Goal: Transaction & Acquisition: Obtain resource

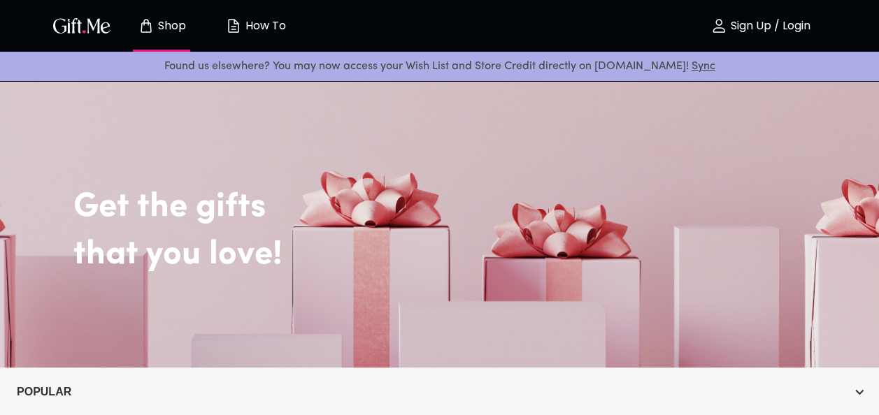
click at [784, 32] on p "Sign Up / Login" at bounding box center [768, 26] width 83 height 12
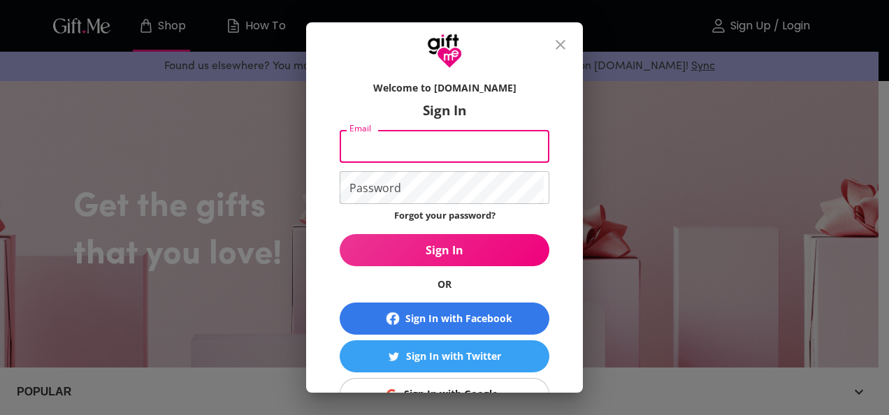
click at [486, 148] on input "Email" at bounding box center [442, 146] width 204 height 33
type input "tvashleyparson@yahoo.com"
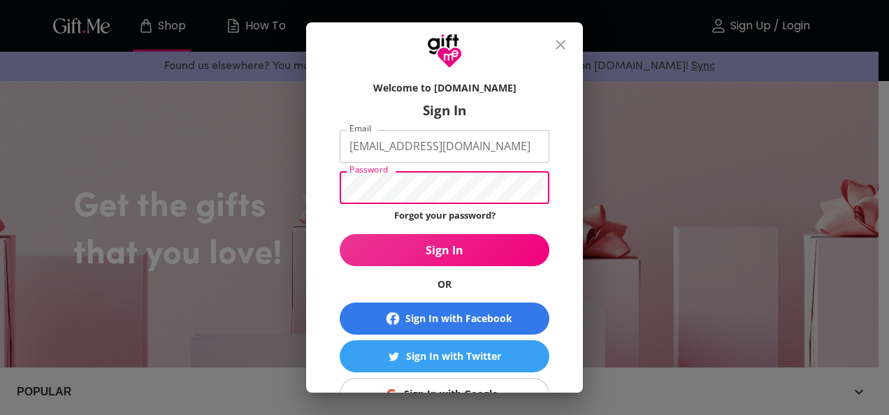
click at [340, 234] on button "Sign In" at bounding box center [445, 250] width 210 height 32
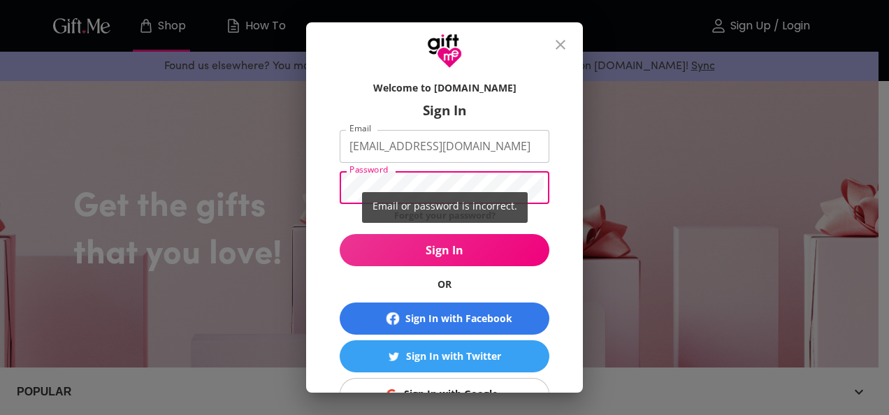
click at [422, 190] on div "Email or password is incorrect." at bounding box center [444, 207] width 889 height 415
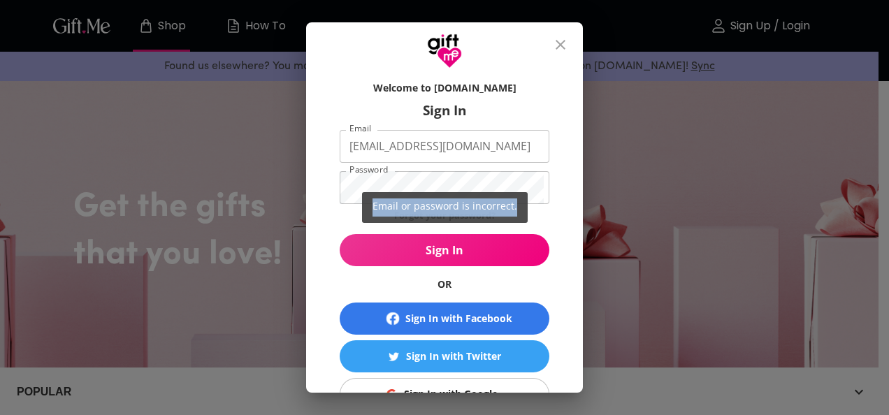
click at [422, 190] on div "Email or password is incorrect." at bounding box center [444, 207] width 889 height 415
click at [410, 185] on div "Email or password is incorrect." at bounding box center [444, 207] width 889 height 415
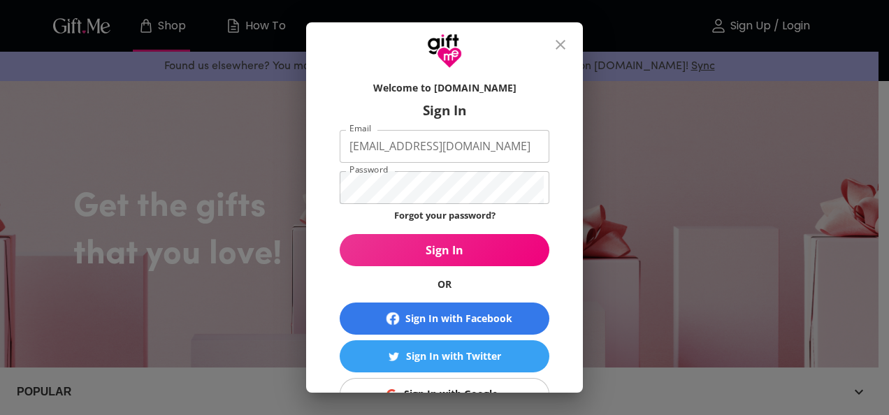
click at [473, 175] on div "Email or password is incorrect." at bounding box center [444, 207] width 889 height 415
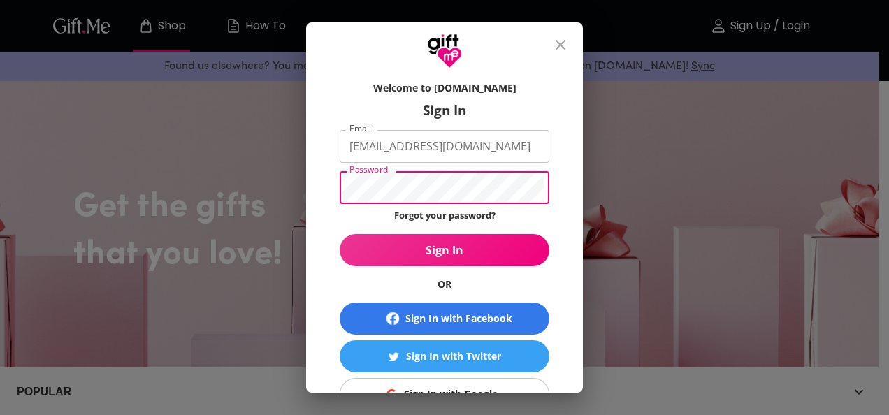
click at [340, 234] on button "Sign In" at bounding box center [445, 250] width 210 height 32
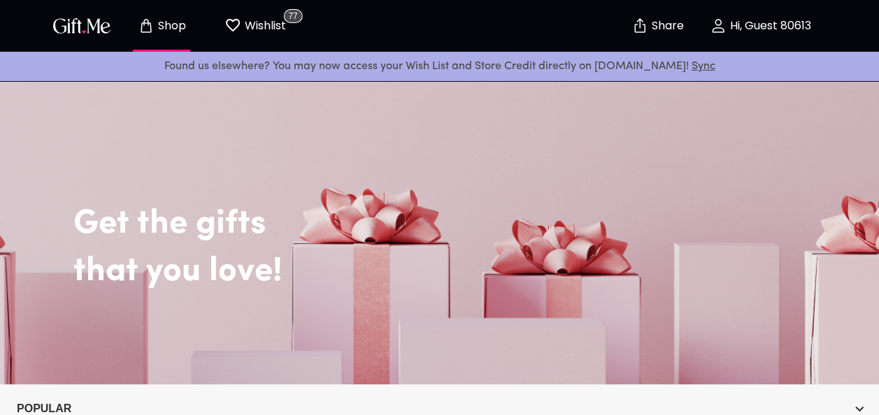
click at [748, 22] on p "Hi, Guest 80613" at bounding box center [768, 26] width 85 height 12
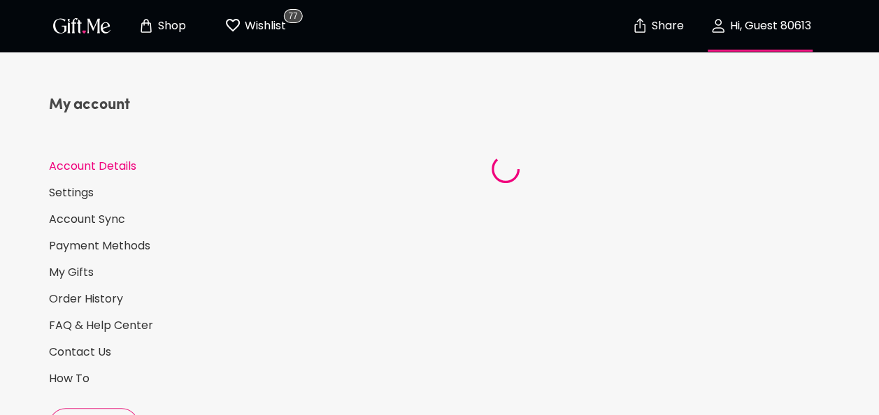
select select "US"
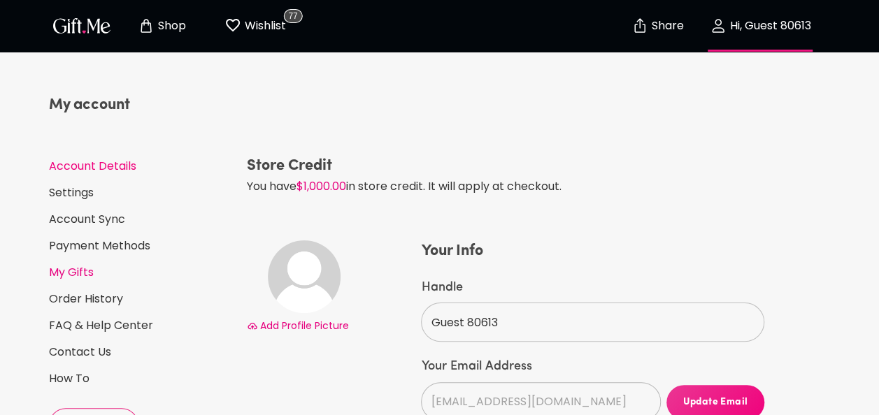
click at [87, 277] on link "My Gifts" at bounding box center [142, 272] width 187 height 15
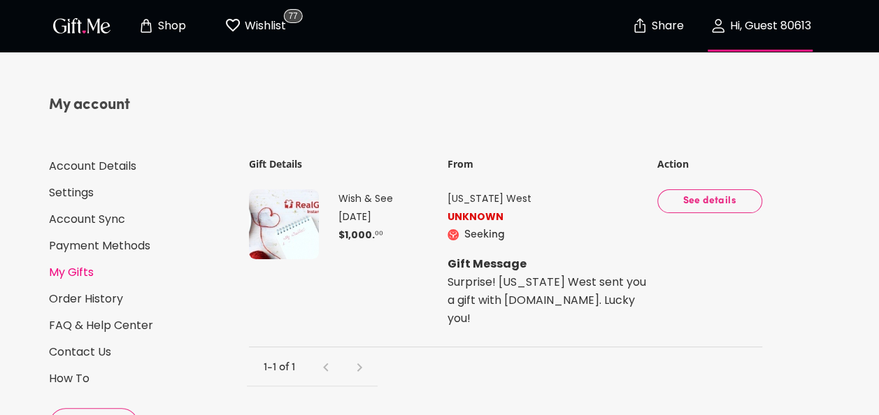
click at [165, 28] on p "Shop" at bounding box center [169, 26] width 31 height 12
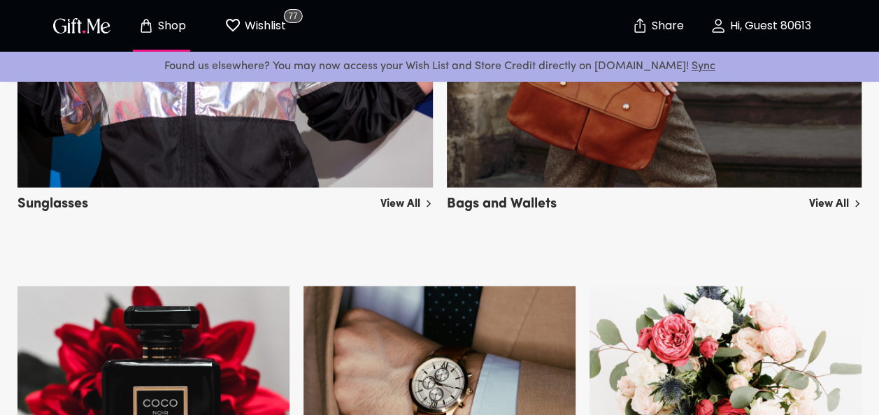
scroll to position [1137, 0]
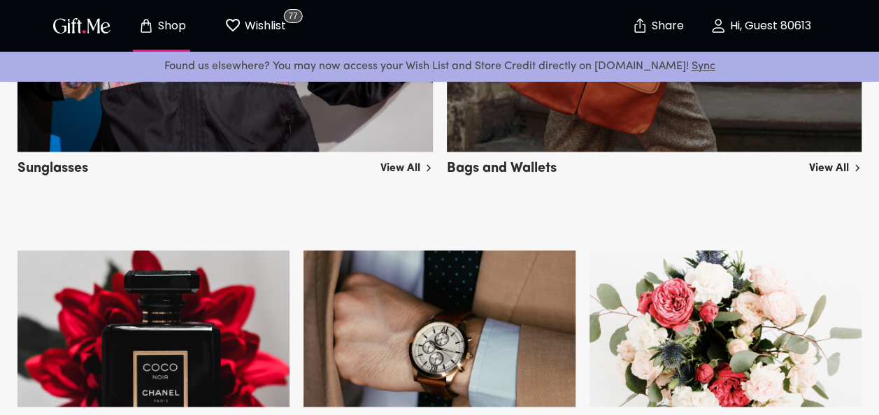
click at [839, 164] on link "View All" at bounding box center [835, 165] width 52 height 22
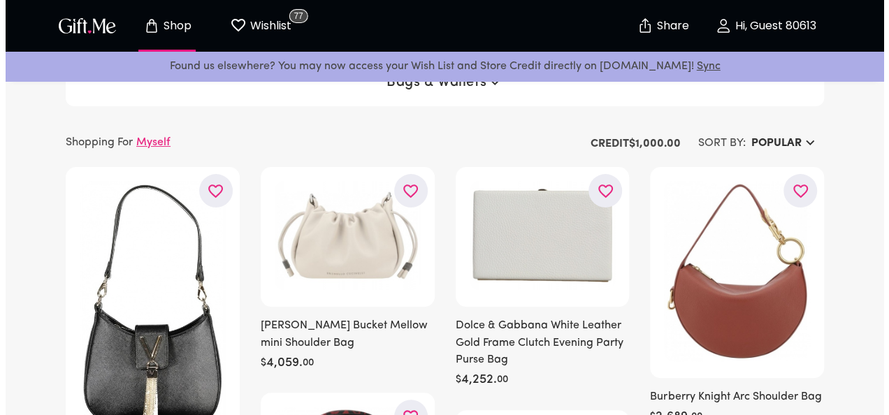
scroll to position [28, 0]
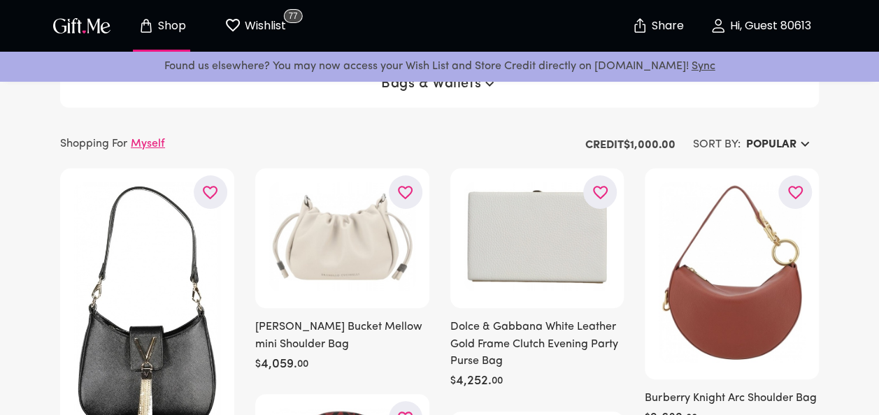
click at [793, 138] on h6 "Popular" at bounding box center [771, 144] width 50 height 17
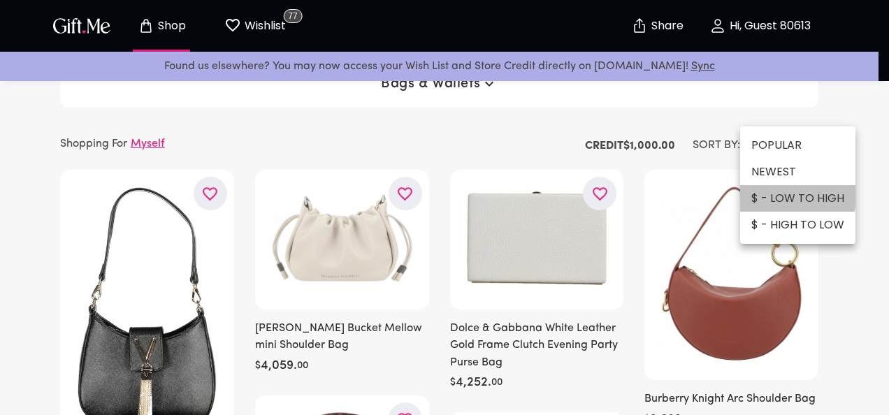
click at [786, 197] on li "$ - LOW TO HIGH" at bounding box center [797, 198] width 115 height 27
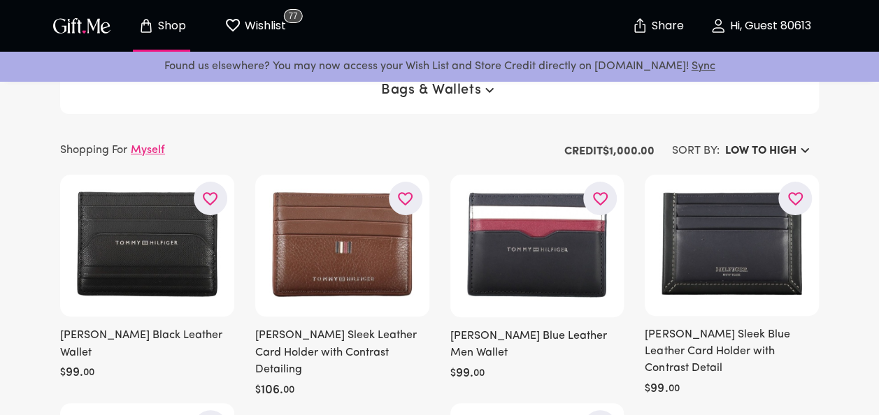
scroll to position [0, 0]
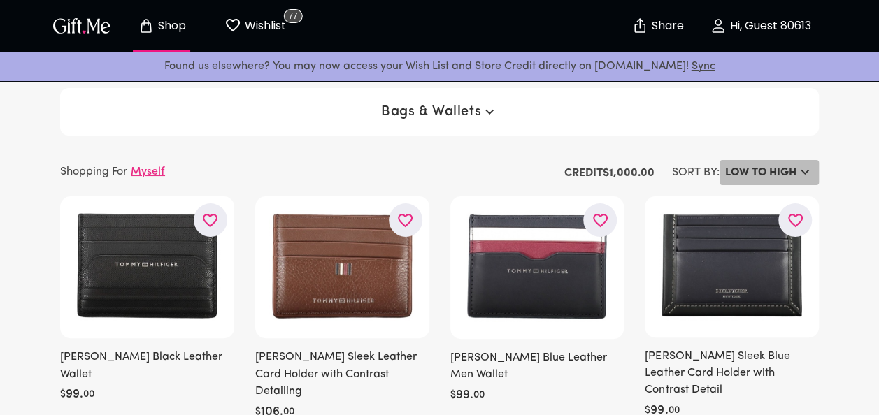
click at [794, 173] on h6 "LOW TO HIGH" at bounding box center [760, 172] width 71 height 17
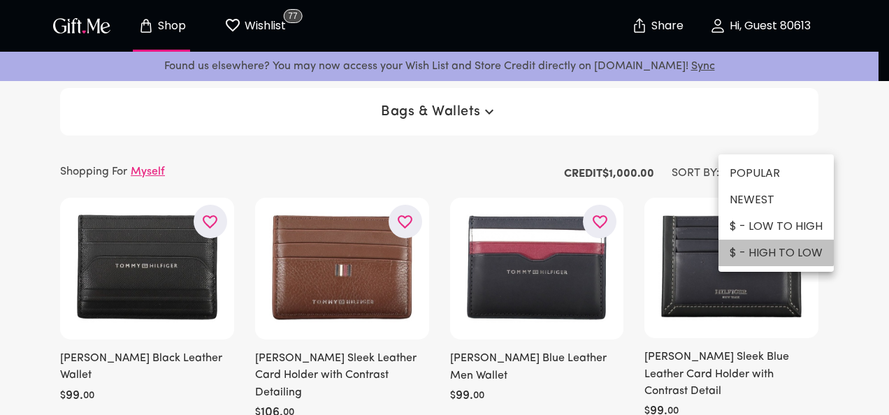
click at [772, 244] on li "$ - HIGH TO LOW" at bounding box center [776, 253] width 115 height 27
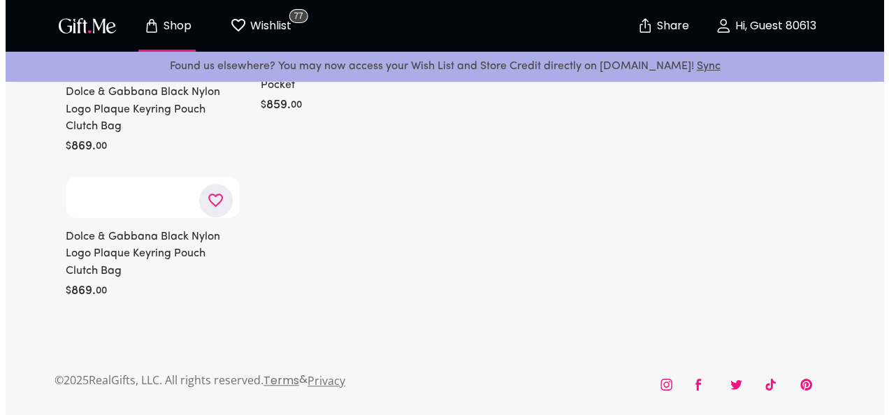
scroll to position [46435, 0]
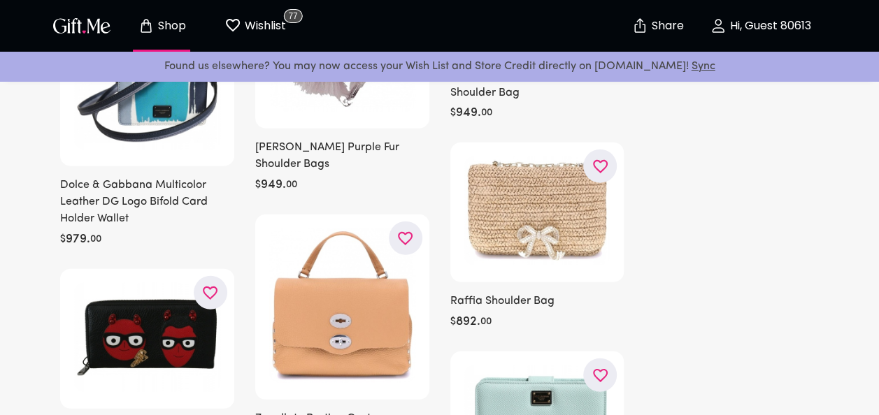
click at [506, 157] on img at bounding box center [537, 211] width 146 height 109
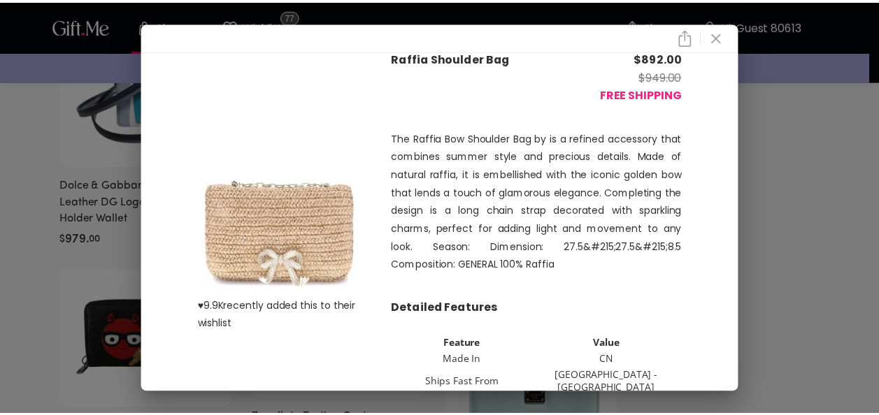
scroll to position [22, 0]
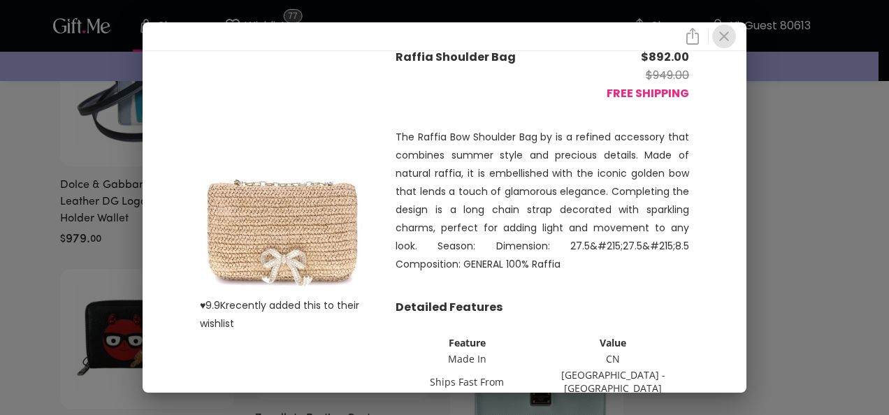
click at [733, 41] on icon "close" at bounding box center [724, 36] width 17 height 17
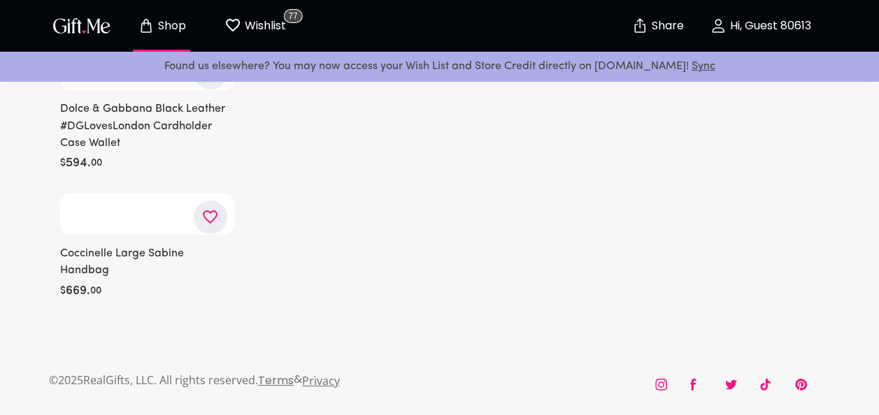
scroll to position [56008, 0]
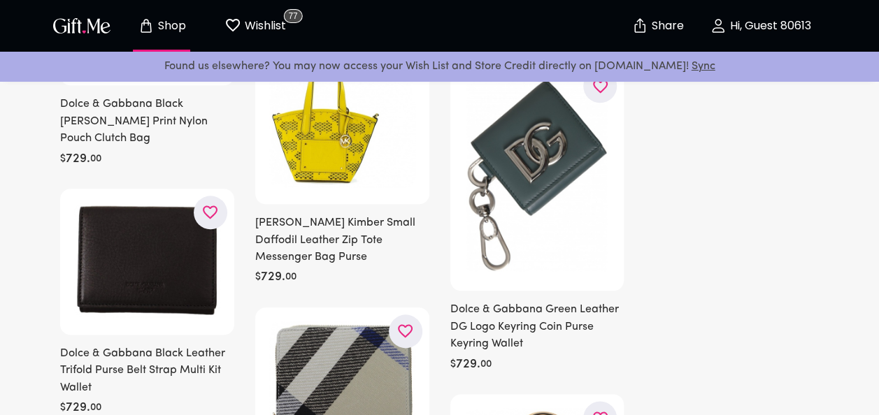
click at [165, 20] on p "Shop" at bounding box center [169, 26] width 31 height 12
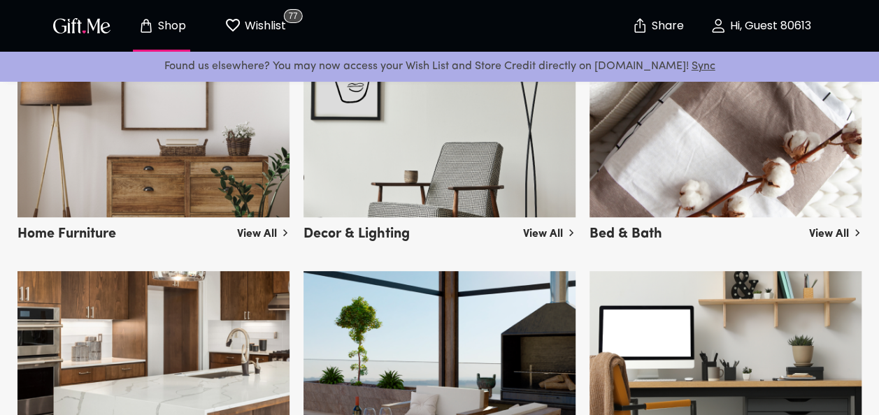
scroll to position [2841, 0]
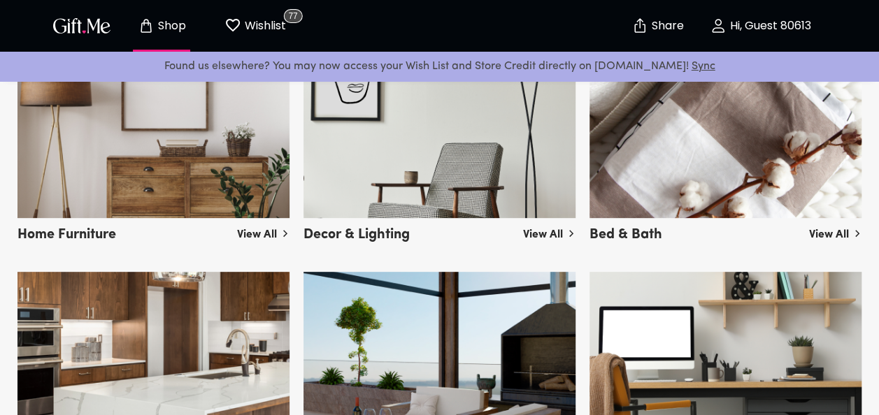
click at [817, 134] on img at bounding box center [725, 140] width 272 height 157
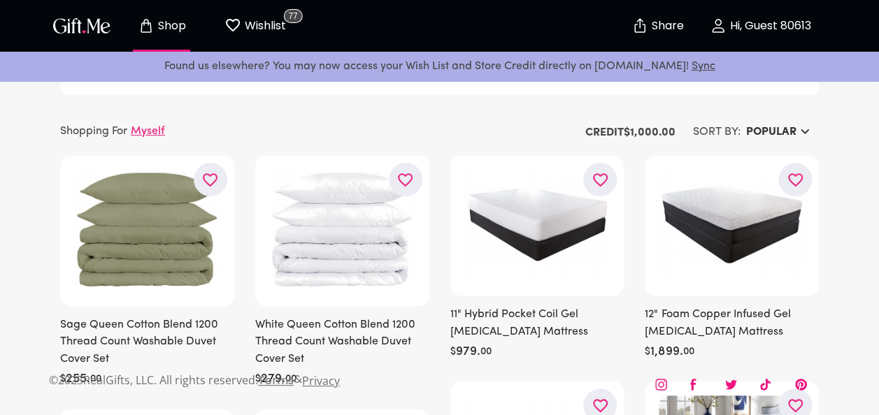
scroll to position [39, 0]
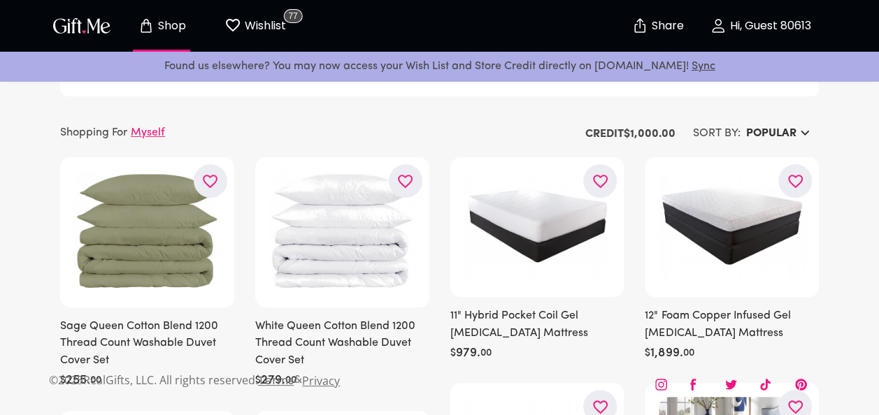
click at [187, 38] on button "Shop" at bounding box center [161, 25] width 77 height 45
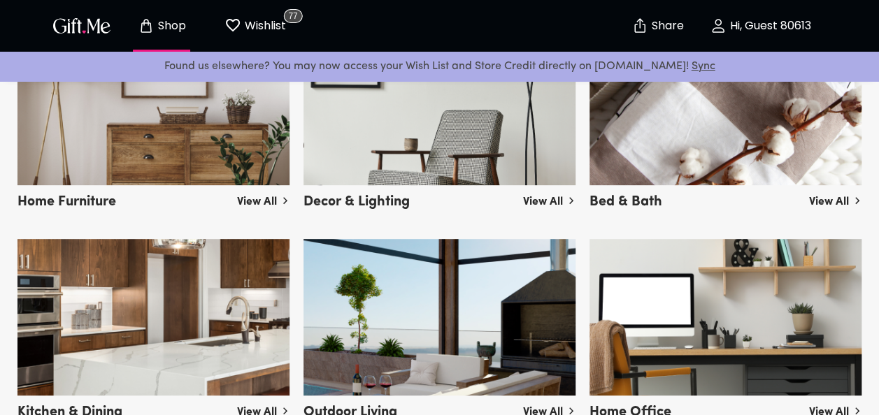
scroll to position [2858, 0]
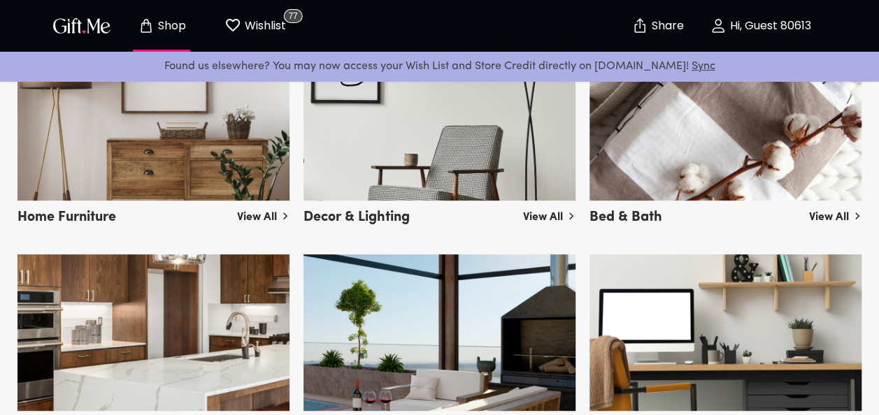
click at [218, 317] on img at bounding box center [153, 332] width 272 height 157
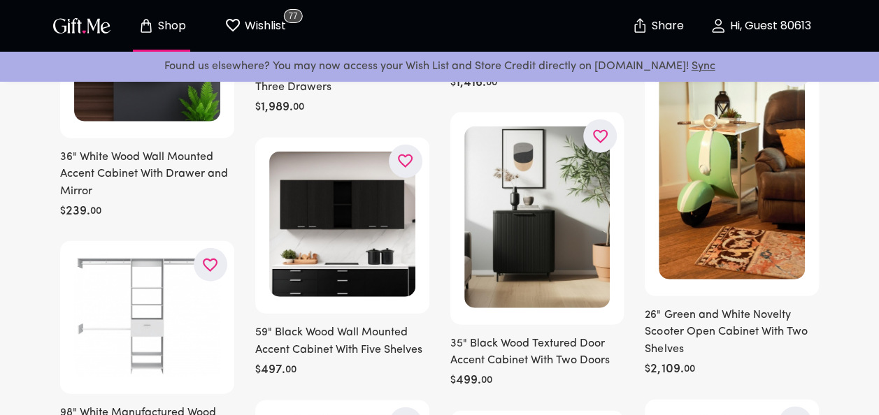
scroll to position [1535, 0]
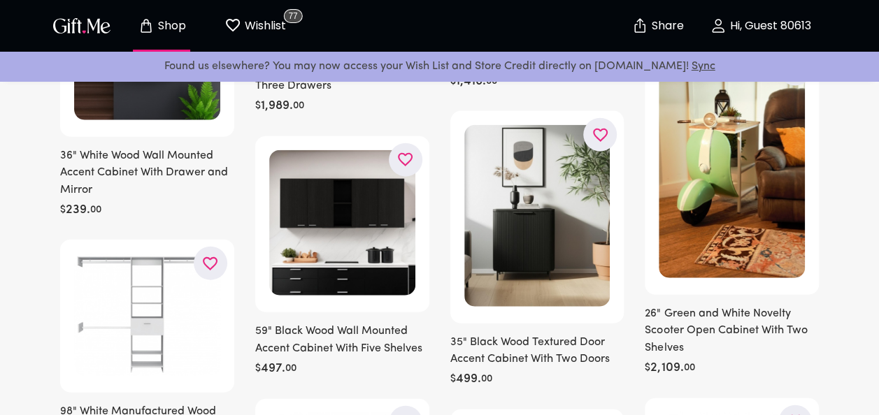
click at [734, 162] on img at bounding box center [731, 168] width 146 height 219
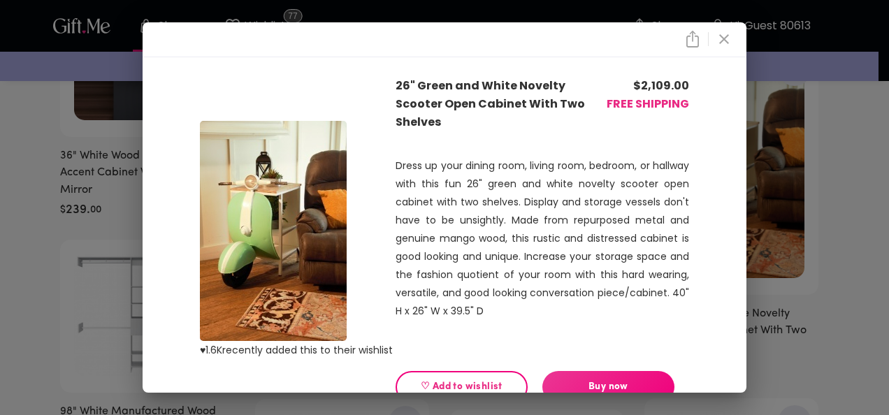
click at [733, 43] on div at bounding box center [445, 39] width 604 height 35
click at [729, 43] on icon "close" at bounding box center [724, 39] width 10 height 10
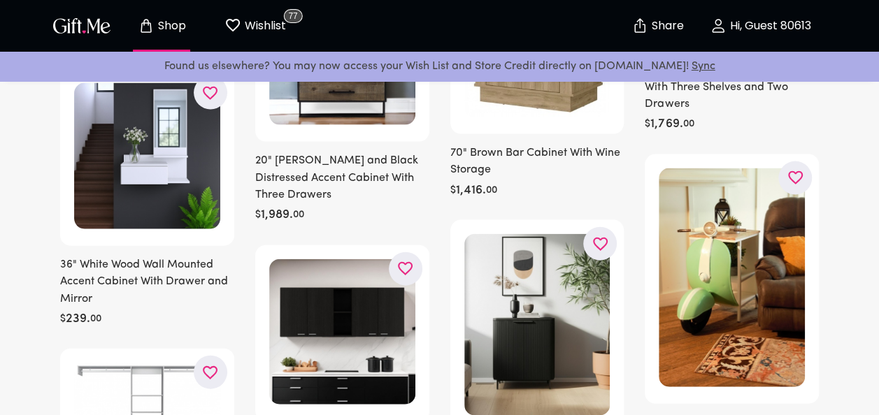
scroll to position [1381, 0]
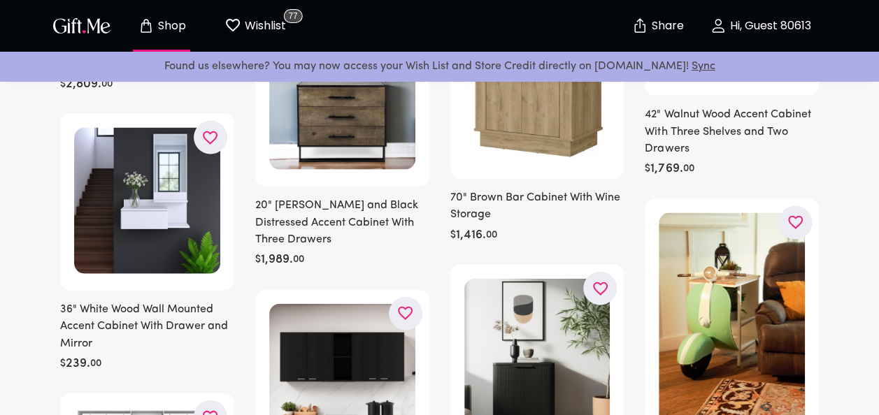
click at [161, 17] on span "Shop" at bounding box center [161, 25] width 77 height 17
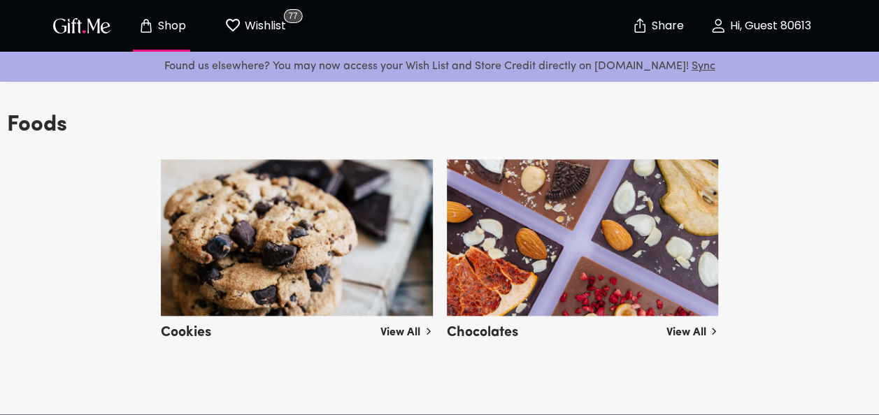
scroll to position [3259, 0]
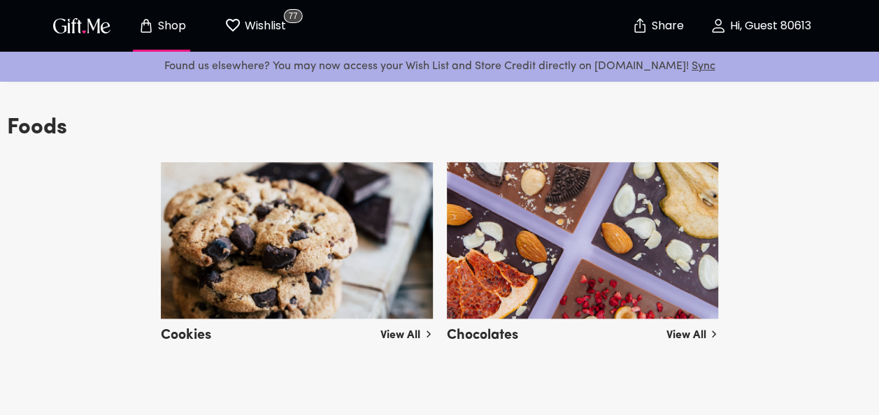
click at [401, 333] on link "View All" at bounding box center [406, 333] width 52 height 22
click at [521, 252] on img at bounding box center [583, 240] width 272 height 157
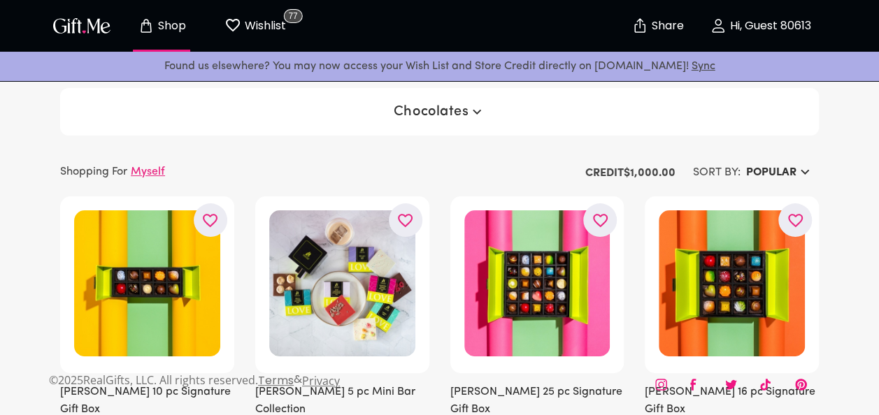
click at [175, 26] on p "Shop" at bounding box center [169, 26] width 31 height 12
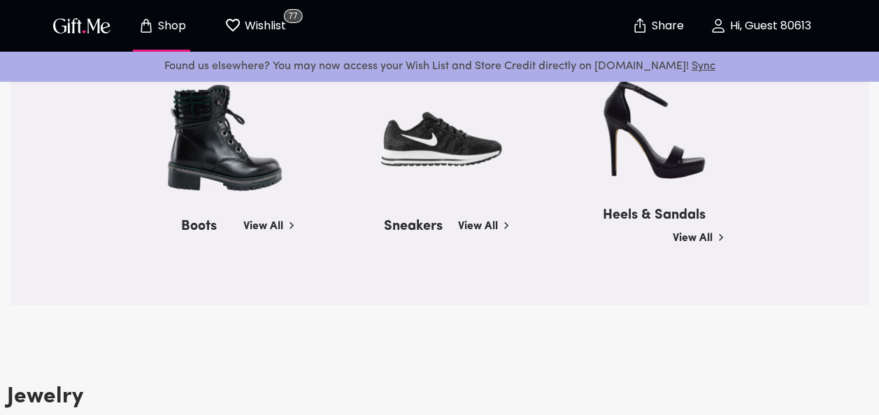
scroll to position [1700, 0]
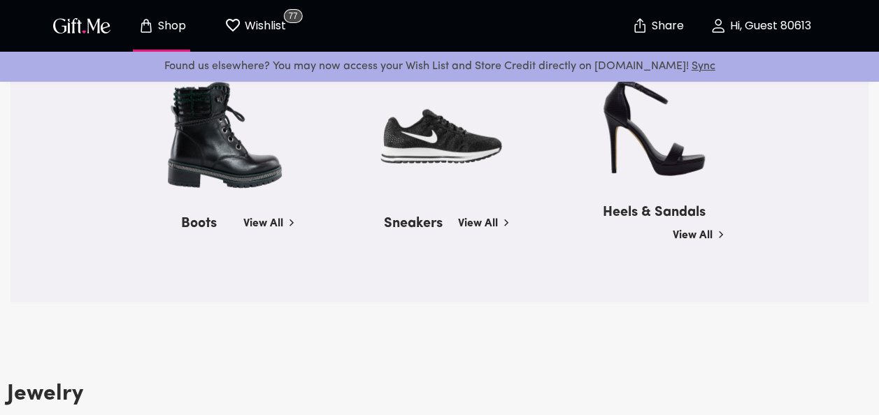
click at [268, 220] on link "View All" at bounding box center [269, 221] width 52 height 22
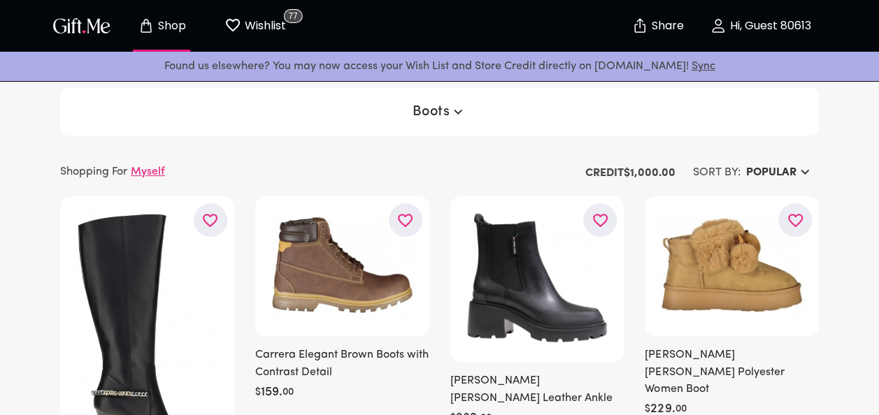
click at [177, 36] on button "Shop" at bounding box center [161, 25] width 77 height 45
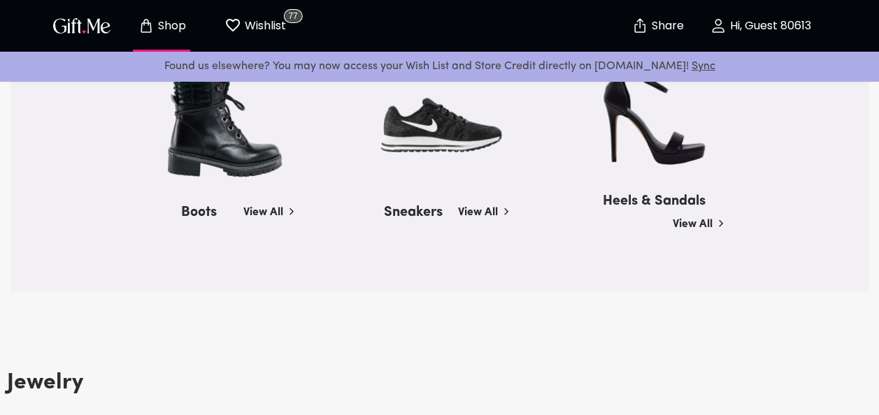
scroll to position [1730, 0]
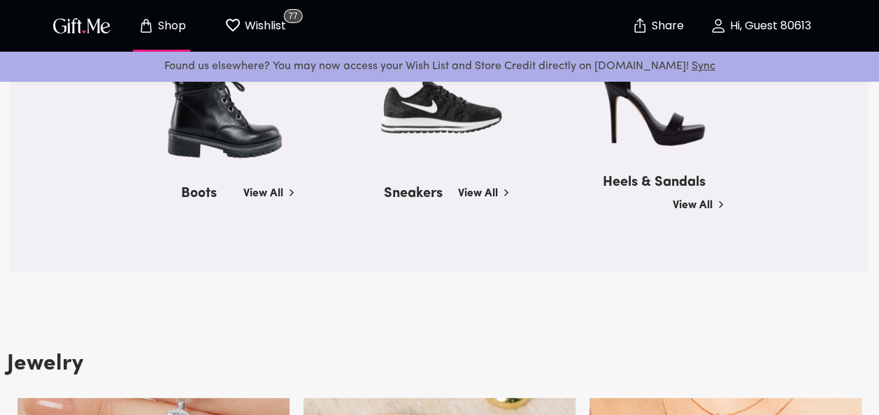
click at [445, 121] on img at bounding box center [439, 106] width 133 height 142
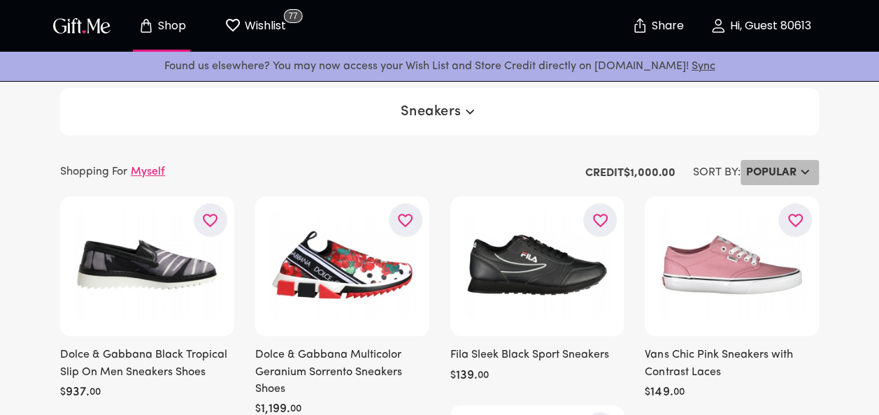
click at [793, 168] on h6 "Popular" at bounding box center [771, 172] width 50 height 17
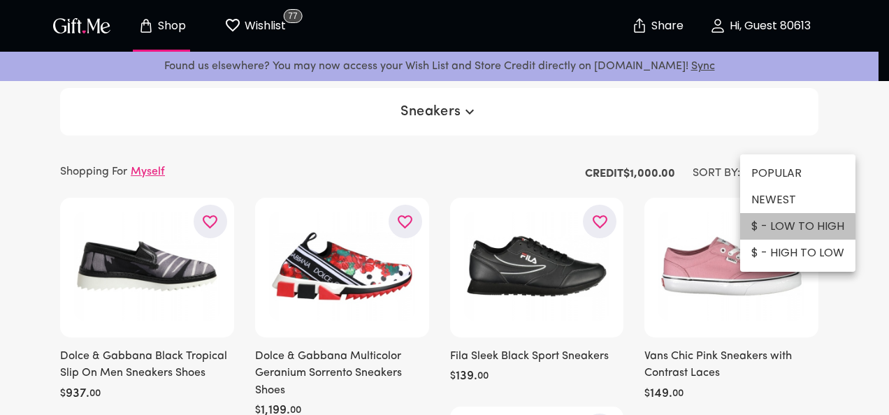
click at [793, 228] on li "$ - LOW TO HIGH" at bounding box center [797, 226] width 115 height 27
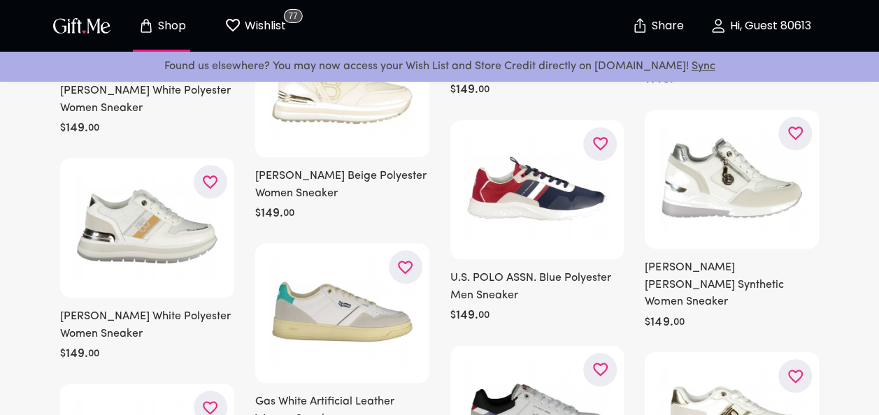
scroll to position [7951, 0]
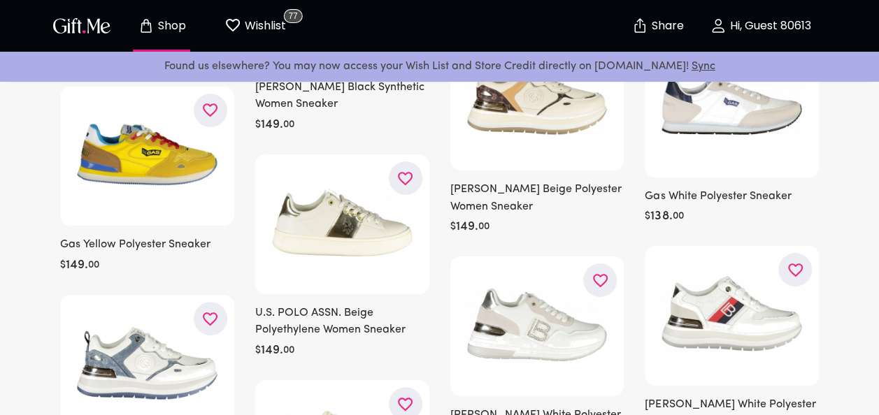
click at [173, 32] on p "Shop" at bounding box center [169, 26] width 31 height 12
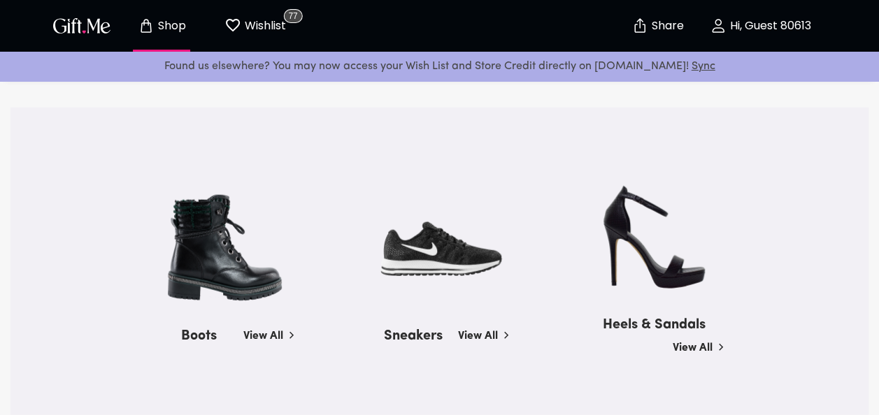
scroll to position [1586, 0]
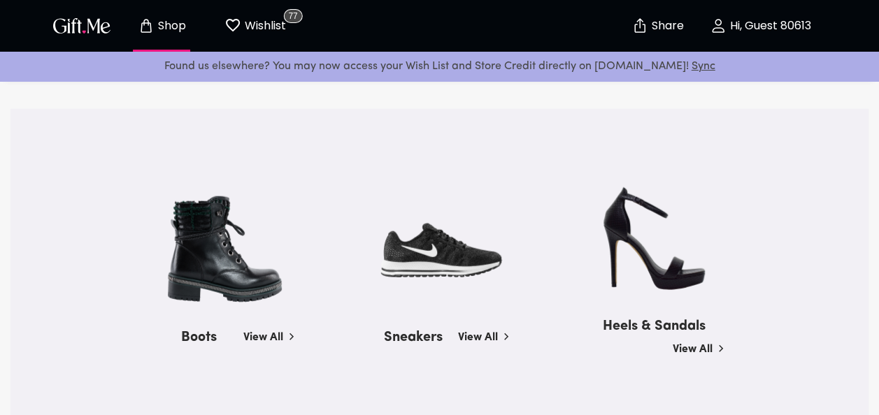
click at [432, 278] on img at bounding box center [439, 250] width 133 height 142
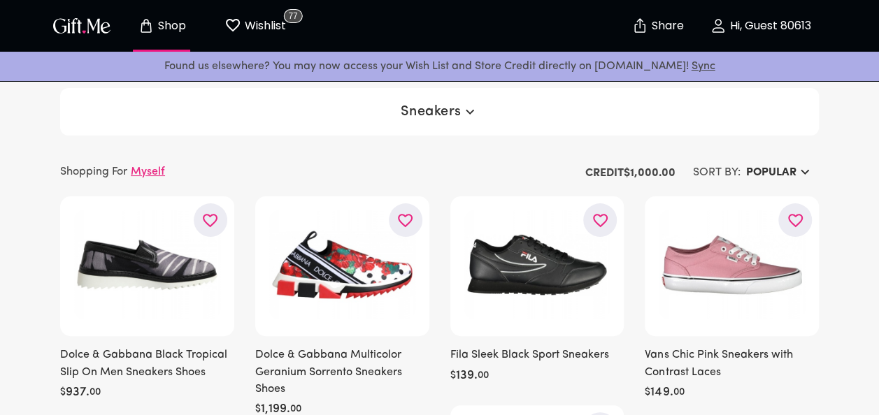
click at [176, 27] on p "Shop" at bounding box center [169, 26] width 31 height 12
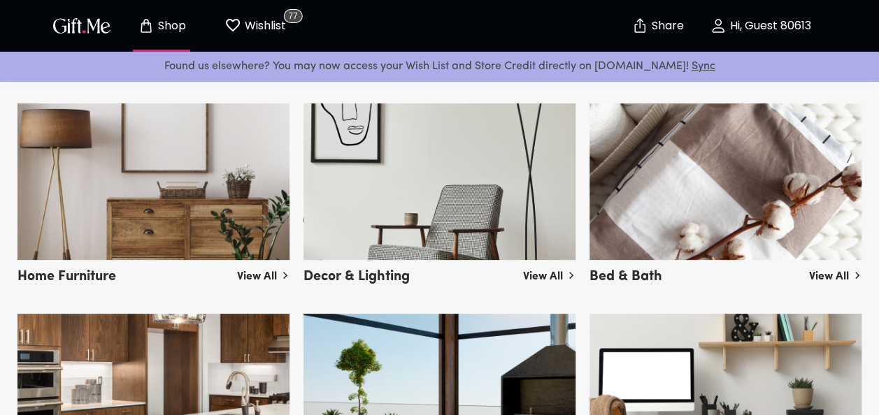
scroll to position [2797, 0]
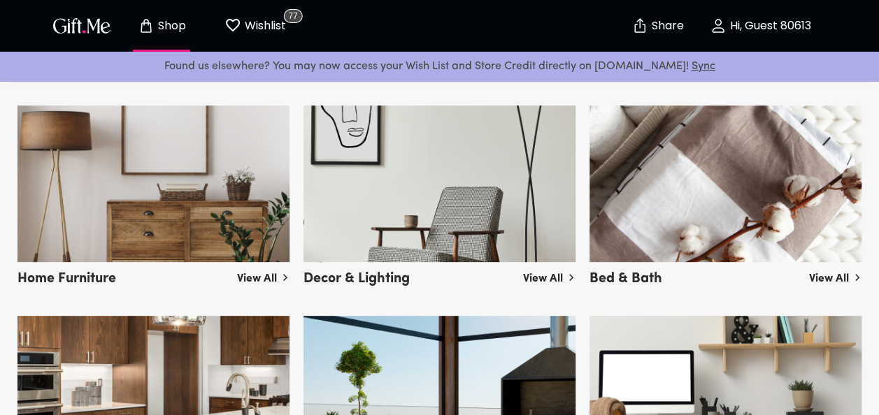
click at [379, 208] on img at bounding box center [439, 184] width 272 height 157
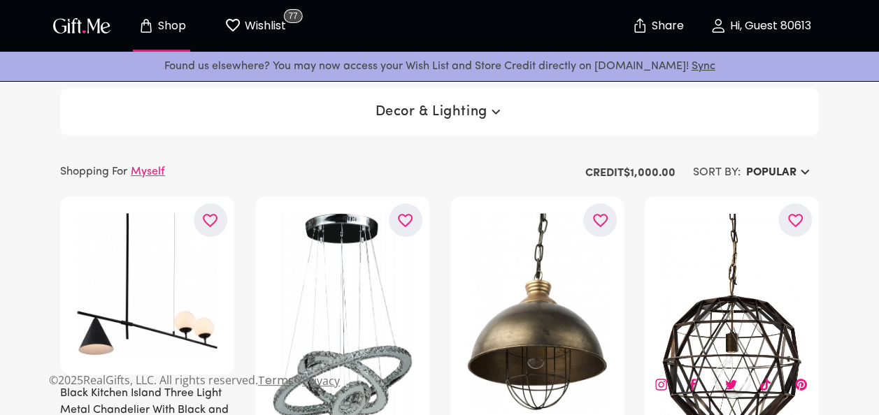
click at [161, 39] on button "Shop" at bounding box center [161, 25] width 77 height 45
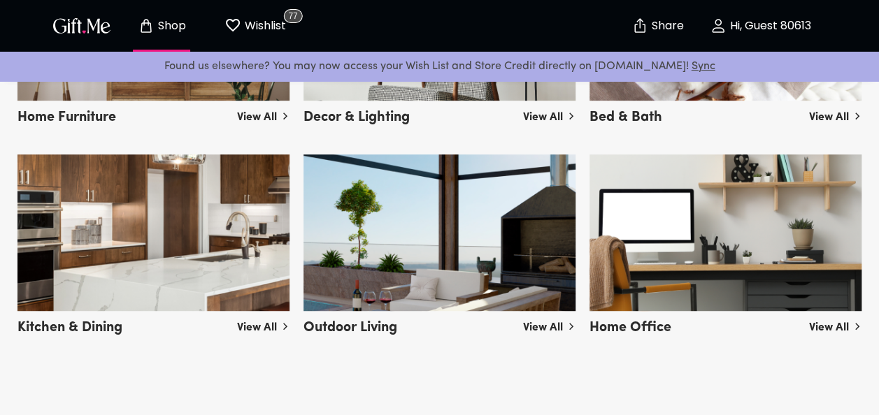
scroll to position [2959, 0]
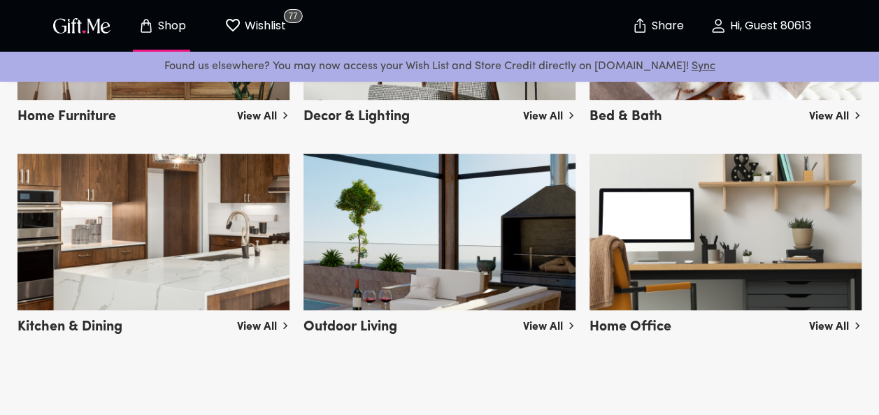
click at [761, 240] on img at bounding box center [725, 232] width 272 height 157
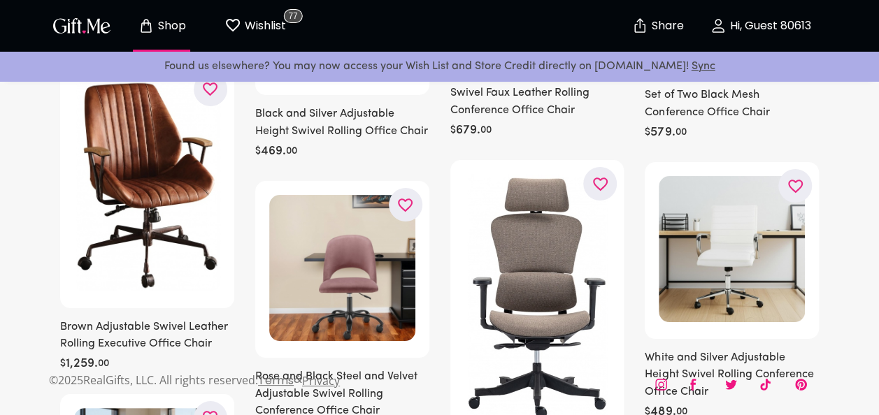
scroll to position [2489, 0]
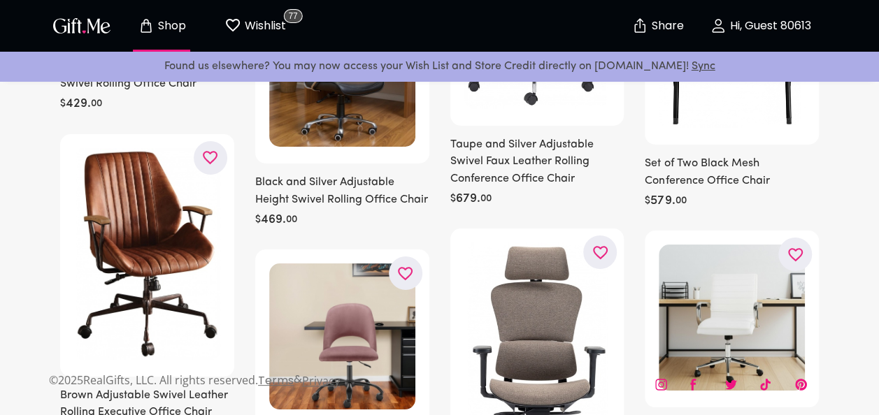
click at [169, 40] on button "Shop" at bounding box center [161, 25] width 77 height 45
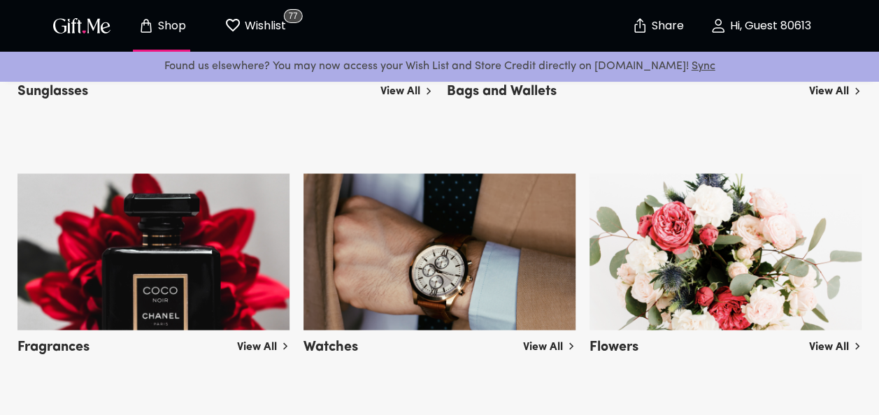
scroll to position [1213, 0]
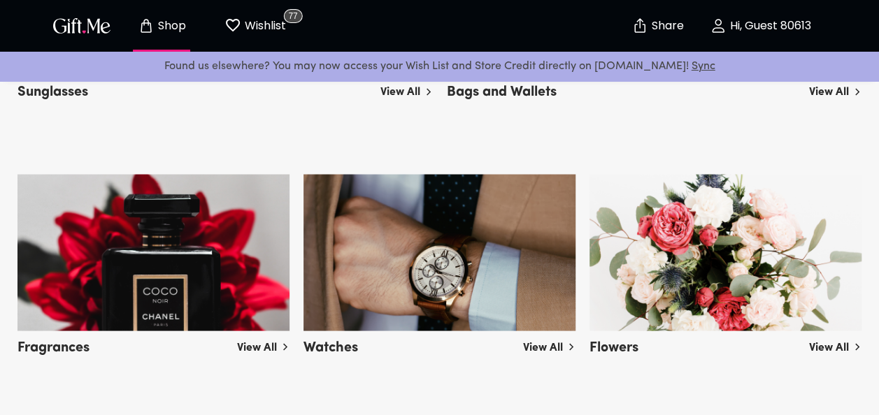
click at [219, 228] on img at bounding box center [153, 252] width 272 height 157
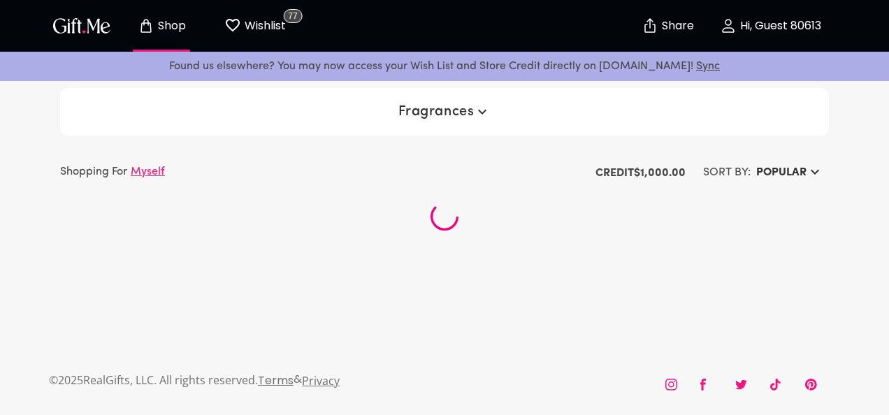
click at [219, 228] on div at bounding box center [444, 216] width 769 height 63
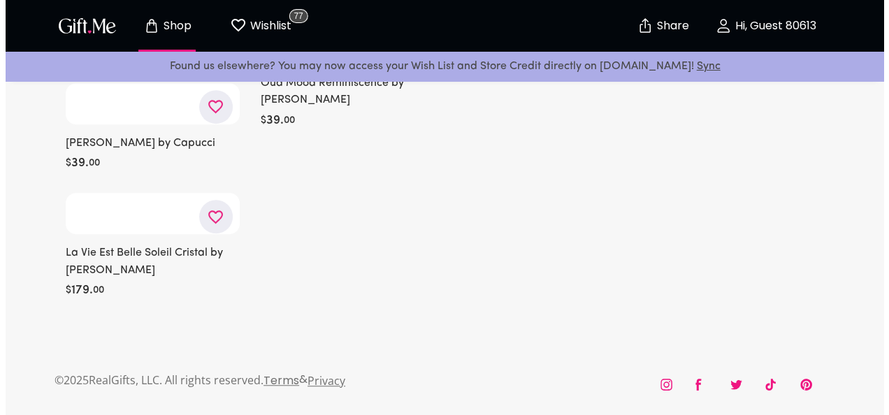
scroll to position [32795, 0]
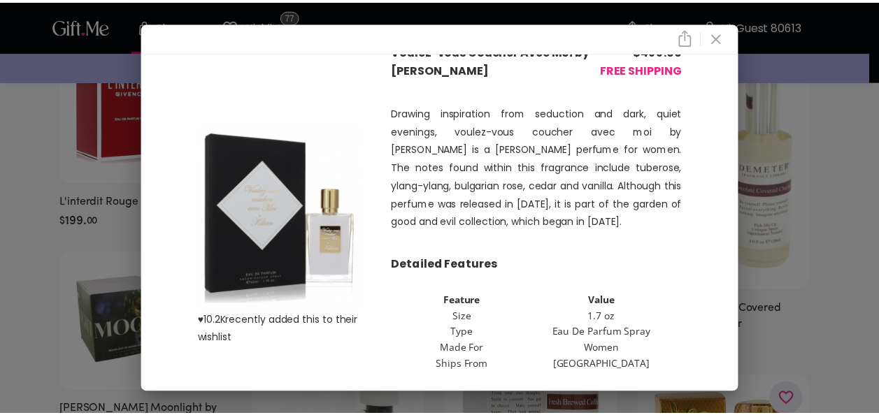
scroll to position [31, 0]
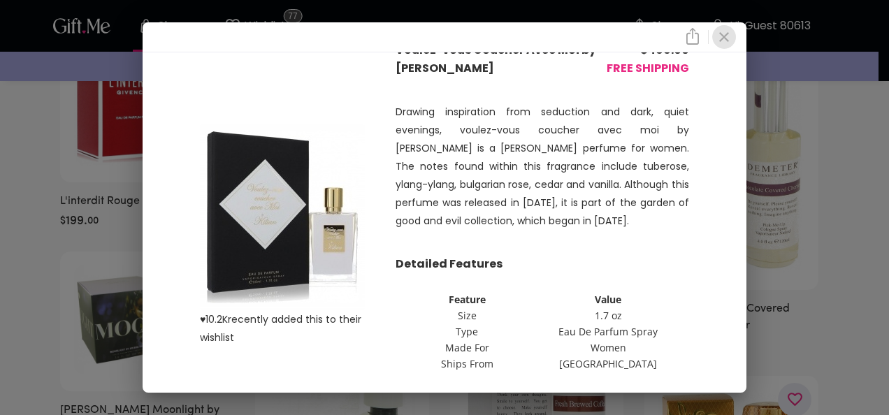
click at [733, 39] on icon "close" at bounding box center [724, 37] width 17 height 17
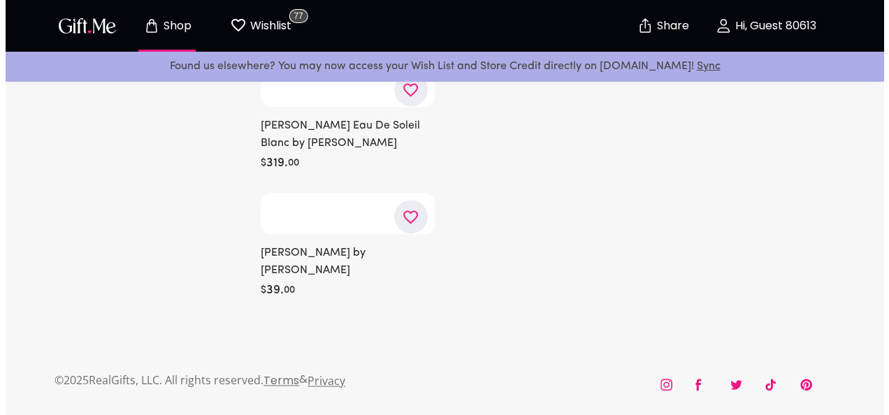
scroll to position [38389, 0]
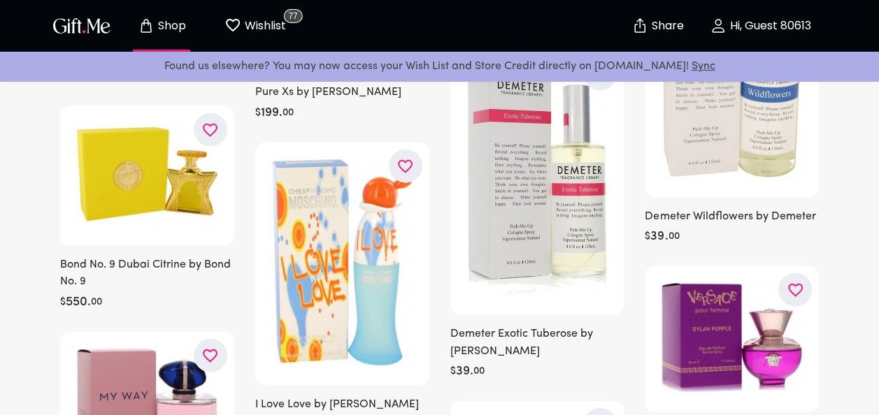
click at [0, 0] on icon "button" at bounding box center [0, 0] width 0 height 0
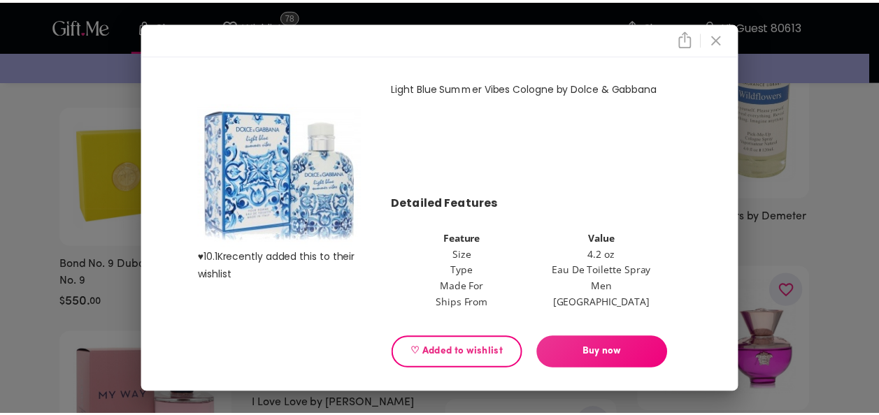
scroll to position [58, 0]
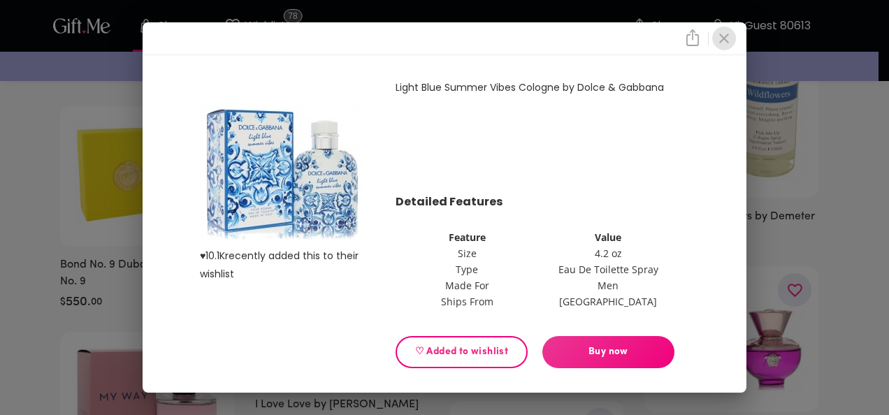
click at [728, 45] on icon "close" at bounding box center [724, 38] width 17 height 17
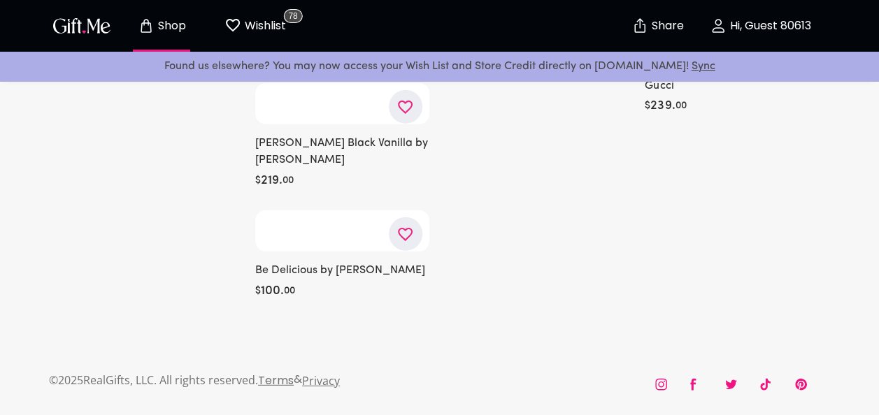
scroll to position [44396, 0]
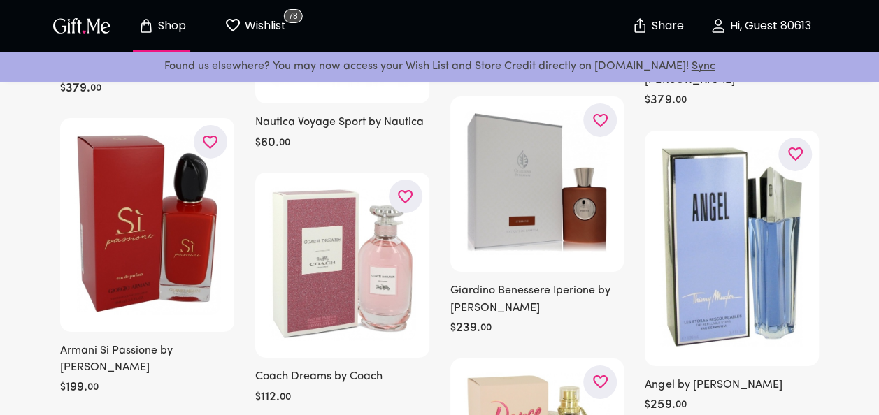
click at [0, 0] on icon "button" at bounding box center [0, 0] width 0 height 0
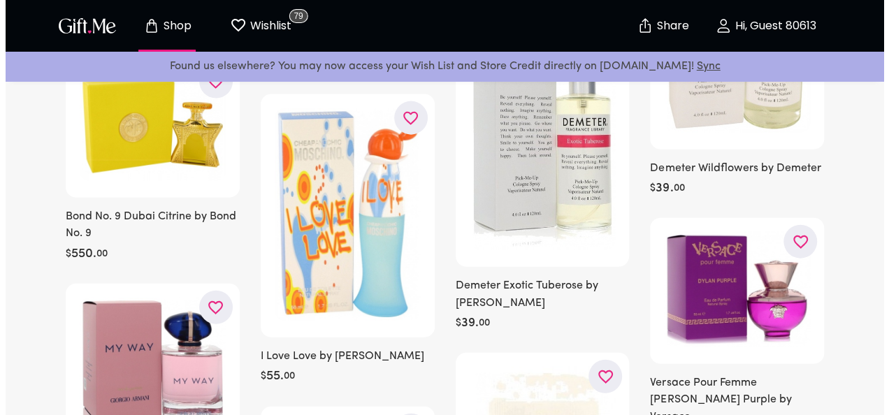
scroll to position [38440, 0]
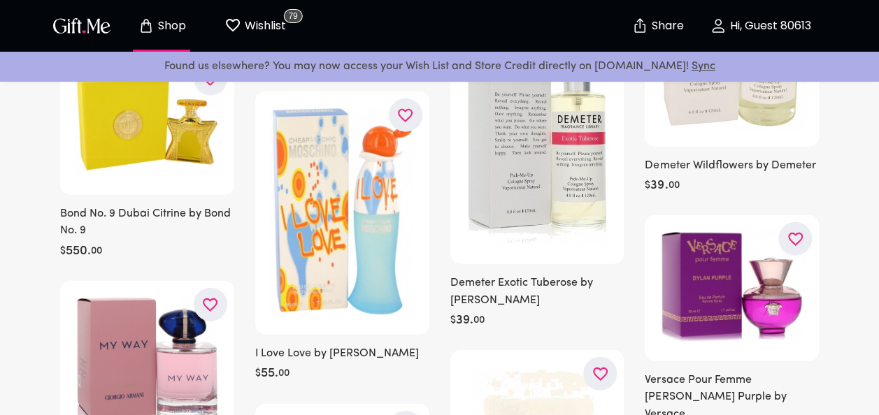
drag, startPoint x: 29, startPoint y: 133, endPoint x: 189, endPoint y: 132, distance: 159.4
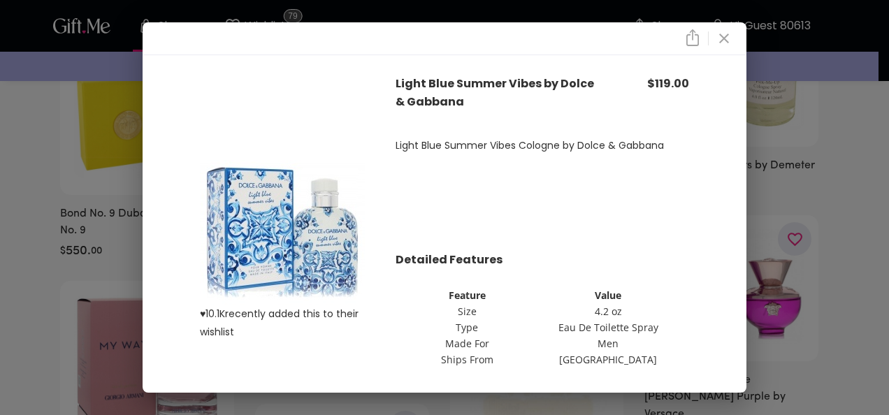
scroll to position [58, 0]
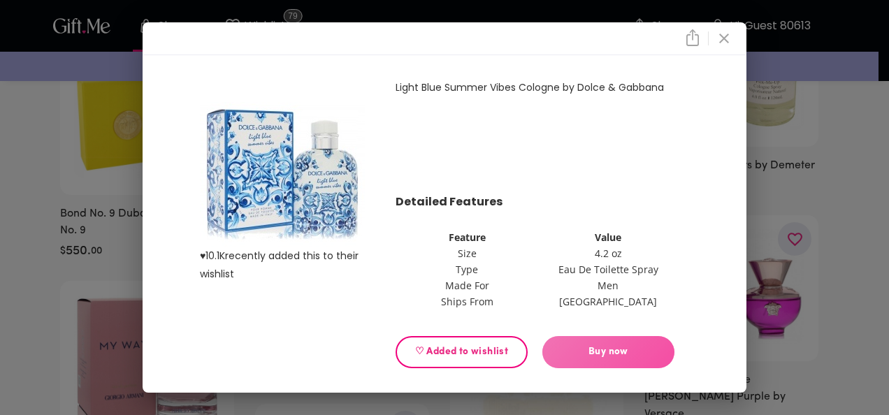
click at [605, 354] on span "Buy now" at bounding box center [608, 352] width 132 height 15
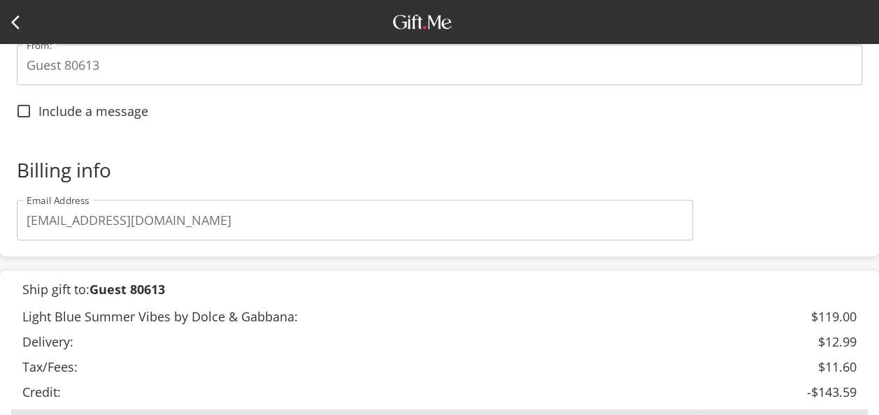
scroll to position [213, 0]
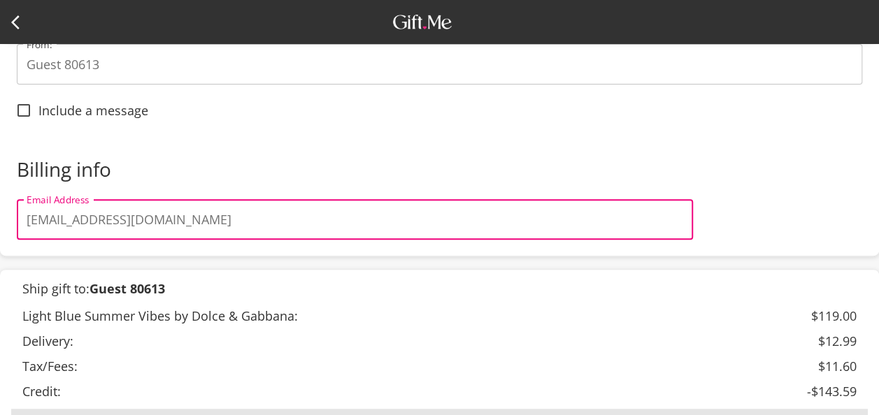
click at [75, 217] on input "tvashleyparson@yahoo.com" at bounding box center [355, 219] width 676 height 41
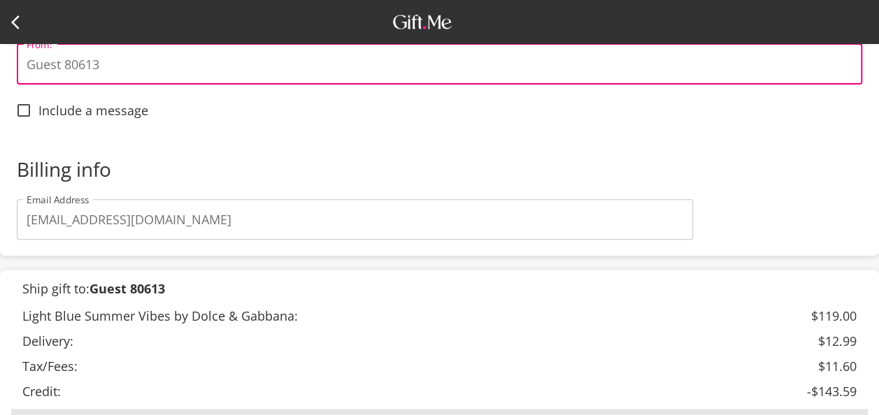
click at [228, 81] on input "Guest 80613" at bounding box center [439, 64] width 845 height 41
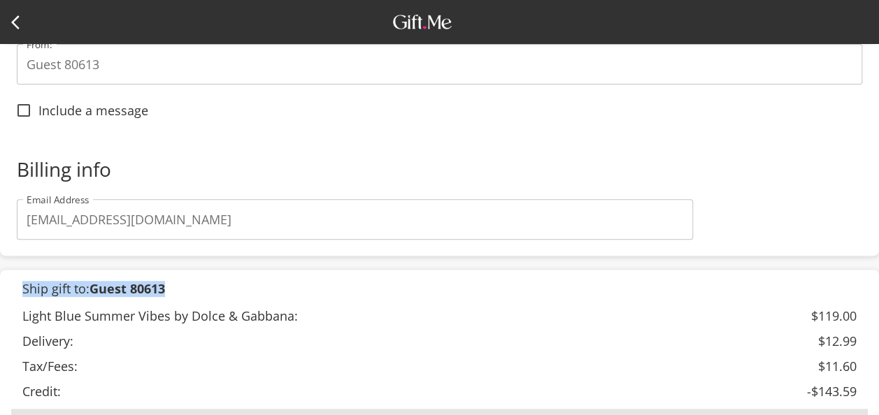
drag, startPoint x: 263, startPoint y: 247, endPoint x: 171, endPoint y: 303, distance: 107.5
click at [171, 303] on div "Ship gift to: Guest 80613 Light Blue Summer Vibes by Dolce & Gabbana: $119.00 D…" at bounding box center [439, 362] width 856 height 163
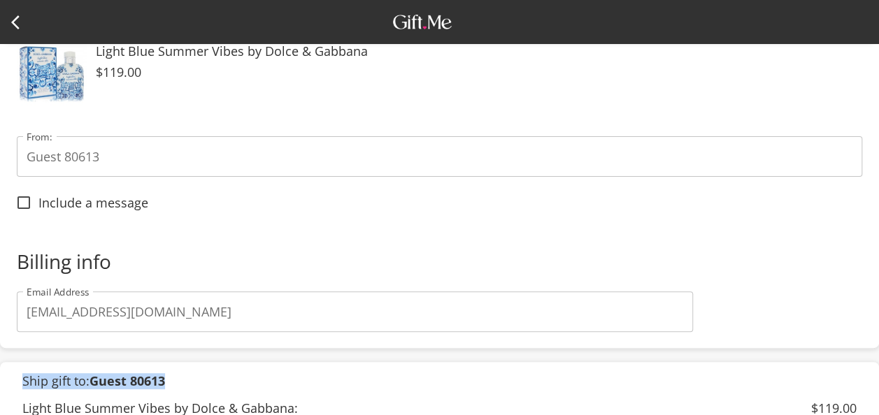
scroll to position [0, 0]
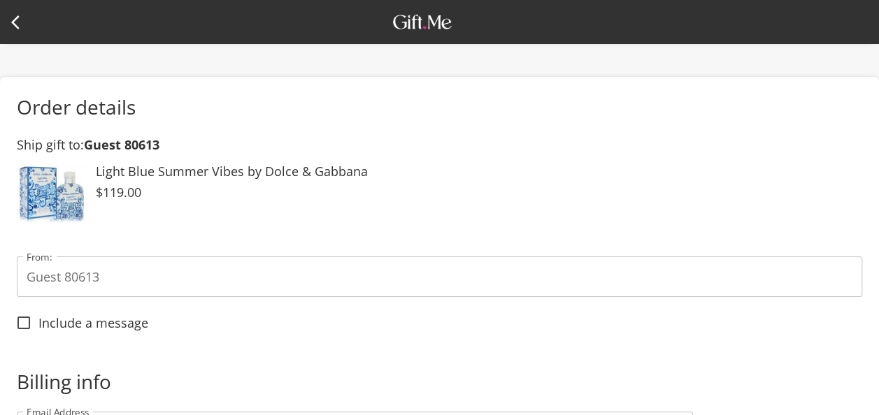
click at [21, 25] on icon at bounding box center [19, 22] width 17 height 17
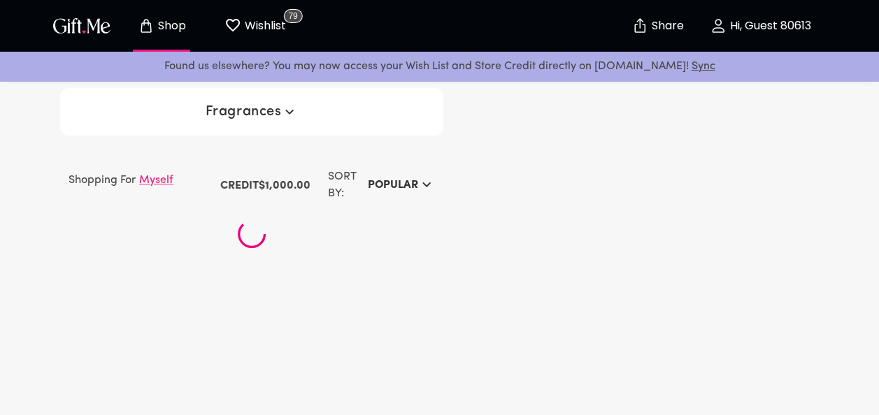
scroll to position [291, 0]
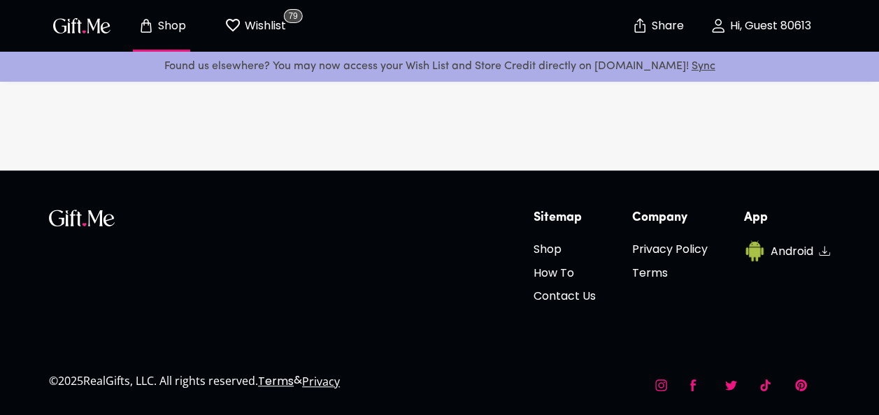
click at [758, 22] on p "Hi, Guest 80613" at bounding box center [768, 26] width 85 height 12
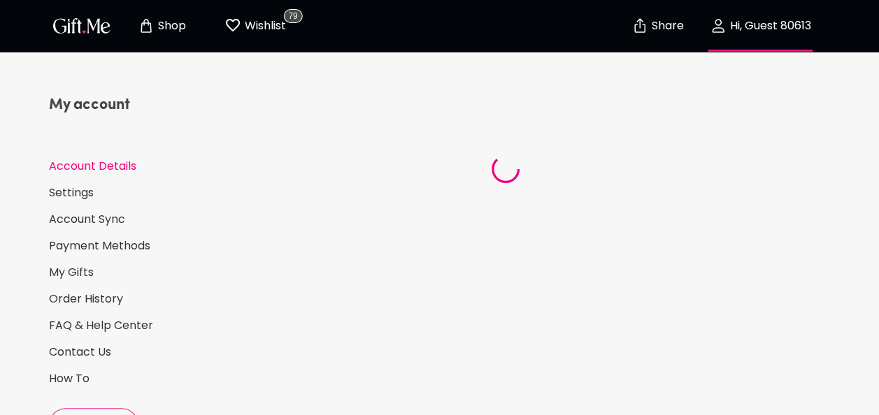
select select "US"
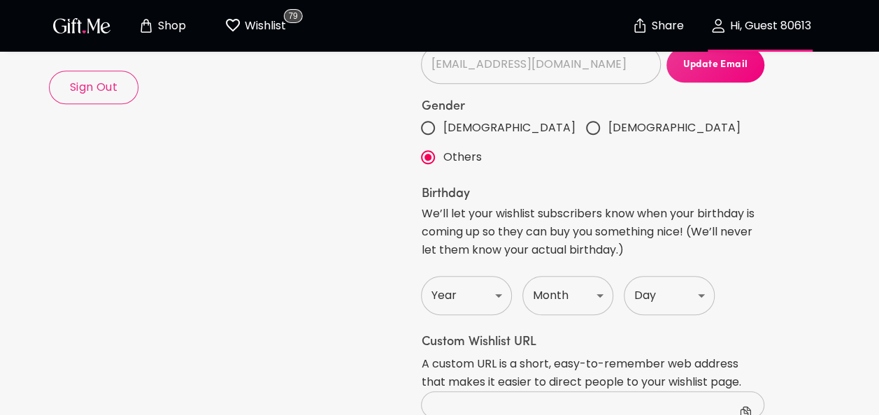
scroll to position [338, 0]
click at [578, 130] on input "Female" at bounding box center [592, 127] width 29 height 29
radio input "true"
click at [475, 275] on select "Year 1920 1921 1922 1923 1924 1925 1926 1927 1928 1929 1930 1931 1932 1933 1934…" at bounding box center [466, 294] width 91 height 39
select select "1986"
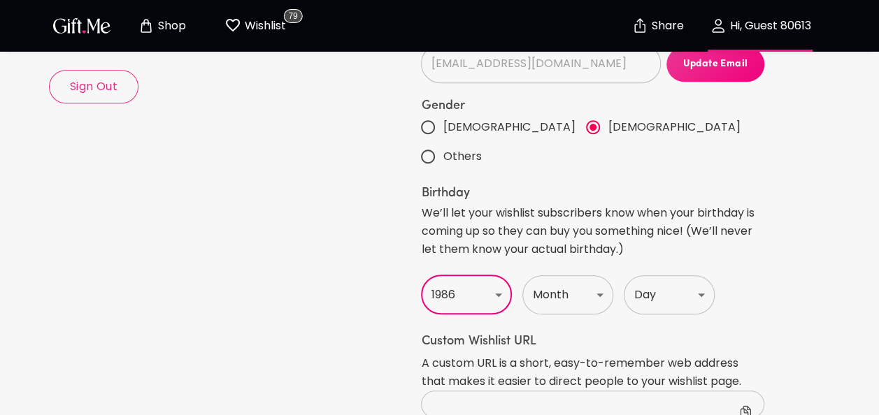
click at [421, 275] on select "Year 1920 1921 1922 1923 1924 1925 1926 1927 1928 1929 1930 1931 1932 1933 1934…" at bounding box center [466, 294] width 91 height 39
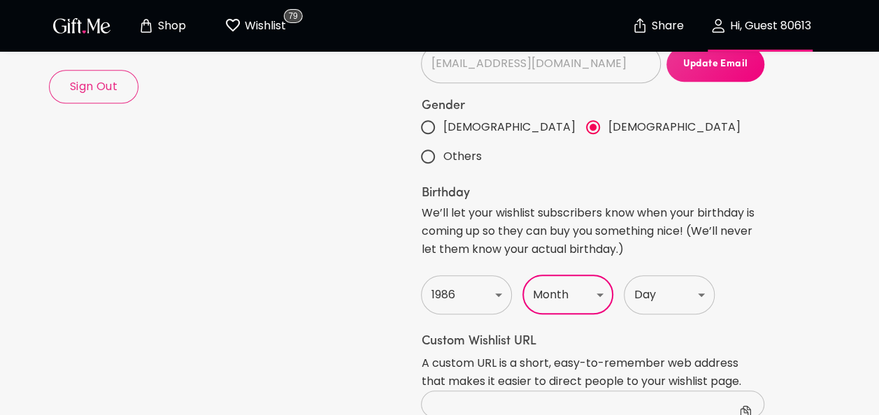
click at [561, 275] on select "Month Jan Feb Mar Apr May June July Aug Sept Oct Nov Dec" at bounding box center [567, 294] width 91 height 39
select select "June"
click at [522, 275] on select "Month Jan Feb Mar Apr May June July Aug Sept Oct Nov Dec" at bounding box center [567, 294] width 91 height 39
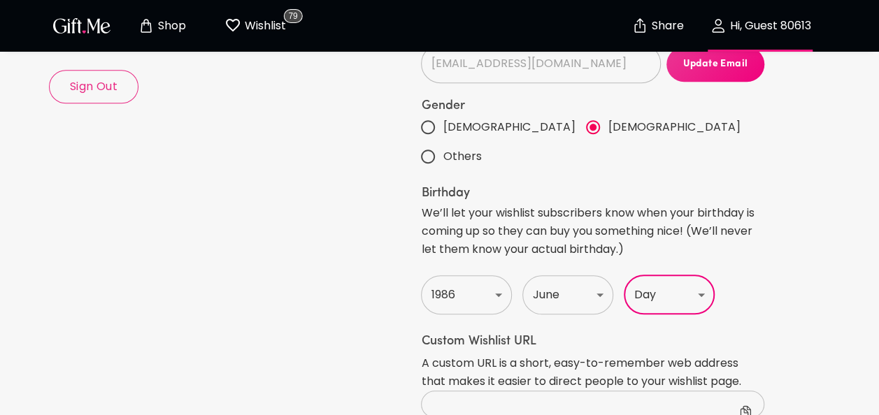
click at [648, 275] on select "Day 1 2 3 4 5 6 7 8 9 10 11 12 13 14 15 16 17 18 19 20 21 22 23 24 25 26 27 28 …" at bounding box center [669, 294] width 91 height 39
select select "3"
click at [624, 275] on select "Day 1 2 3 4 5 6 7 8 9 10 11 12 13 14 15 16 17 18 19 20 21 22 23 24 25 26 27 28 …" at bounding box center [669, 294] width 91 height 39
click at [355, 275] on div "Add Profile Picture" at bounding box center [331, 158] width 174 height 562
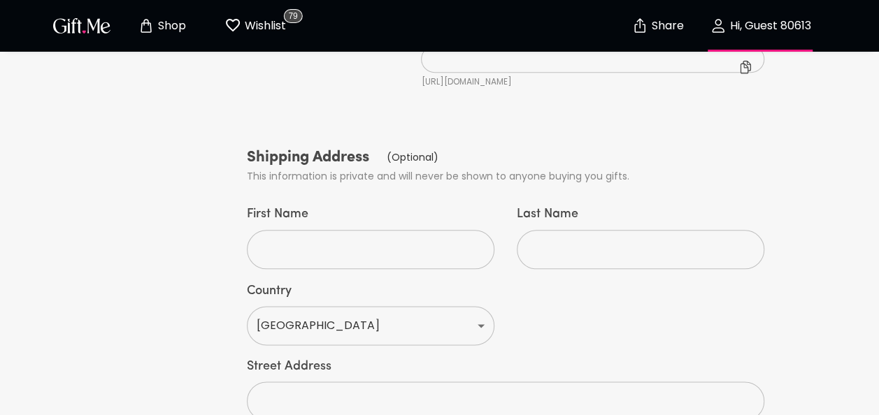
scroll to position [684, 0]
drag, startPoint x: 351, startPoint y: 183, endPoint x: 351, endPoint y: 215, distance: 32.2
click at [351, 215] on div "First Name ​" at bounding box center [371, 236] width 270 height 85
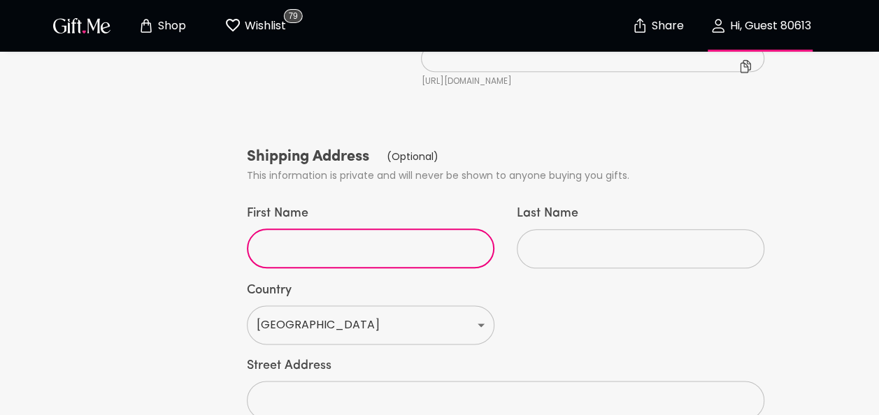
click at [351, 229] on input "First Name" at bounding box center [363, 248] width 232 height 39
type input "Ashley"
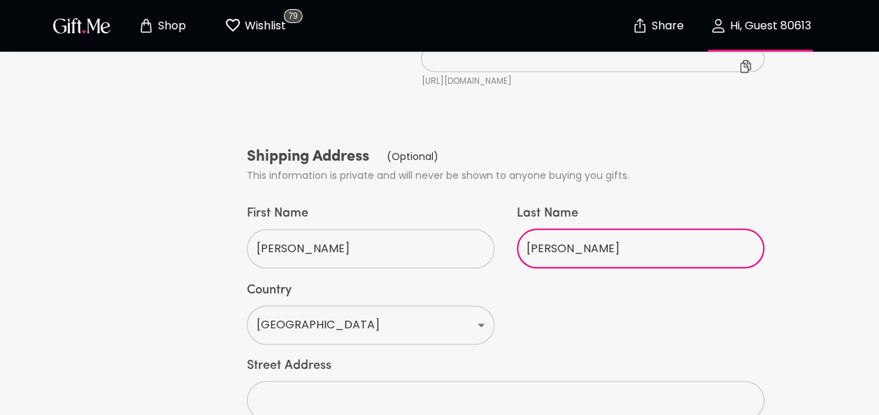
type input "Parson"
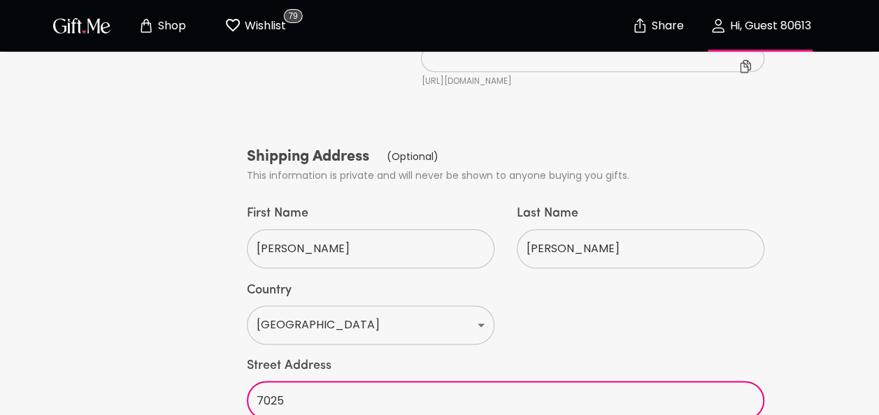
type input "7025 3rd St N, Apt 3"
select select "FL"
type input "St Petersburg"
type input "33702"
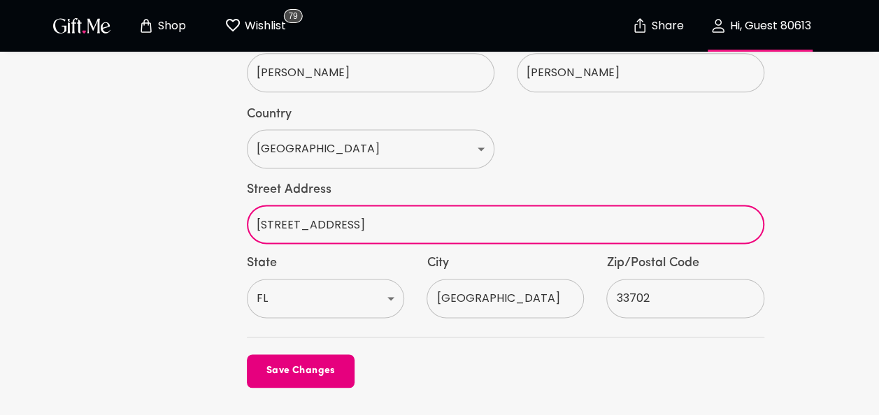
scroll to position [898, 0]
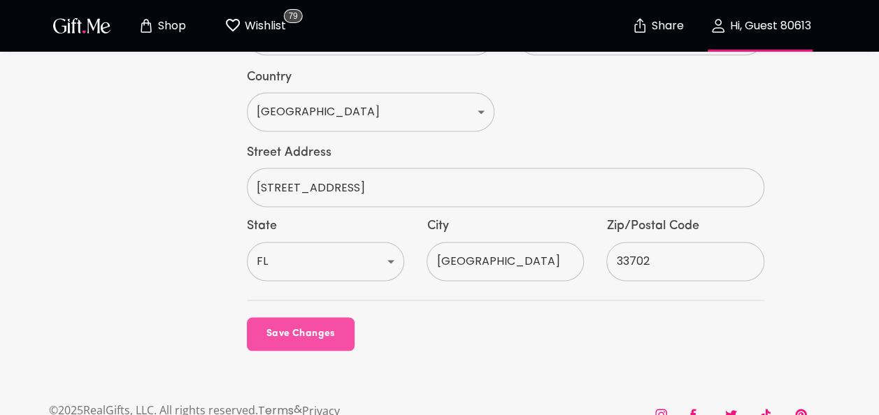
click at [279, 326] on span "Save Changes" at bounding box center [301, 333] width 108 height 15
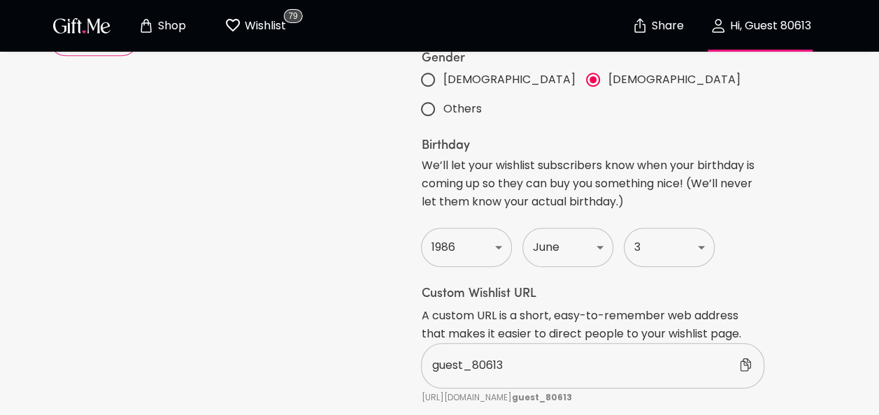
scroll to position [0, 0]
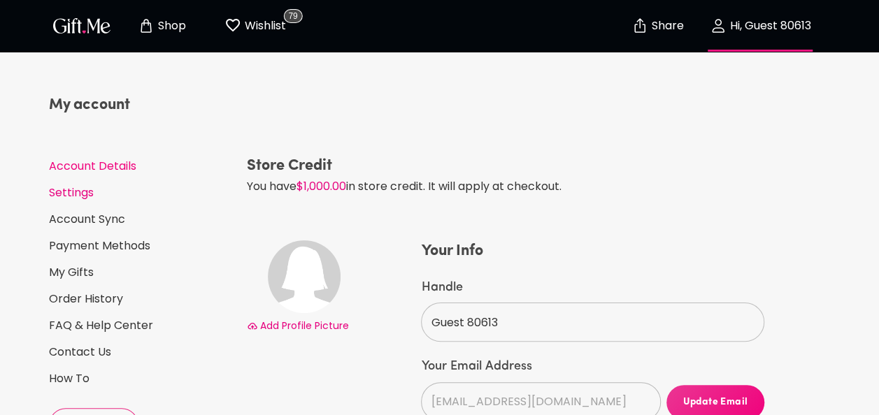
click at [87, 190] on link "Settings" at bounding box center [142, 192] width 187 height 15
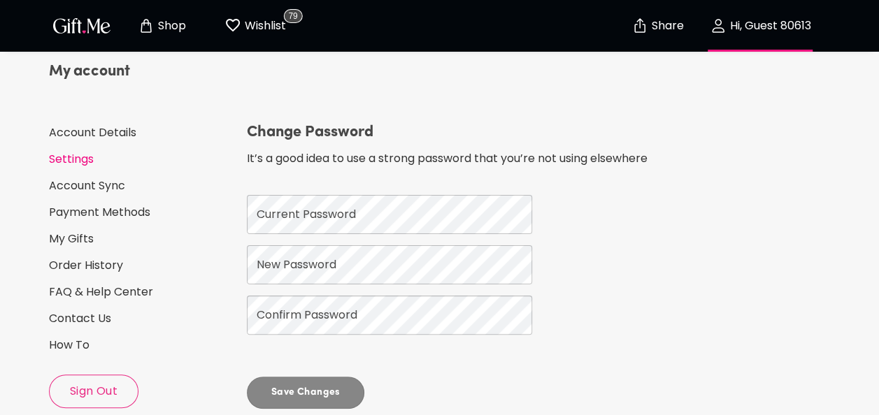
scroll to position [28, 0]
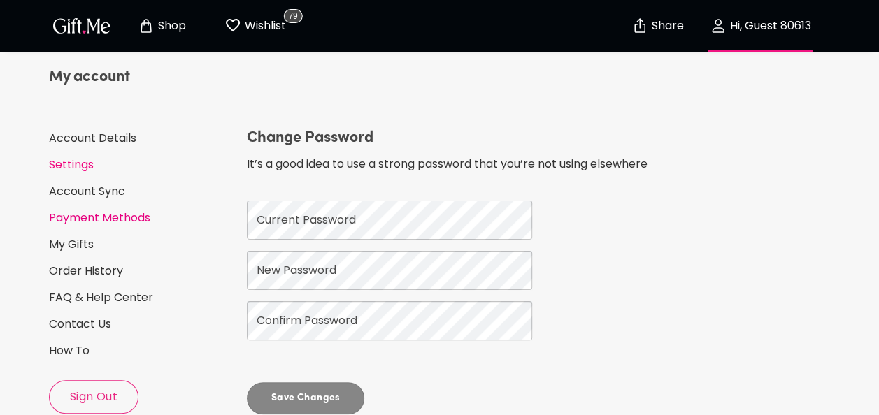
click at [94, 219] on link "Payment Methods" at bounding box center [142, 217] width 187 height 15
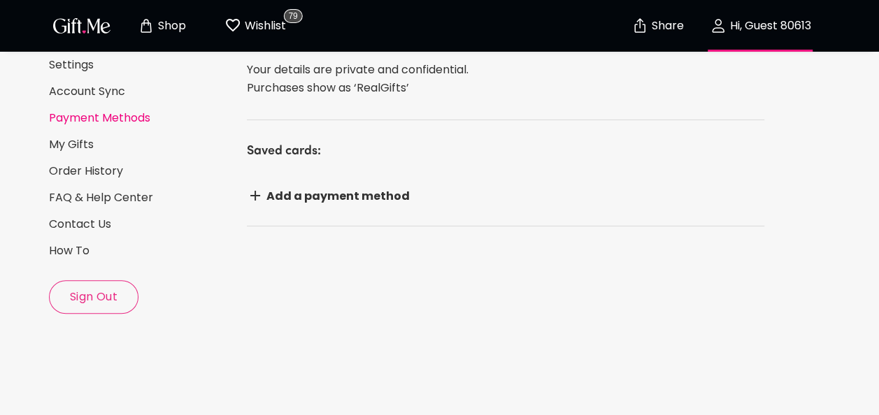
scroll to position [129, 0]
click at [87, 169] on link "Order History" at bounding box center [142, 170] width 187 height 15
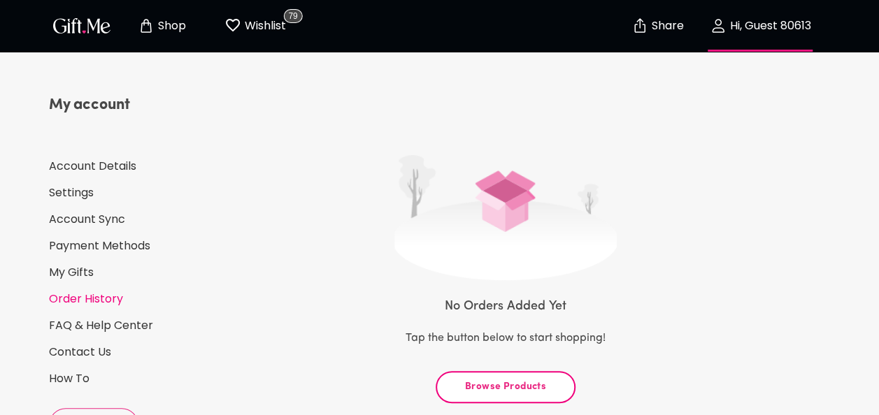
click at [258, 25] on p "Wishlist" at bounding box center [263, 26] width 45 height 18
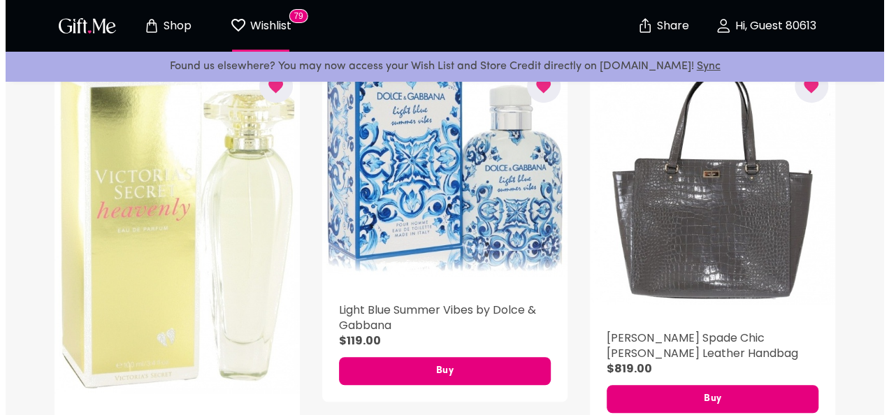
scroll to position [356, 0]
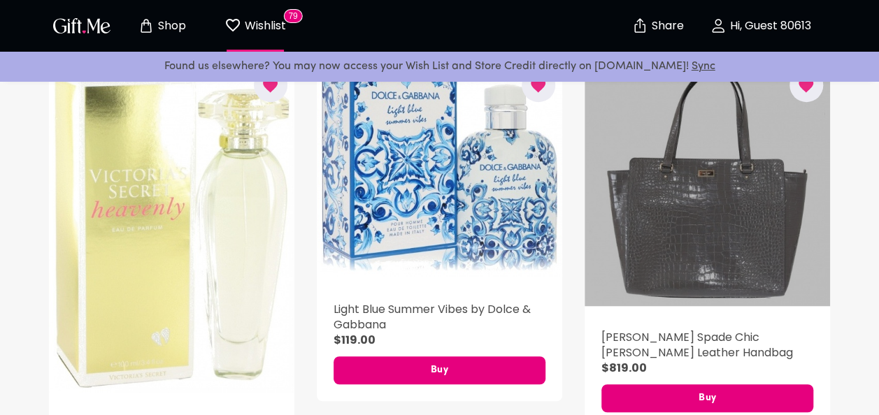
click at [689, 287] on div "button" at bounding box center [706, 184] width 245 height 245
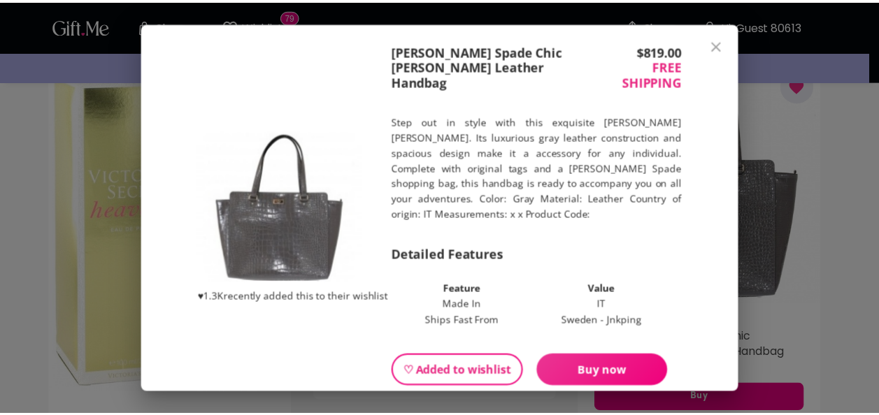
scroll to position [35, 0]
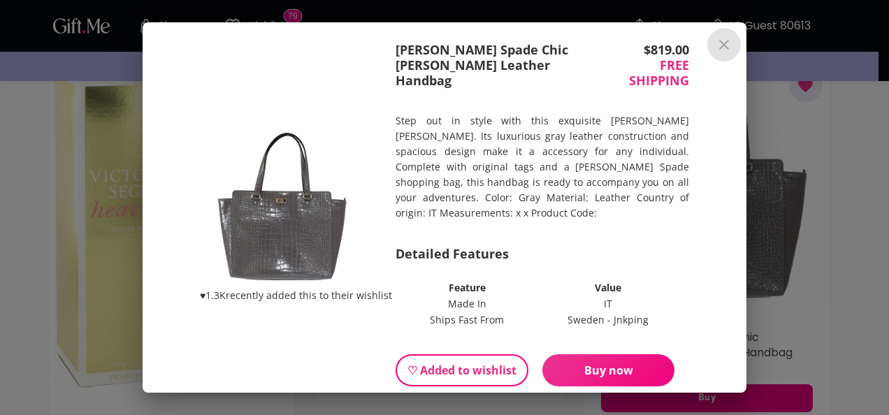
click at [729, 45] on icon "close" at bounding box center [724, 45] width 10 height 10
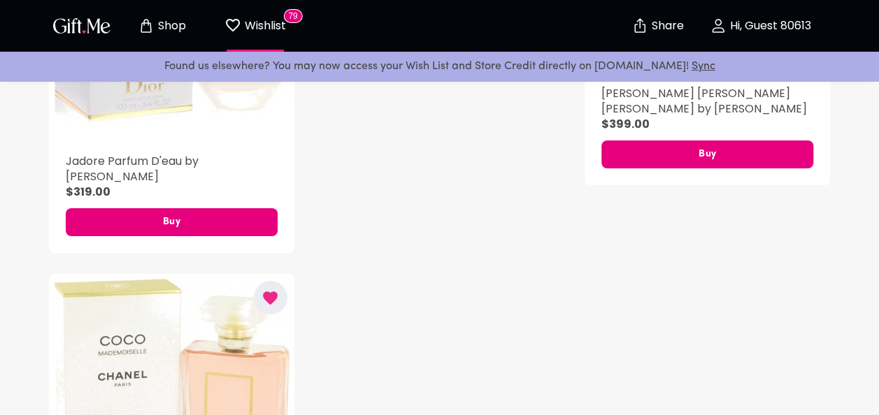
scroll to position [10384, 0]
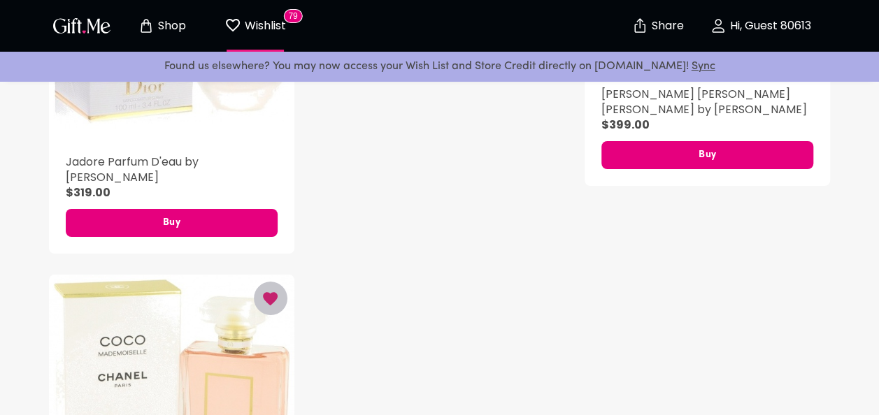
click at [269, 292] on icon "button" at bounding box center [271, 298] width 15 height 13
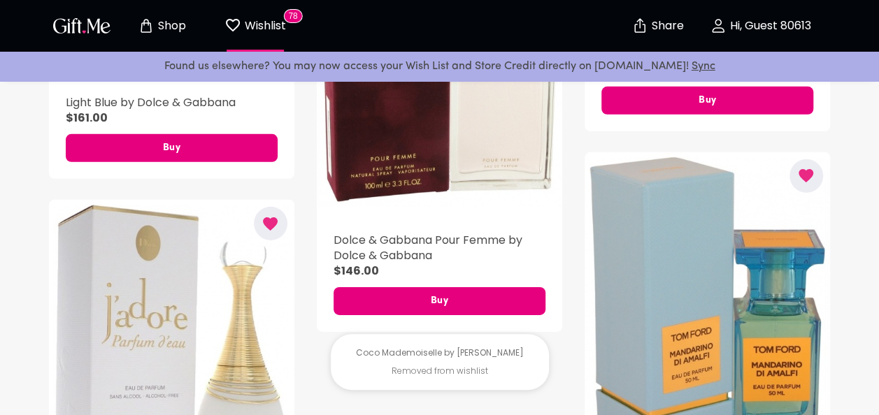
scroll to position [9971, 0]
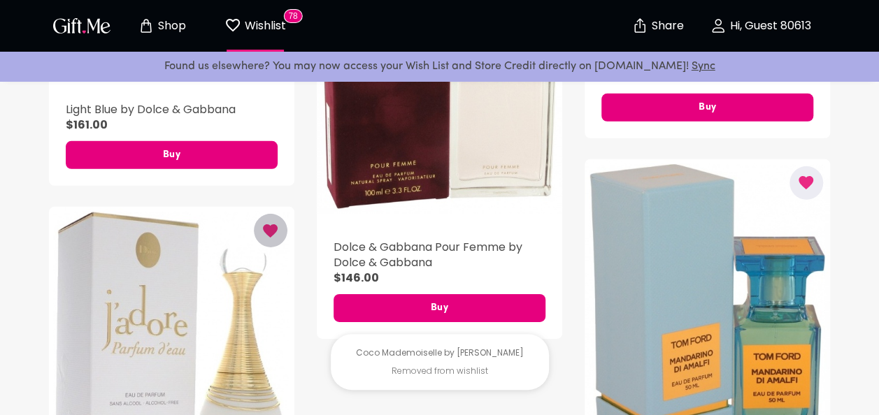
click at [278, 233] on button "button" at bounding box center [271, 231] width 34 height 34
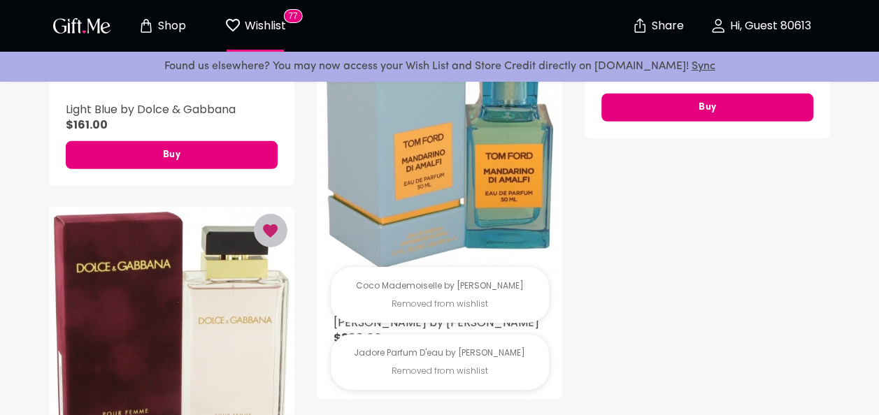
click at [282, 217] on button "button" at bounding box center [271, 231] width 34 height 34
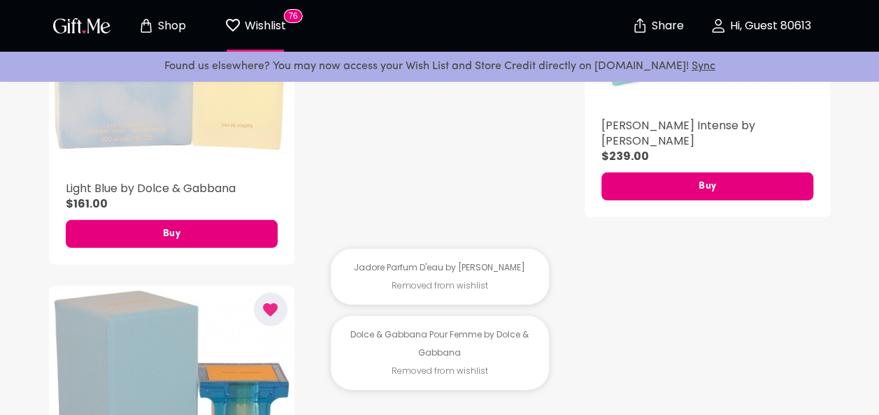
scroll to position [9879, 0]
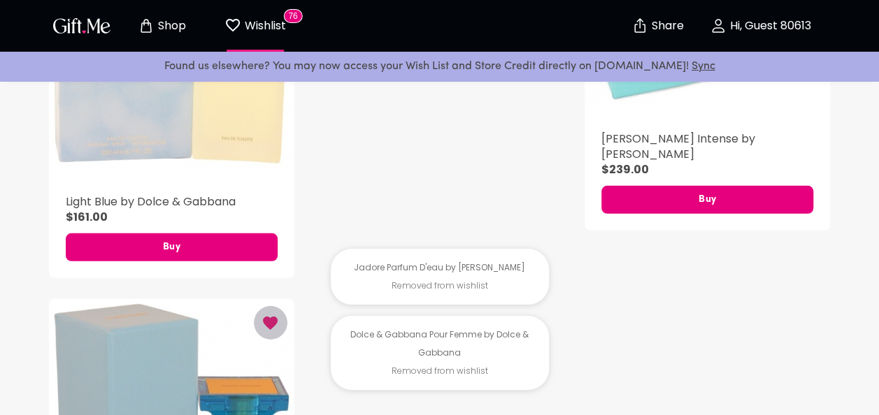
click at [268, 315] on icon "button" at bounding box center [269, 323] width 17 height 17
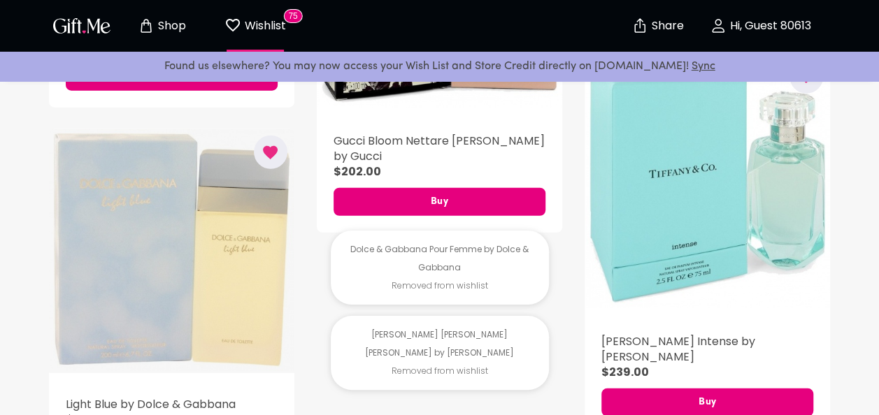
scroll to position [9675, 0]
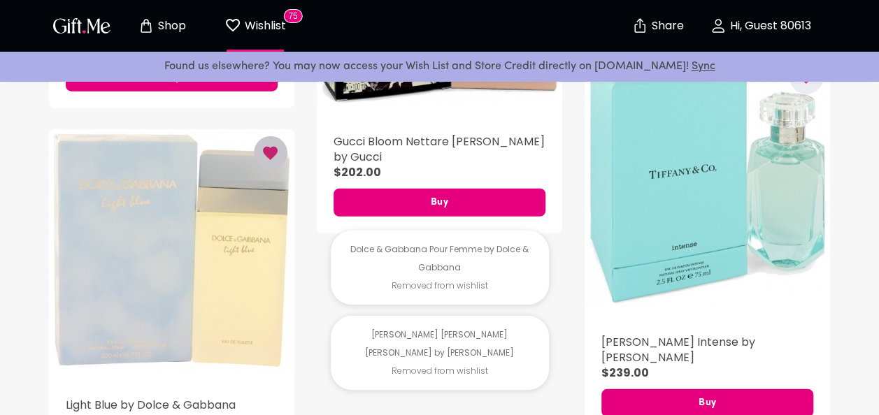
click at [274, 145] on icon "button" at bounding box center [269, 153] width 17 height 17
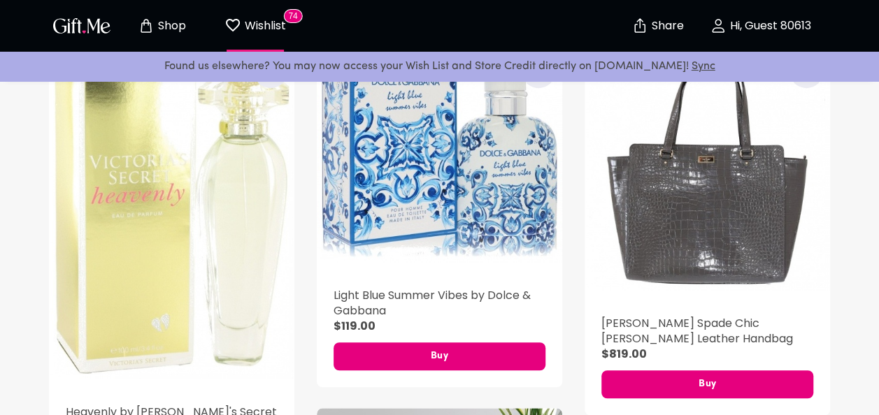
scroll to position [277, 0]
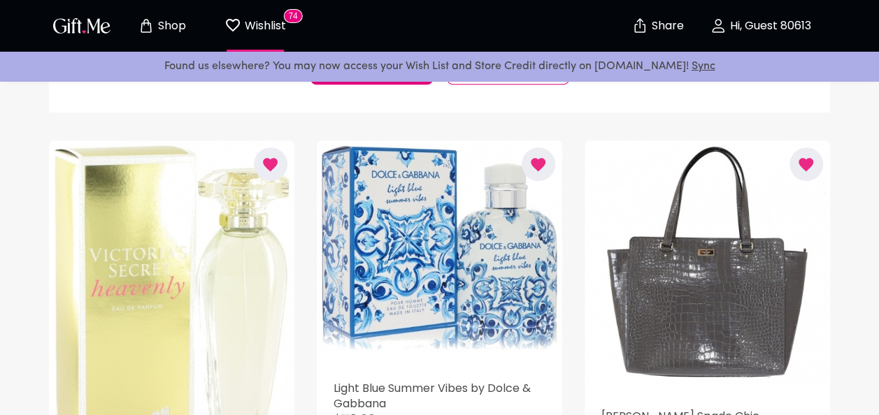
click at [273, 169] on icon "button" at bounding box center [269, 164] width 17 height 17
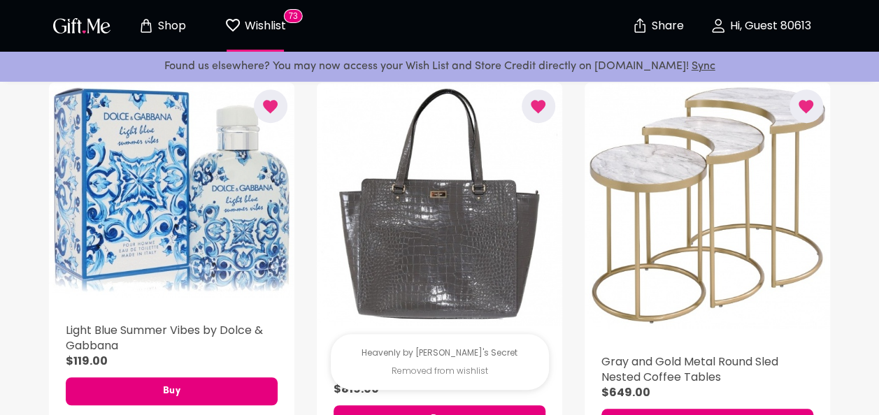
scroll to position [332, 0]
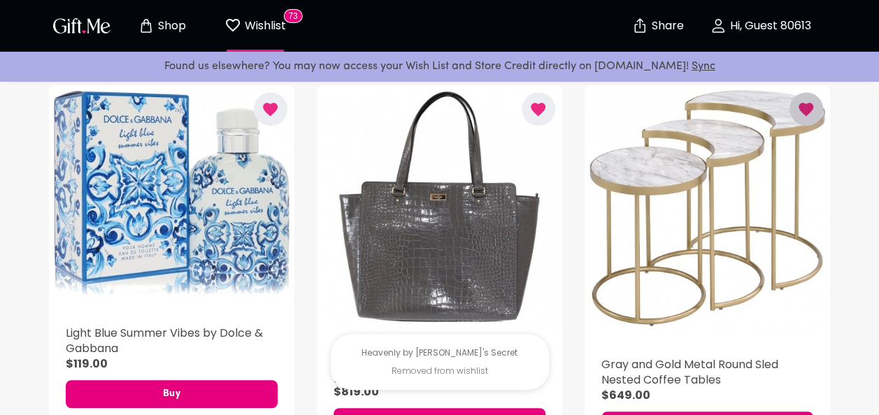
click at [800, 115] on icon "button" at bounding box center [805, 109] width 17 height 17
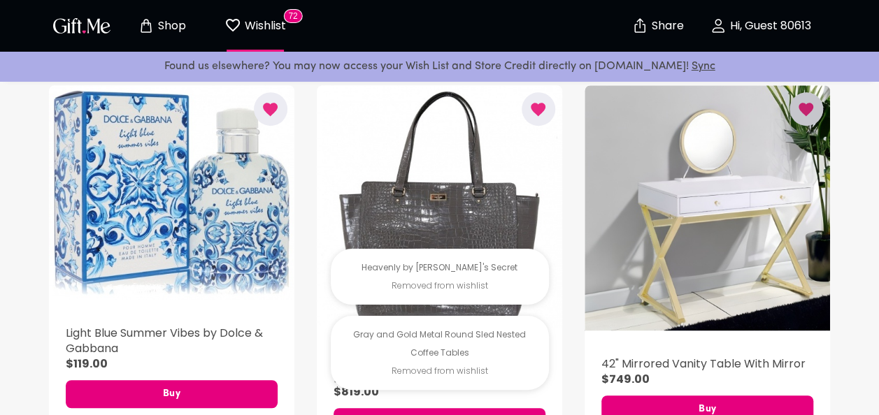
click at [800, 115] on icon "button" at bounding box center [805, 109] width 17 height 17
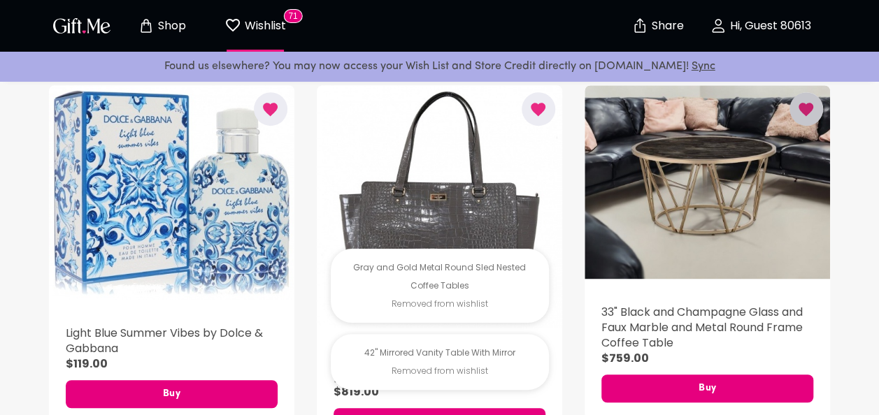
click at [800, 115] on icon "button" at bounding box center [805, 109] width 17 height 17
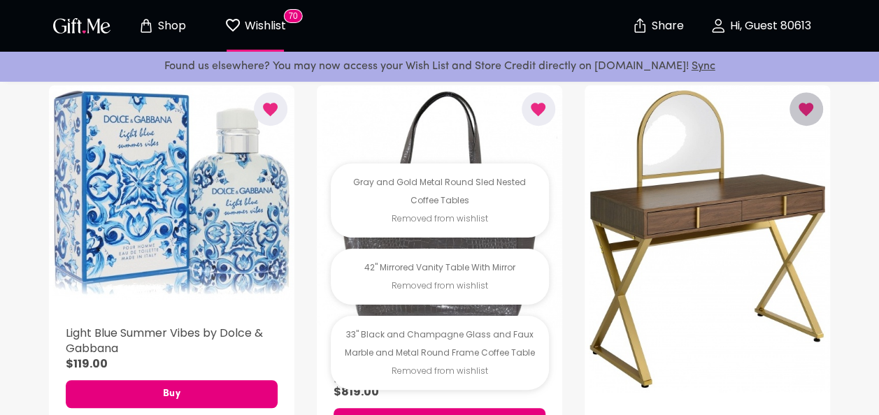
click at [800, 115] on icon "button" at bounding box center [805, 109] width 17 height 17
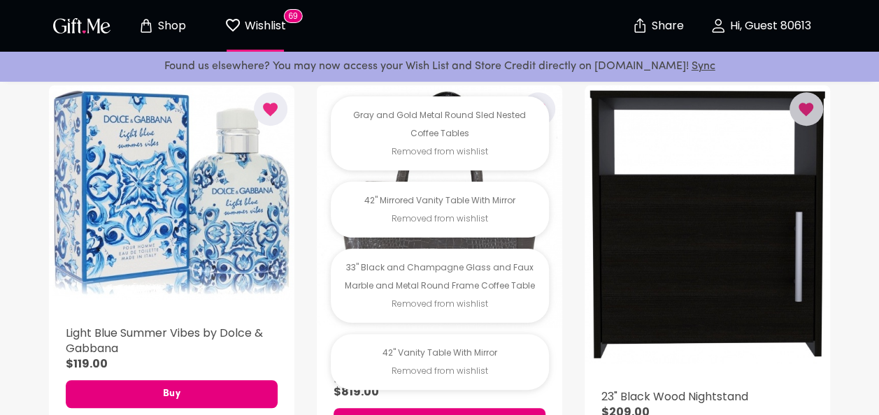
click at [800, 115] on icon "button" at bounding box center [805, 109] width 17 height 17
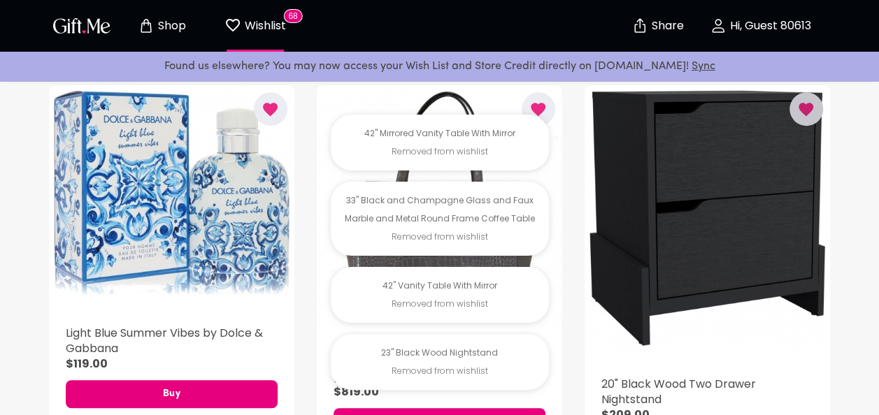
click at [800, 115] on icon "button" at bounding box center [805, 109] width 17 height 17
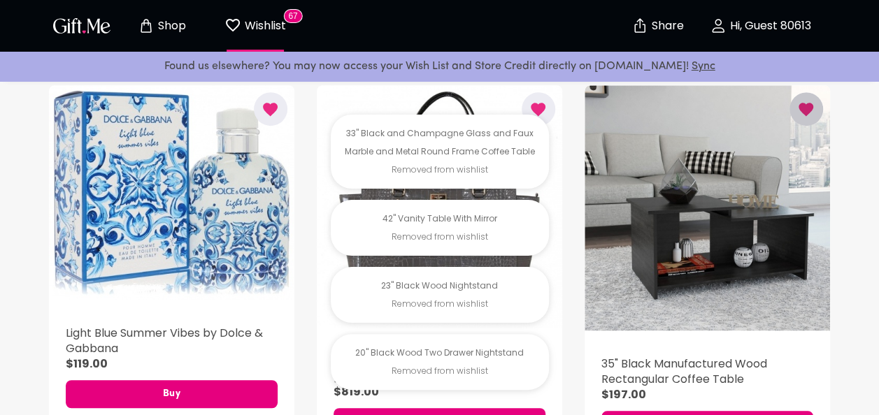
click at [800, 115] on icon "button" at bounding box center [805, 109] width 17 height 17
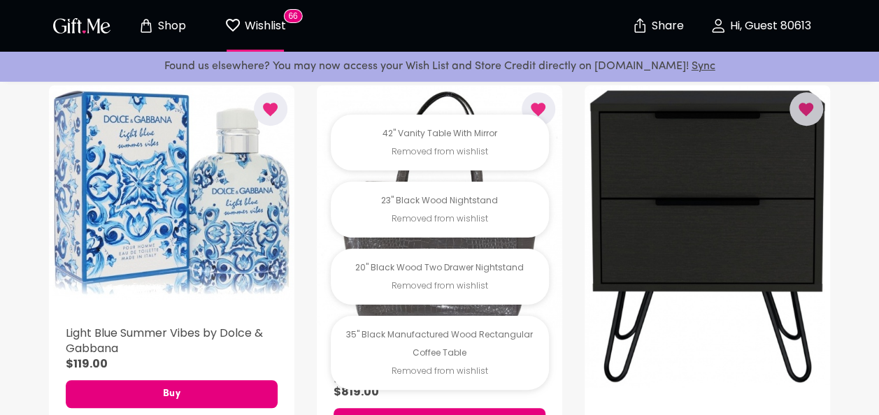
click at [800, 115] on icon "button" at bounding box center [805, 109] width 17 height 17
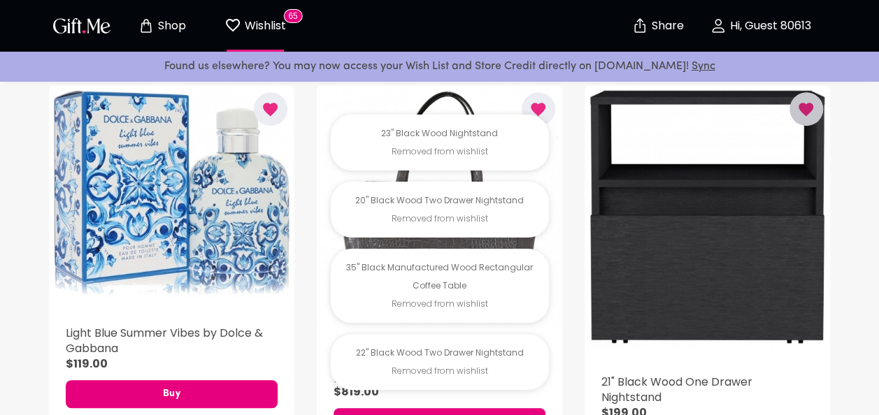
click at [800, 115] on icon "button" at bounding box center [805, 109] width 17 height 17
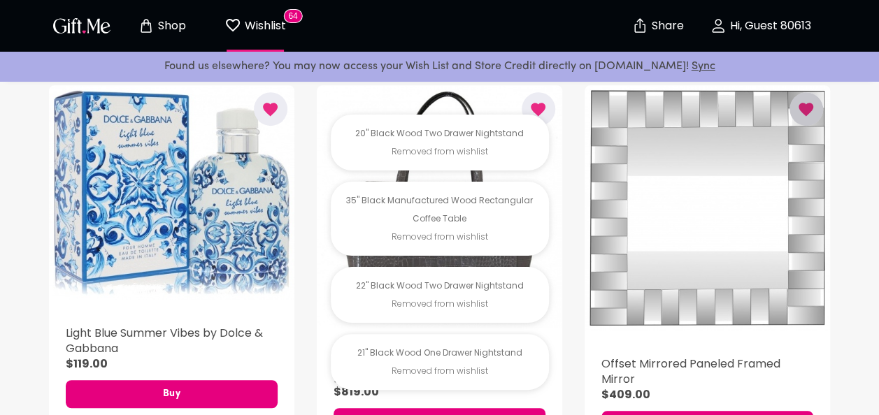
click at [800, 115] on icon "button" at bounding box center [805, 109] width 17 height 17
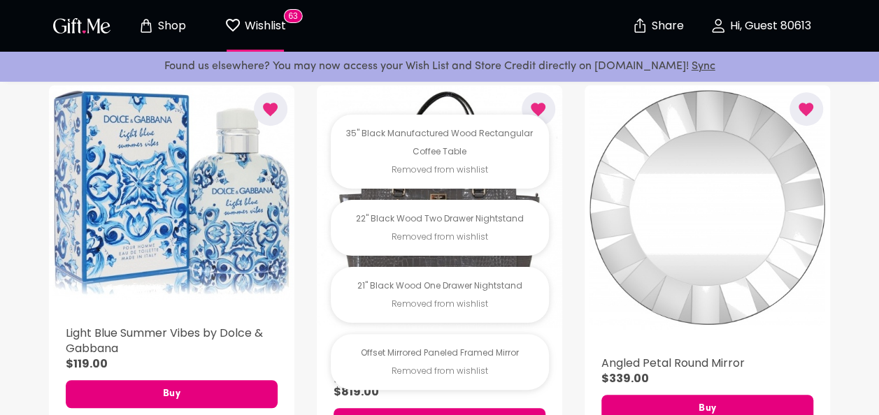
click at [800, 115] on icon "button" at bounding box center [805, 109] width 17 height 17
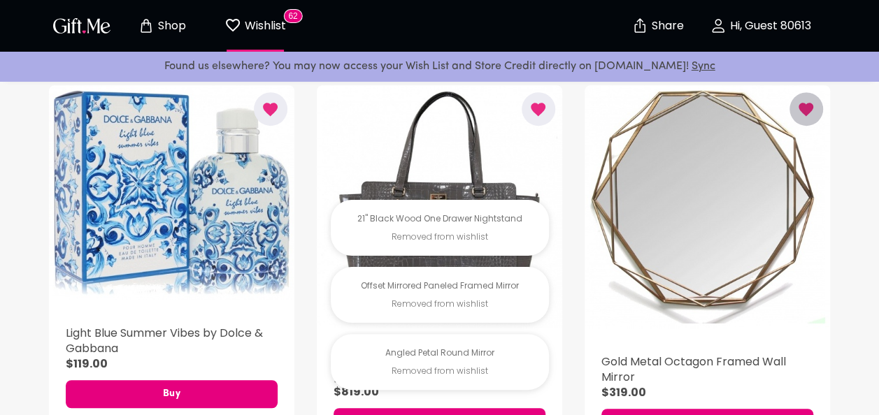
click at [800, 115] on icon "button" at bounding box center [805, 109] width 17 height 17
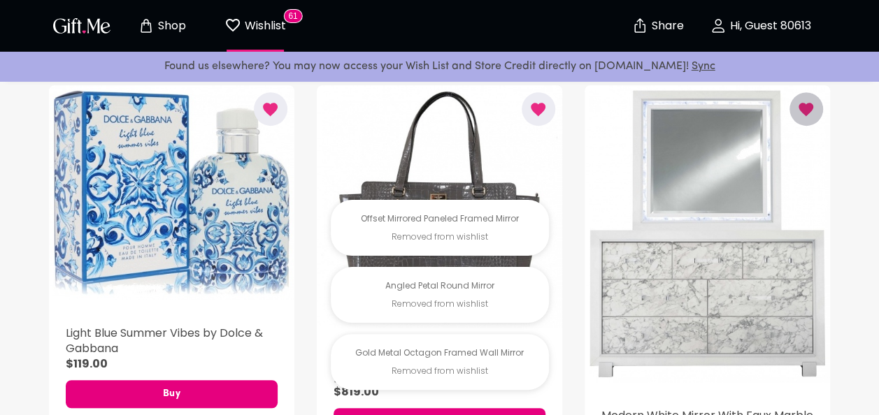
click at [800, 115] on icon "button" at bounding box center [805, 109] width 17 height 17
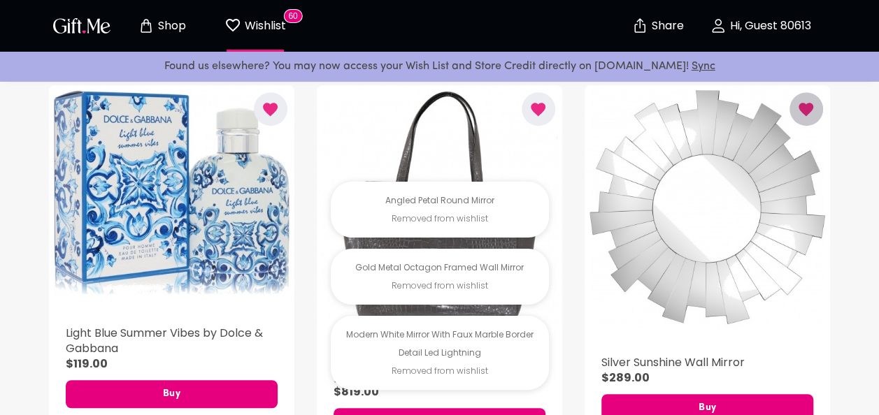
click at [800, 115] on icon "button" at bounding box center [805, 109] width 17 height 17
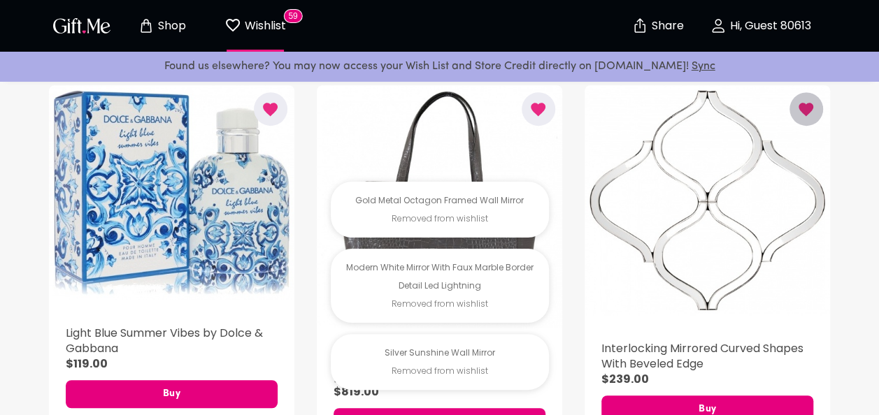
click at [800, 115] on icon "button" at bounding box center [805, 109] width 17 height 17
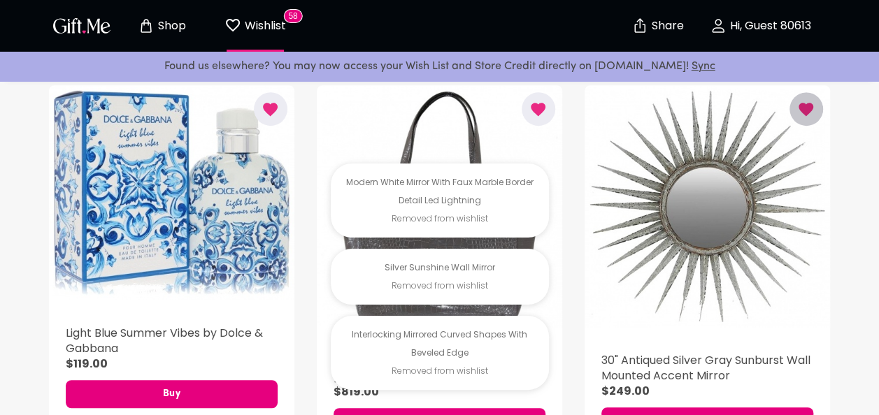
click at [800, 115] on icon "button" at bounding box center [805, 109] width 17 height 17
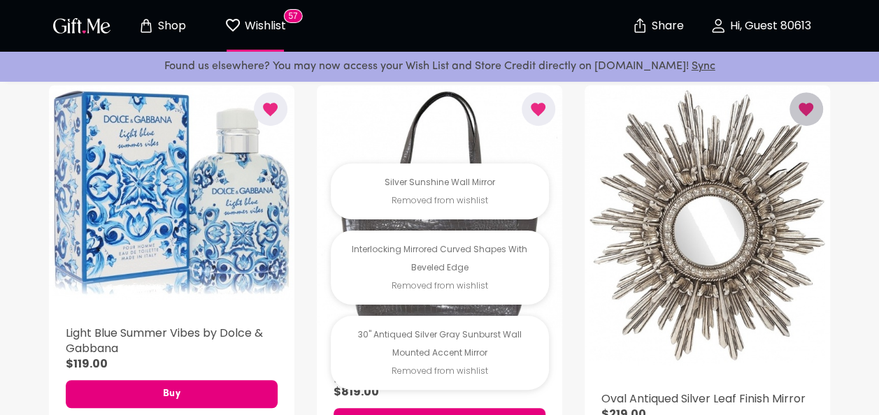
click at [800, 115] on icon "button" at bounding box center [805, 109] width 17 height 17
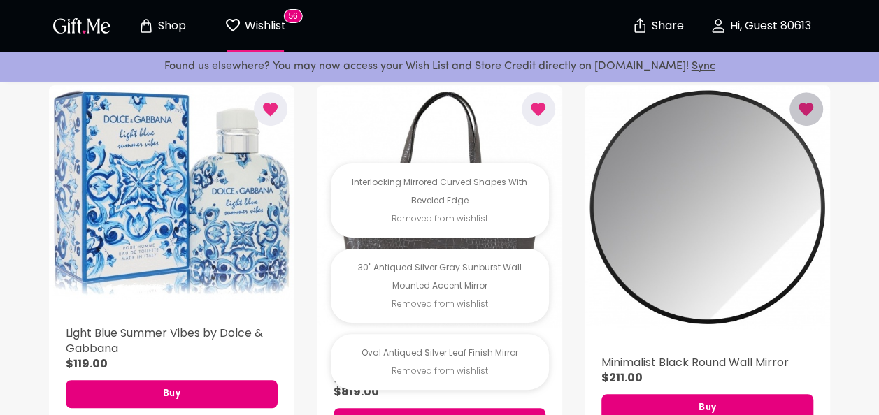
click at [800, 115] on icon "button" at bounding box center [805, 109] width 17 height 17
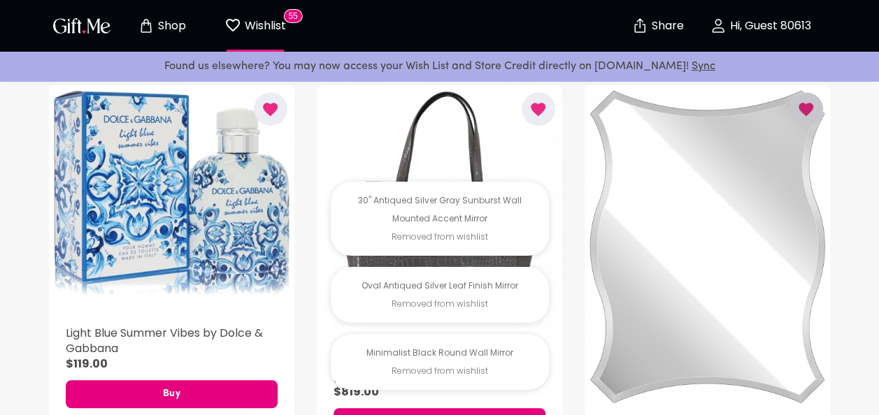
click at [800, 115] on icon "button" at bounding box center [805, 109] width 17 height 17
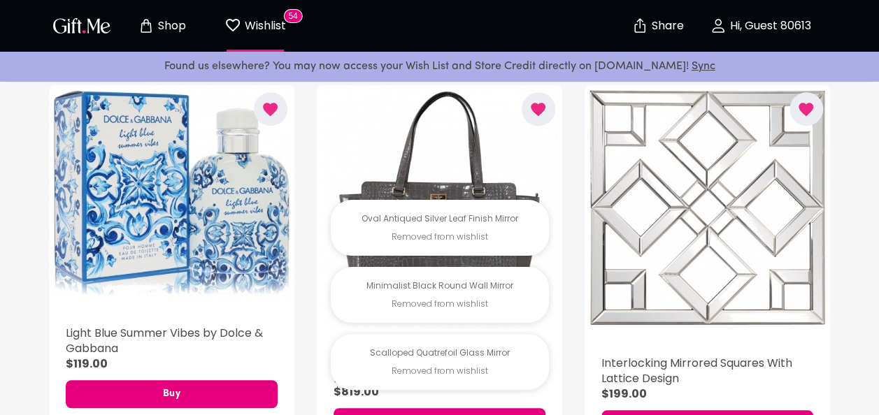
click at [800, 115] on icon "button" at bounding box center [805, 109] width 17 height 17
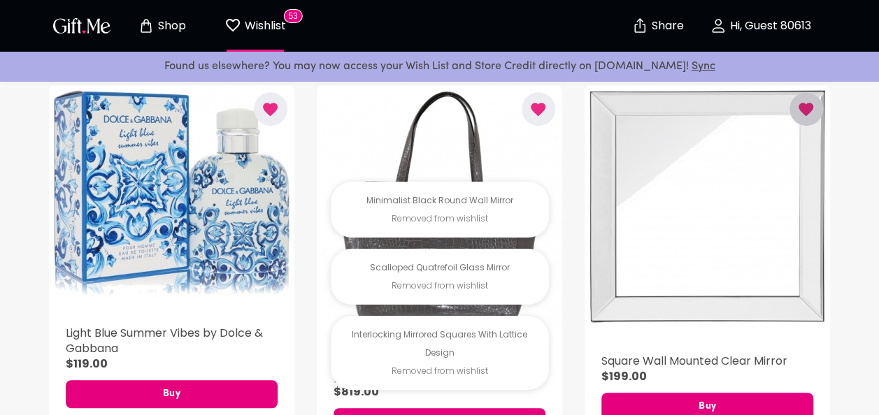
click at [800, 115] on icon "button" at bounding box center [805, 109] width 17 height 17
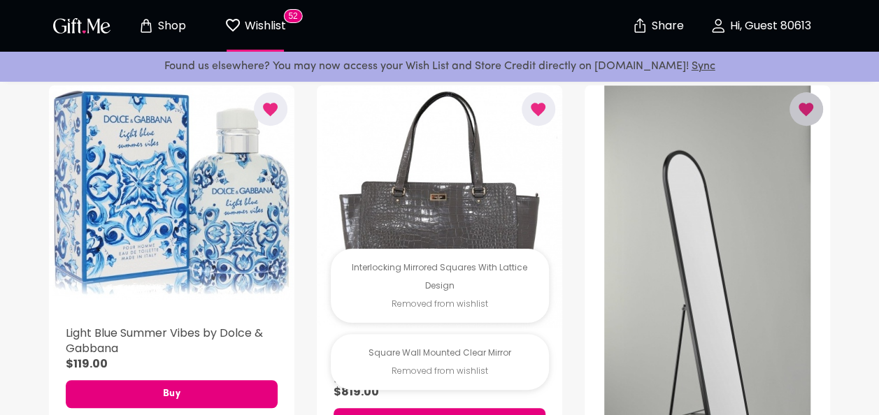
click at [800, 115] on icon "button" at bounding box center [805, 109] width 17 height 17
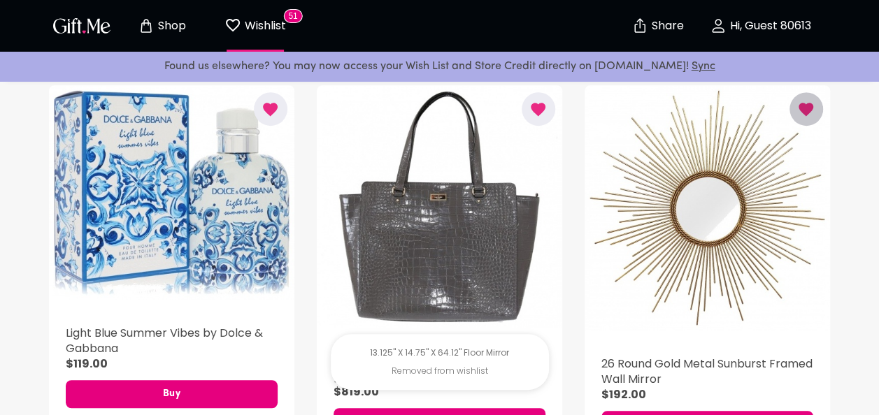
click at [800, 115] on icon "button" at bounding box center [805, 109] width 17 height 17
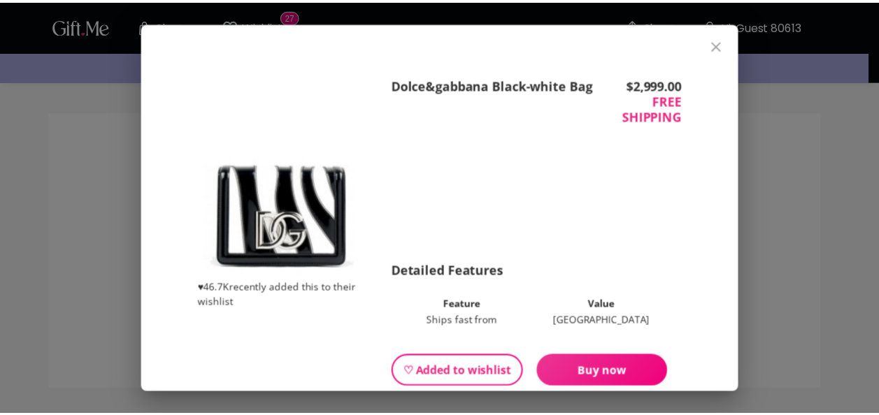
scroll to position [2848, 0]
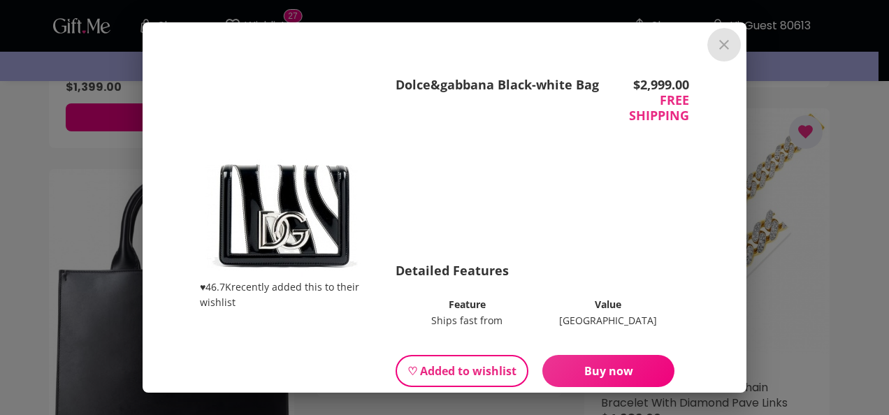
click at [733, 44] on icon "close" at bounding box center [724, 44] width 17 height 17
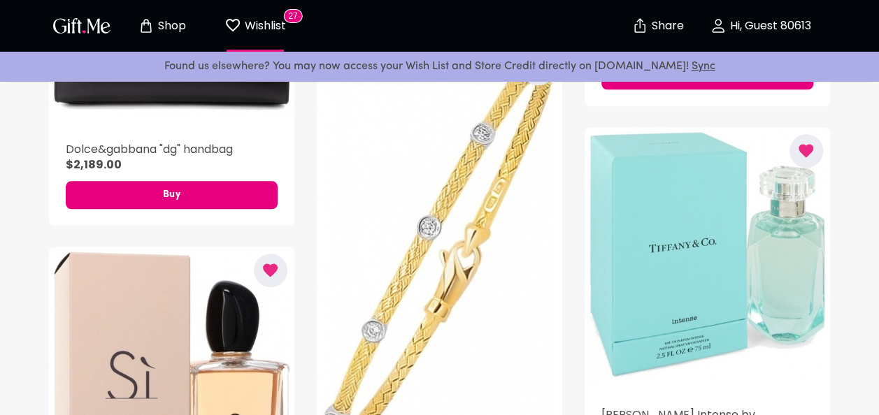
scroll to position [3220, 0]
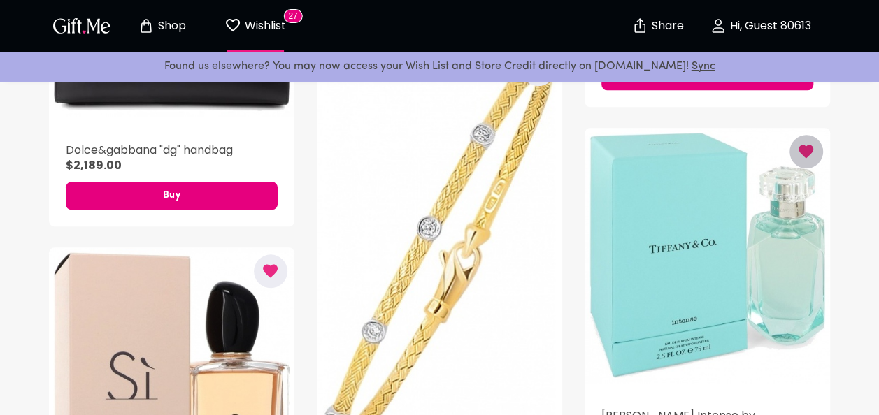
click at [802, 154] on icon "button" at bounding box center [806, 151] width 15 height 13
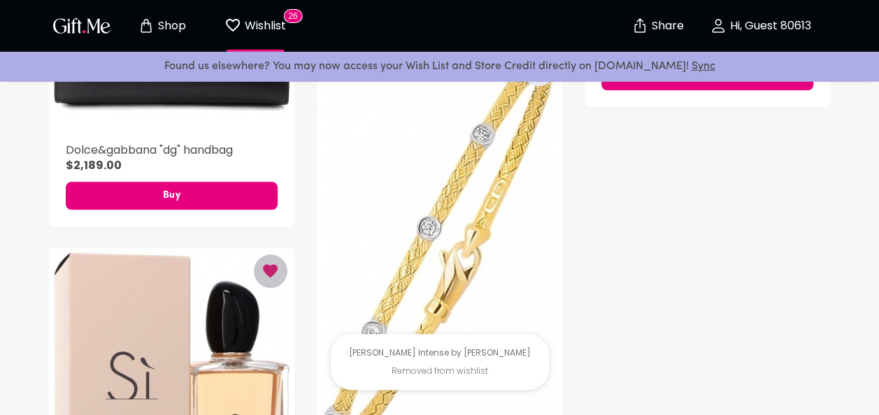
click at [258, 266] on button "button" at bounding box center [271, 271] width 34 height 34
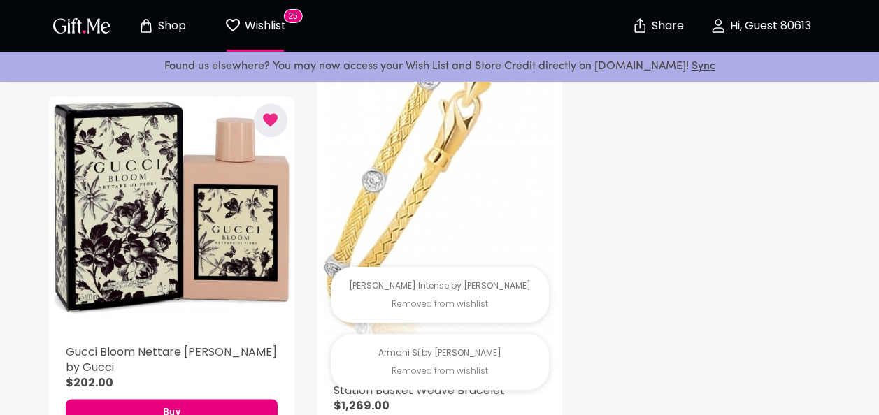
scroll to position [3332, 0]
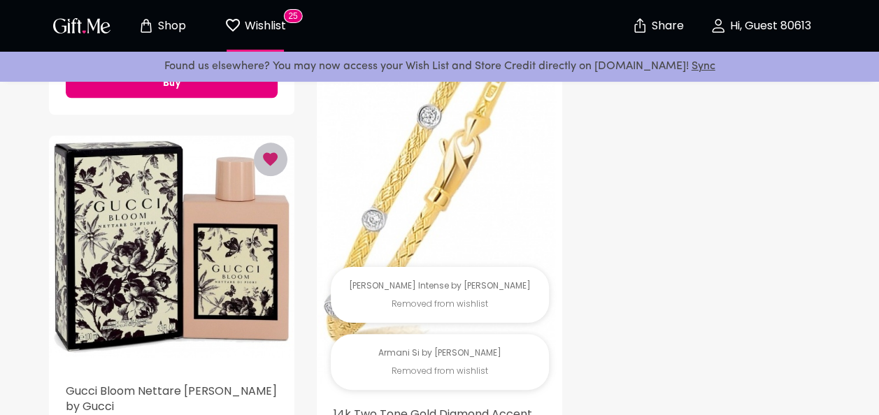
click at [278, 163] on icon "button" at bounding box center [269, 158] width 17 height 17
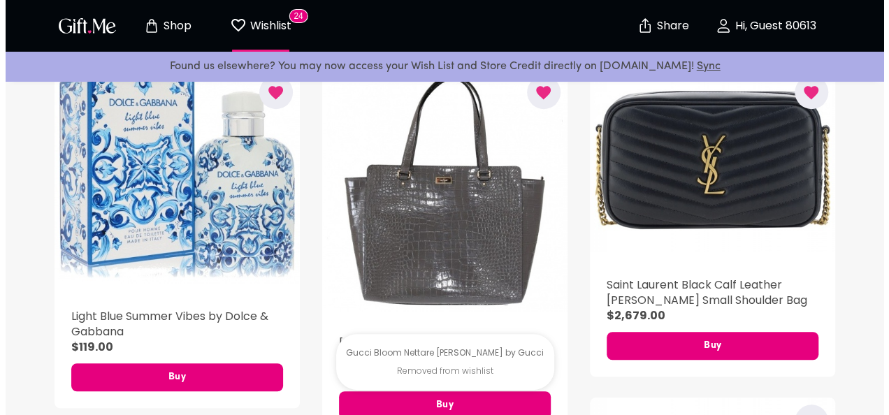
scroll to position [346, 0]
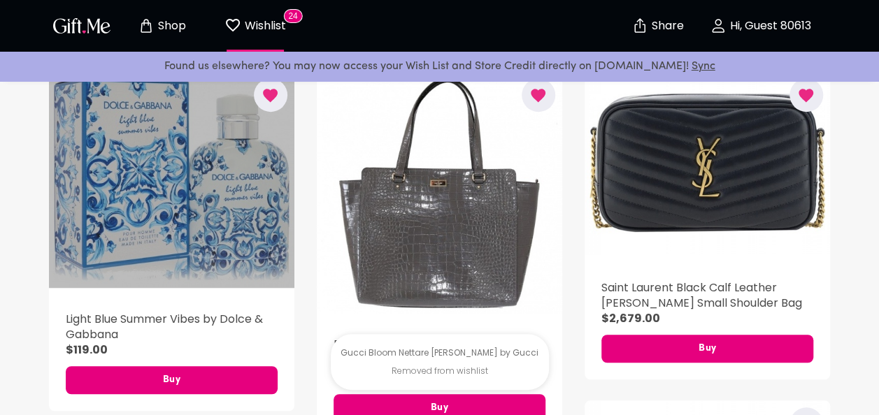
click at [152, 157] on div "button" at bounding box center [171, 179] width 245 height 217
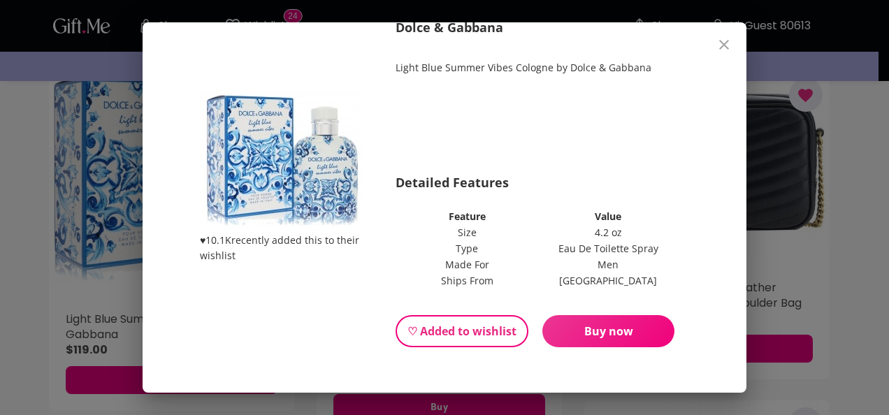
scroll to position [73, 0]
click at [629, 322] on button "Buy now" at bounding box center [608, 331] width 132 height 32
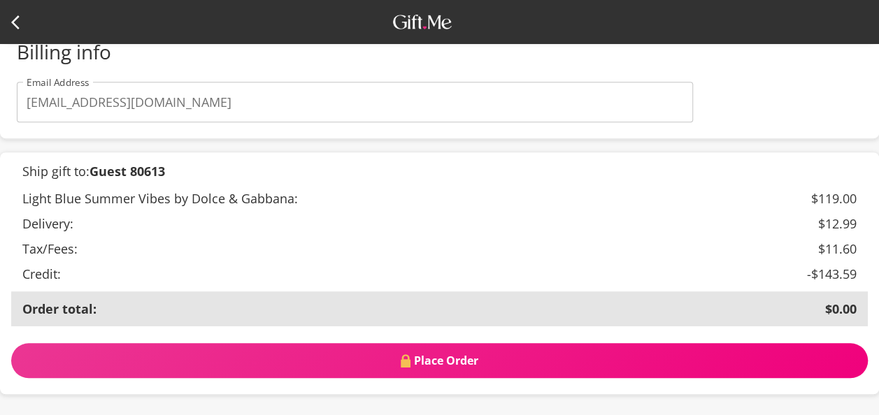
scroll to position [329, 0]
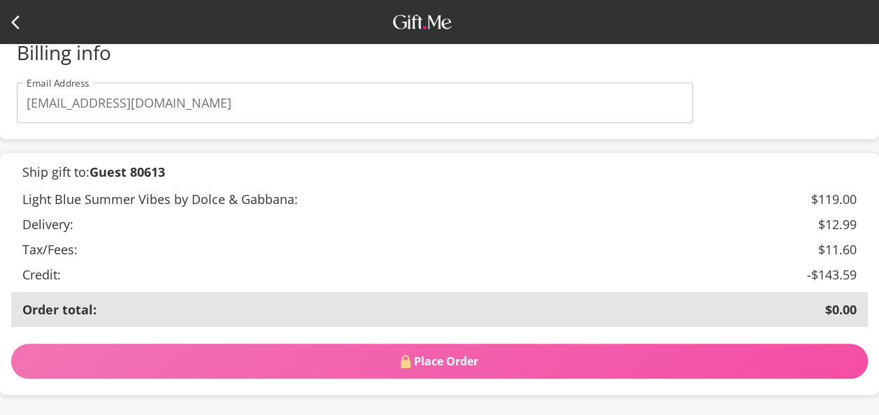
click at [505, 366] on span "Place Order" at bounding box center [439, 361] width 856 height 15
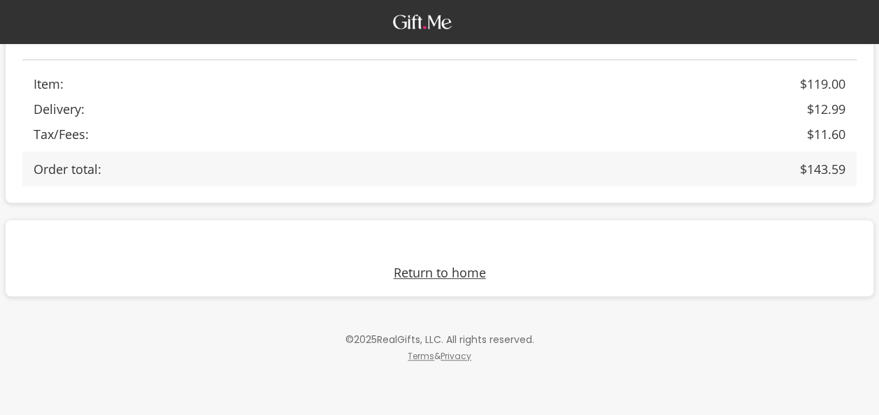
scroll to position [399, 0]
click at [431, 266] on link "Return to home" at bounding box center [440, 270] width 92 height 17
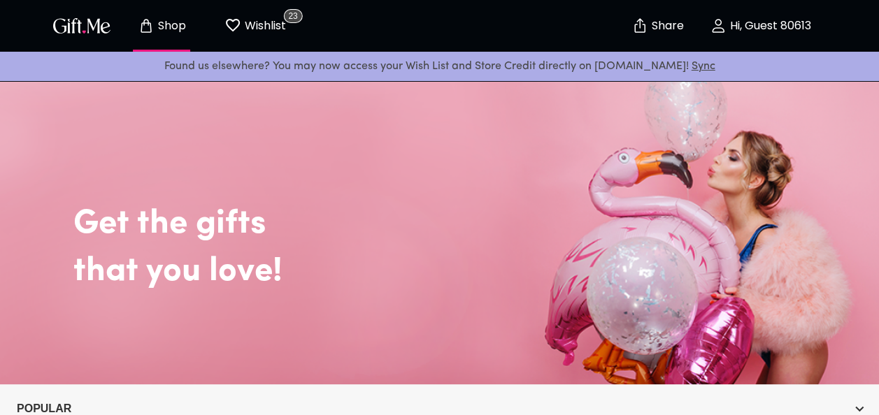
click at [271, 23] on p "Wishlist" at bounding box center [263, 26] width 45 height 18
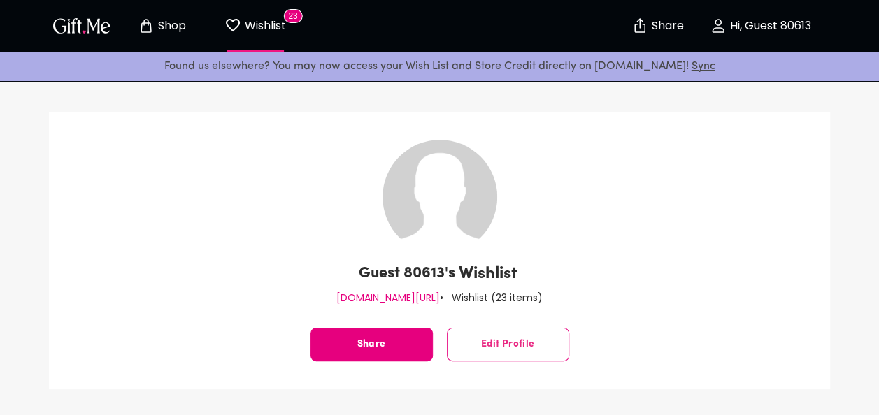
click at [756, 28] on p "Hi, Guest 80613" at bounding box center [768, 26] width 85 height 12
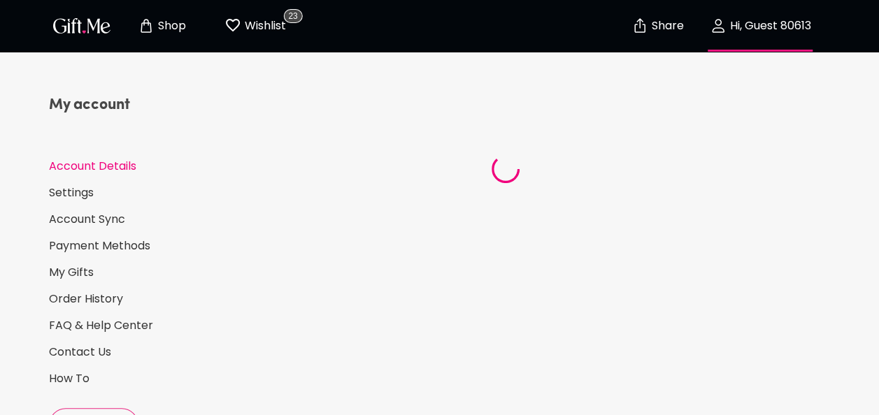
select select "1986"
select select "June"
select select "3"
select select "US"
select select "FL"
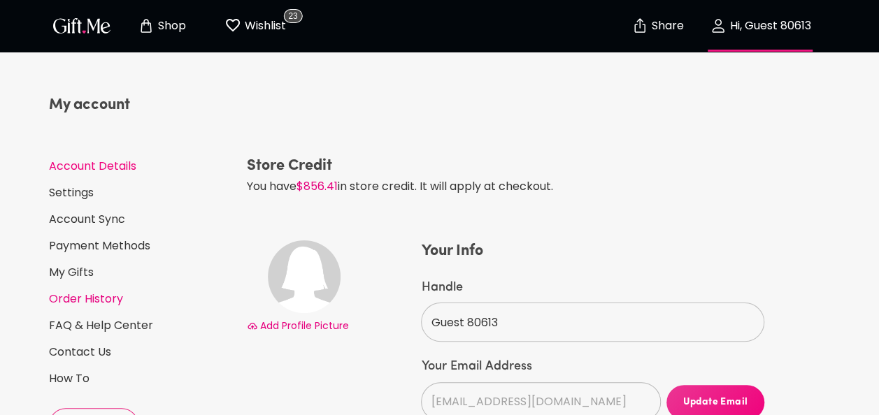
click at [94, 299] on link "Order History" at bounding box center [142, 298] width 187 height 15
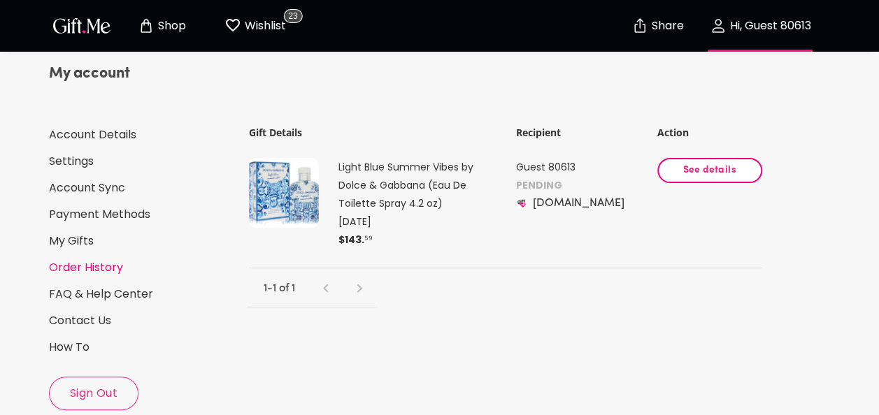
scroll to position [32, 0]
click at [702, 159] on button "See details" at bounding box center [709, 169] width 105 height 25
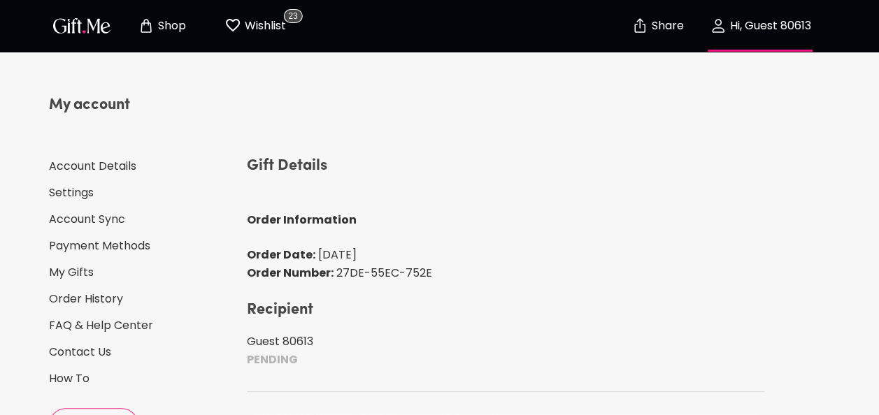
click at [271, 23] on p "Wishlist" at bounding box center [263, 26] width 45 height 18
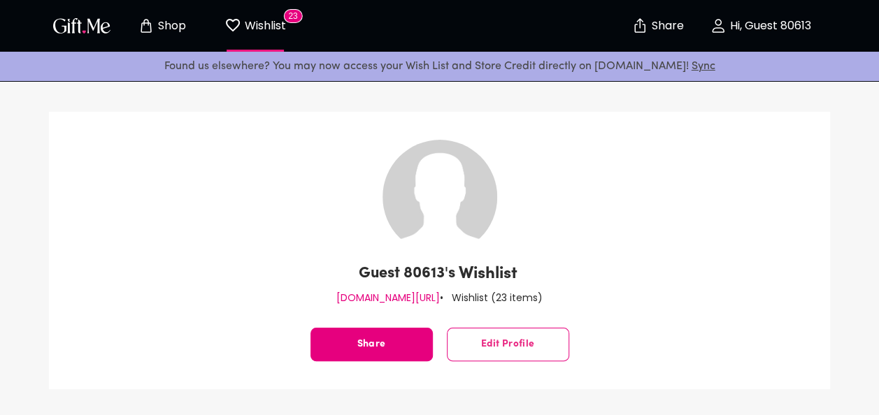
click at [181, 22] on p "Shop" at bounding box center [169, 26] width 31 height 12
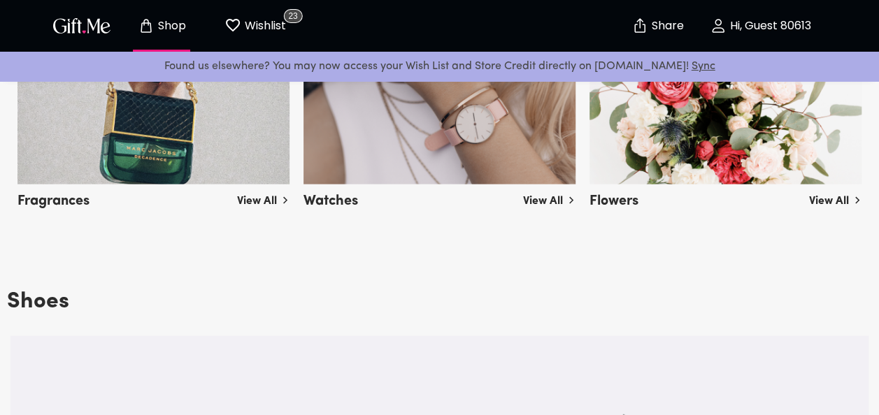
scroll to position [1423, 0]
click at [203, 154] on img at bounding box center [153, 107] width 272 height 157
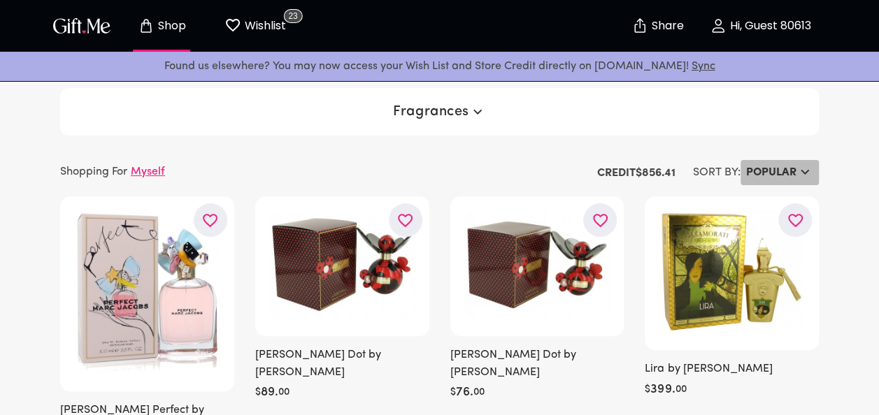
click at [791, 167] on h6 "Popular" at bounding box center [771, 172] width 50 height 17
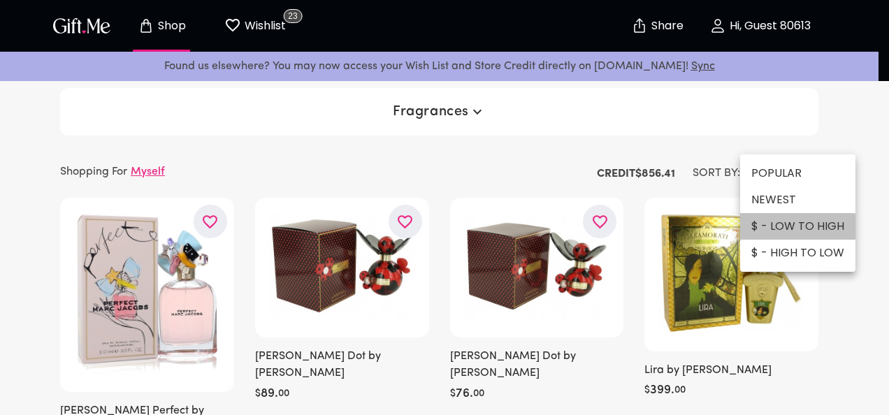
click at [768, 234] on li "$ - LOW TO HIGH" at bounding box center [797, 226] width 115 height 27
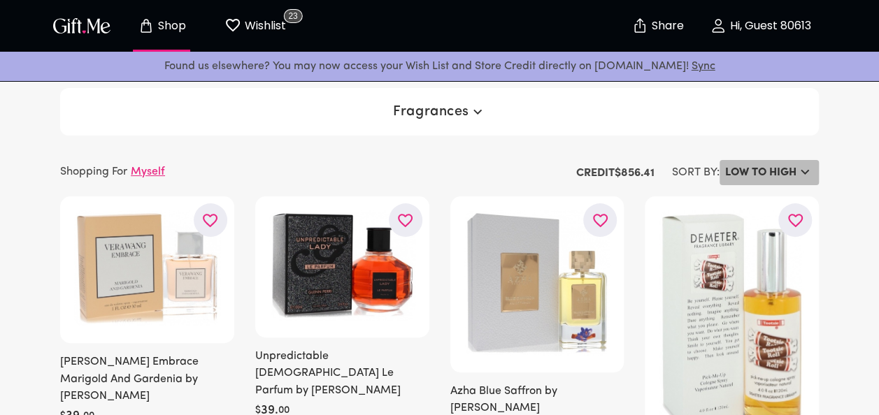
click at [748, 179] on h6 "LOW TO HIGH" at bounding box center [760, 172] width 71 height 17
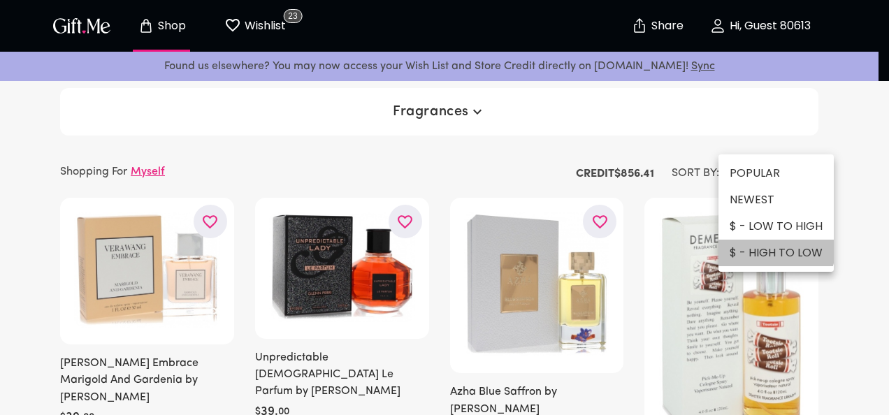
click at [763, 246] on li "$ - HIGH TO LOW" at bounding box center [776, 253] width 115 height 27
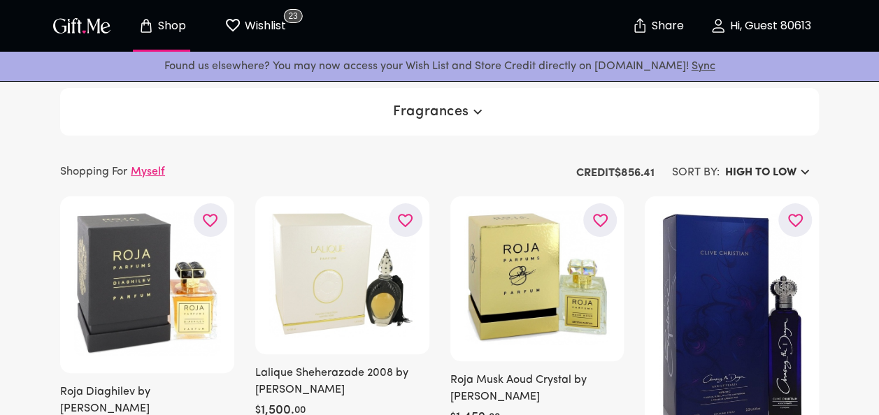
click at [794, 21] on p "Hi, Guest 80613" at bounding box center [768, 26] width 85 height 12
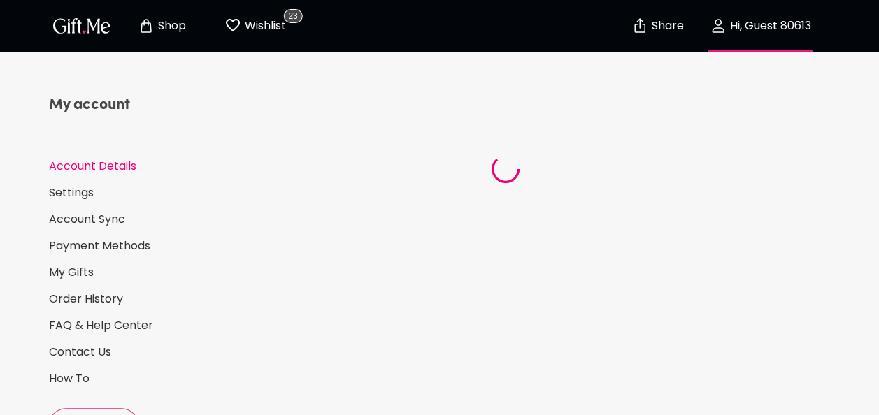
select select "1986"
select select "June"
select select "3"
select select "US"
select select "FL"
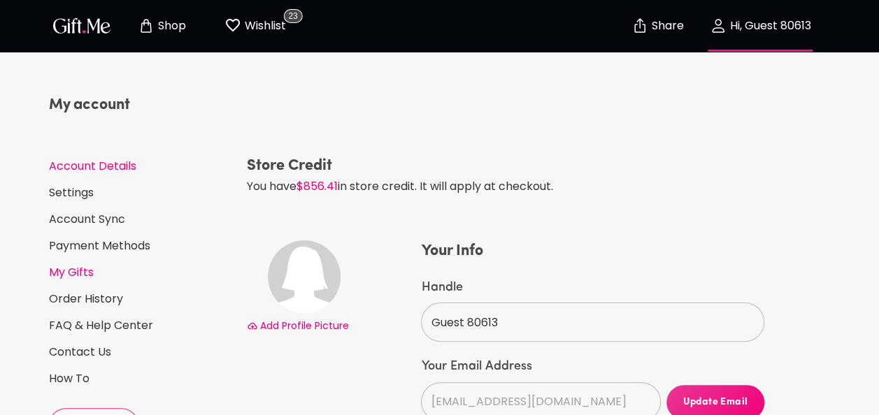
click at [86, 277] on link "My Gifts" at bounding box center [142, 272] width 187 height 15
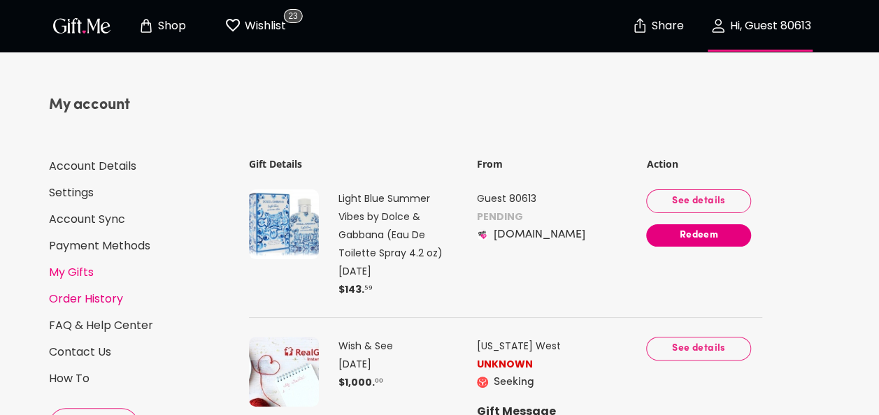
click at [88, 296] on link "Order History" at bounding box center [142, 298] width 187 height 15
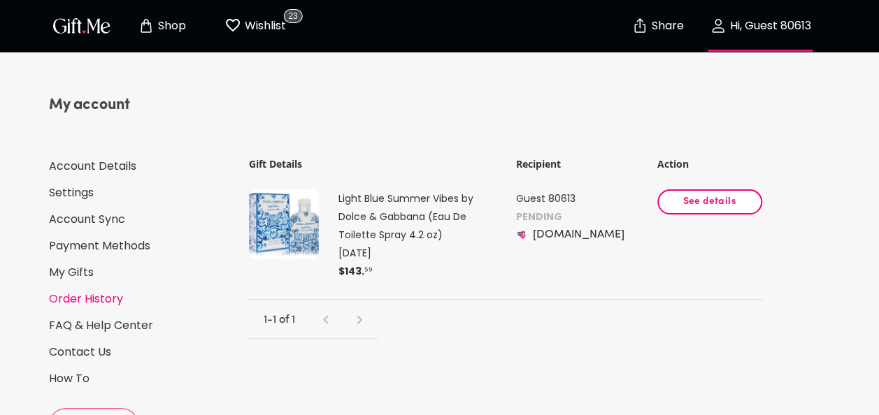
click at [82, 280] on div "My account Account Details Settings Account Sync Payment Methods My Gifts Order…" at bounding box center [142, 267] width 187 height 347
click at [82, 275] on link "My Gifts" at bounding box center [142, 272] width 187 height 15
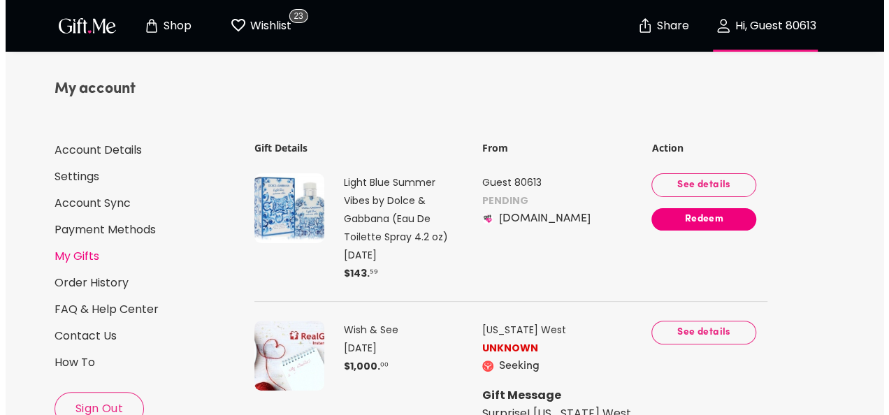
scroll to position [6, 0]
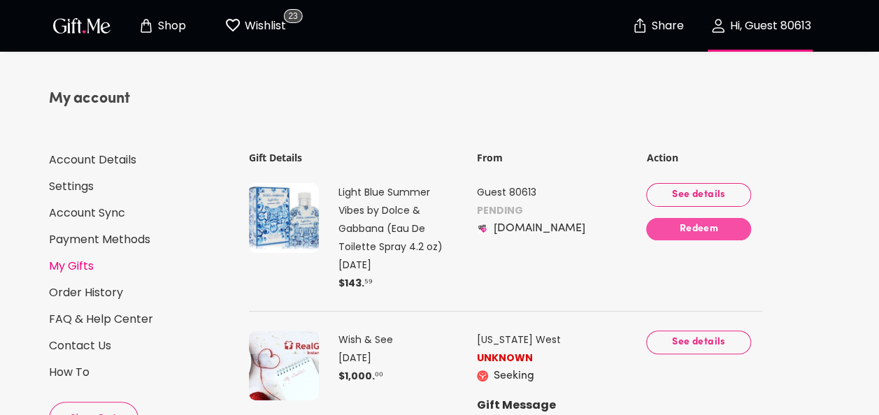
click at [677, 229] on span "Redeem" at bounding box center [698, 229] width 105 height 15
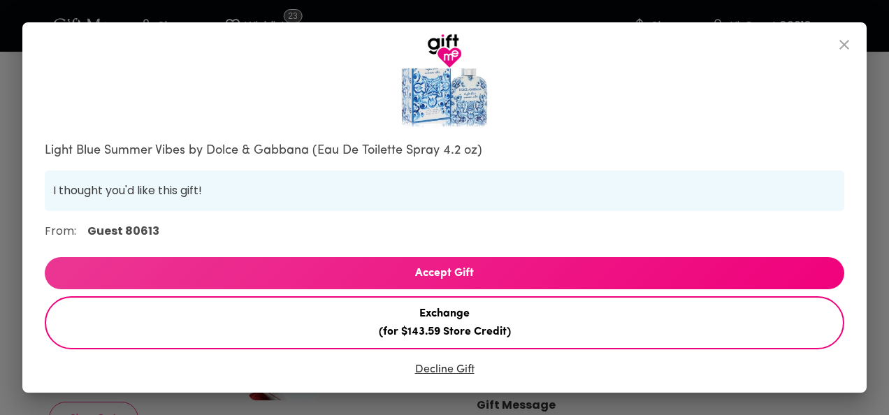
scroll to position [117, 0]
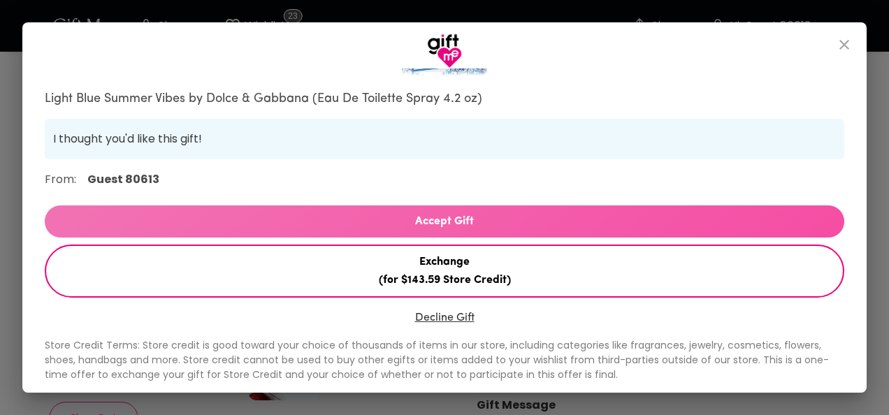
click at [524, 218] on span "Accept Gift" at bounding box center [445, 222] width 800 height 18
select select "US"
select select "FL"
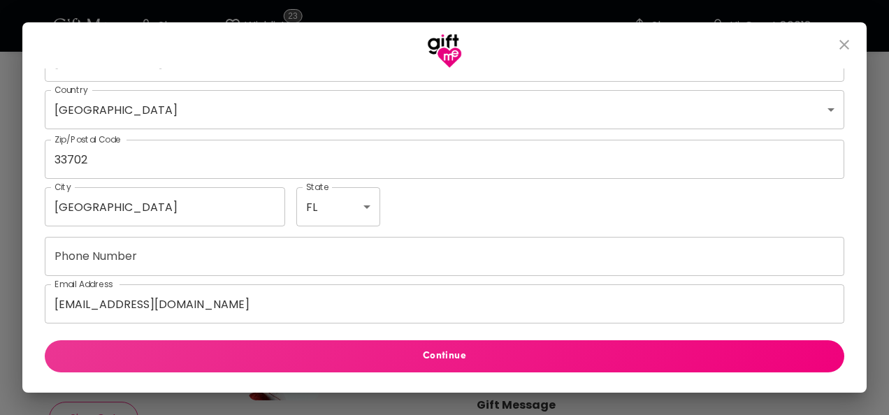
scroll to position [424, 0]
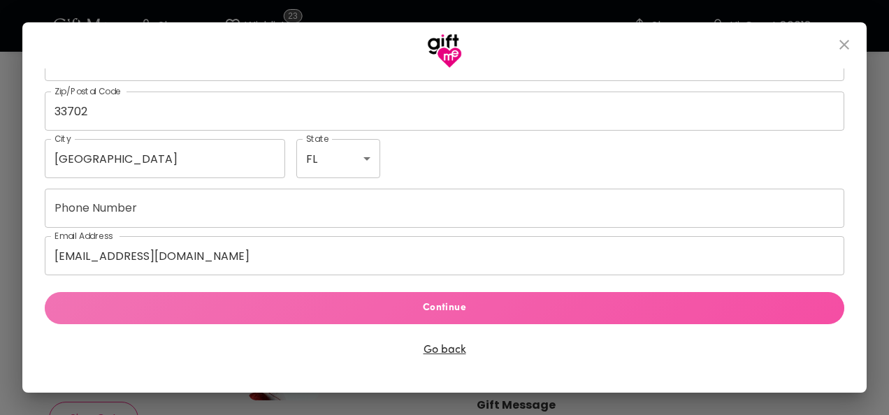
click at [463, 312] on span "Continue" at bounding box center [444, 308] width 777 height 15
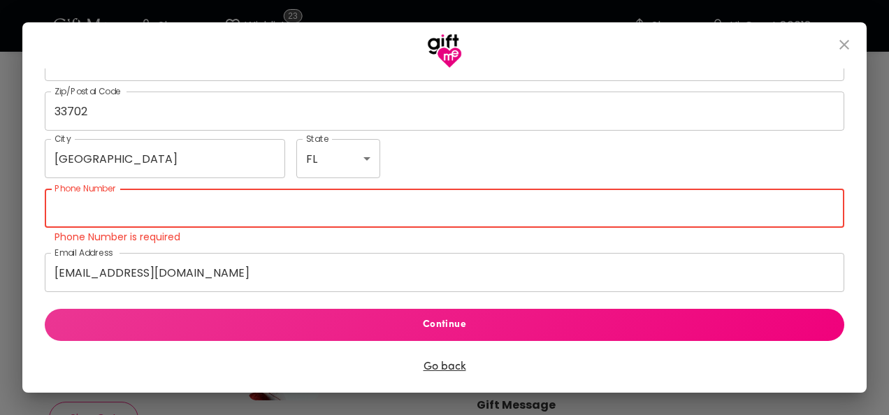
click at [390, 211] on input "Phone Number" at bounding box center [445, 208] width 800 height 39
type input "3304178745"
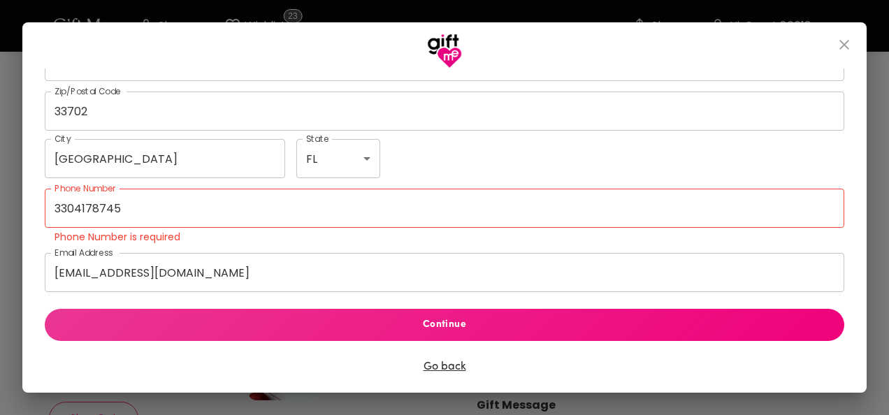
click at [533, 377] on div "Continue Go back" at bounding box center [445, 339] width 800 height 95
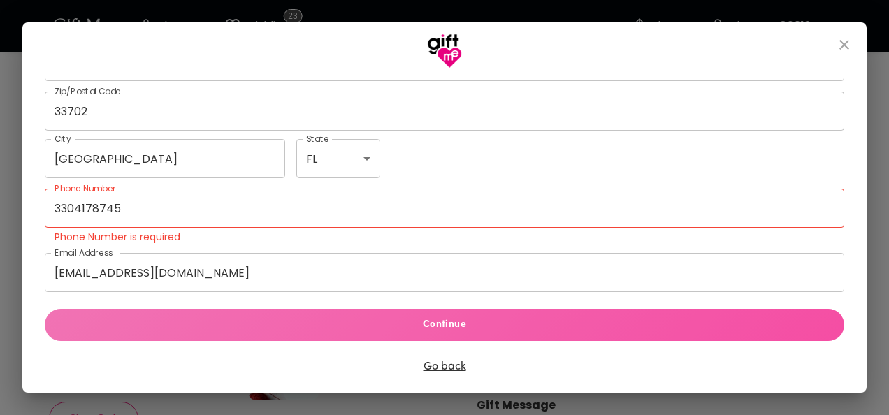
click at [510, 331] on span "Continue" at bounding box center [444, 324] width 777 height 15
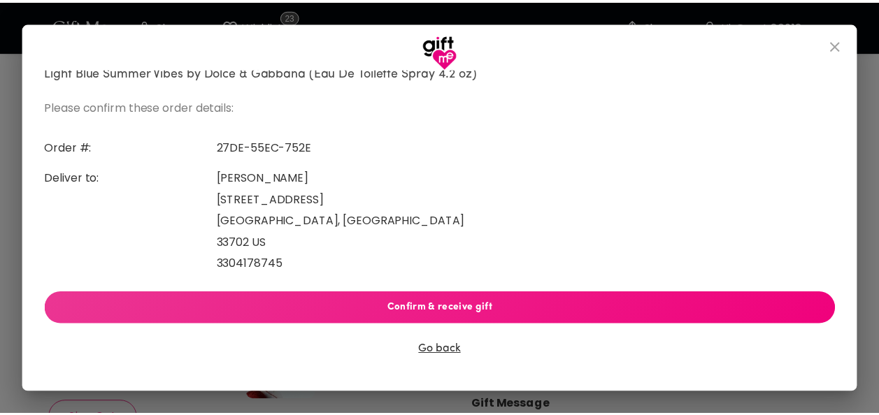
scroll to position [122, 0]
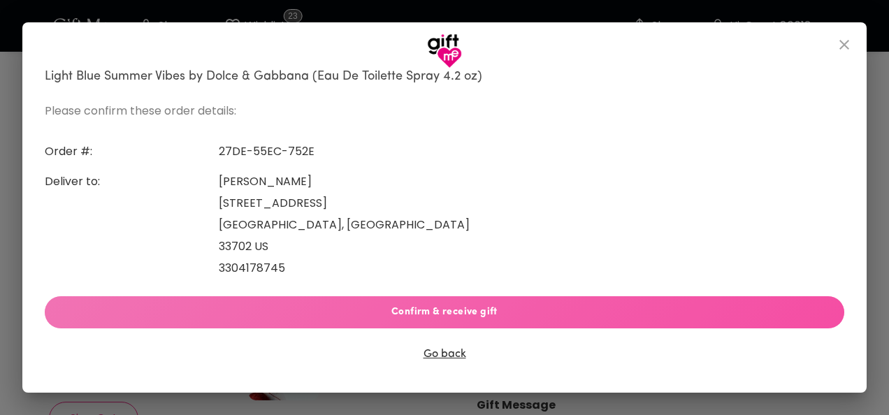
click at [499, 317] on button "Confirm & receive gift" at bounding box center [445, 312] width 800 height 32
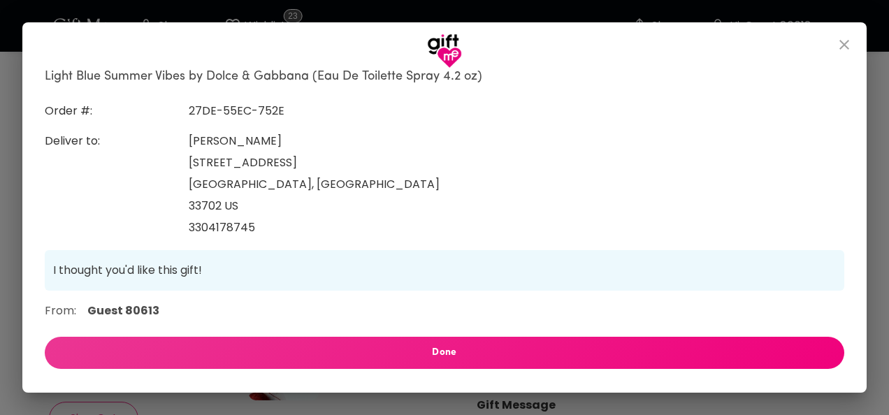
click at [475, 345] on span "Done" at bounding box center [444, 352] width 777 height 15
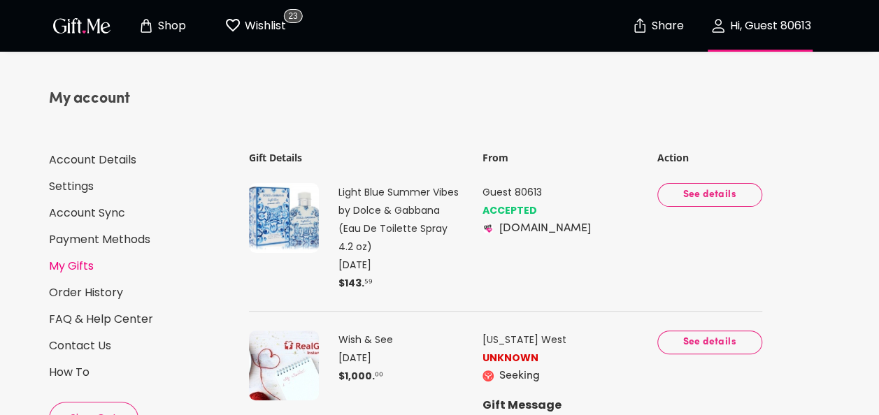
click at [271, 208] on img at bounding box center [284, 218] width 70 height 70
click at [278, 213] on img at bounding box center [284, 218] width 70 height 70
click at [401, 256] on p "Light Blue Summer Vibes by Dolce & Gabbana (Eau De Toilette Spray 4.2 oz)" at bounding box center [399, 265] width 122 height 18
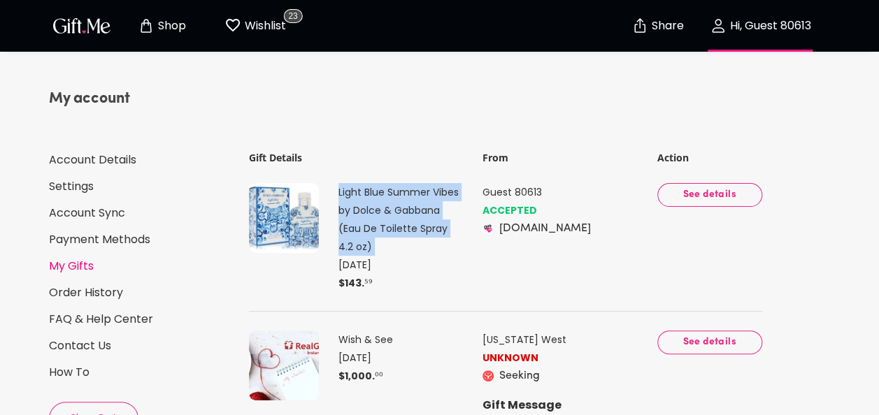
click at [401, 256] on p "Light Blue Summer Vibes by Dolce & Gabbana (Eau De Toilette Spray 4.2 oz)" at bounding box center [399, 265] width 122 height 18
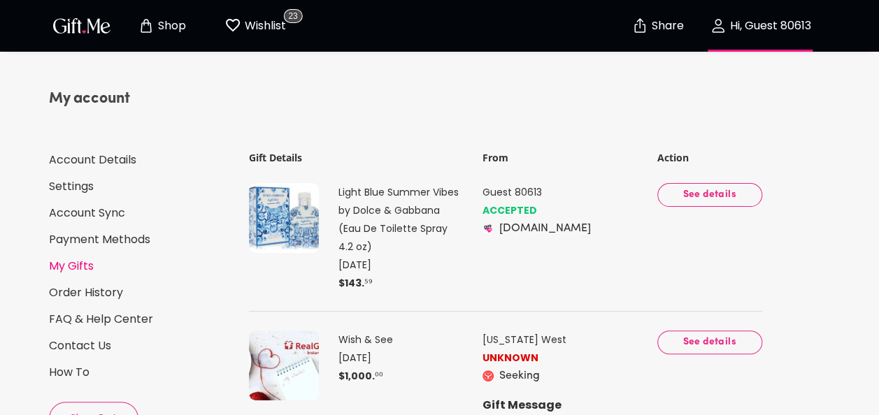
click at [716, 208] on td "See details" at bounding box center [709, 229] width 106 height 127
click at [713, 190] on span "See details" at bounding box center [709, 194] width 82 height 15
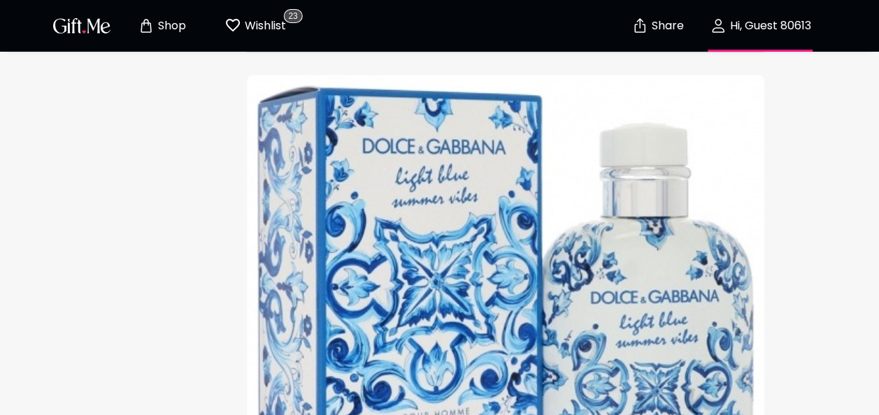
click at [434, 293] on img at bounding box center [505, 301] width 517 height 452
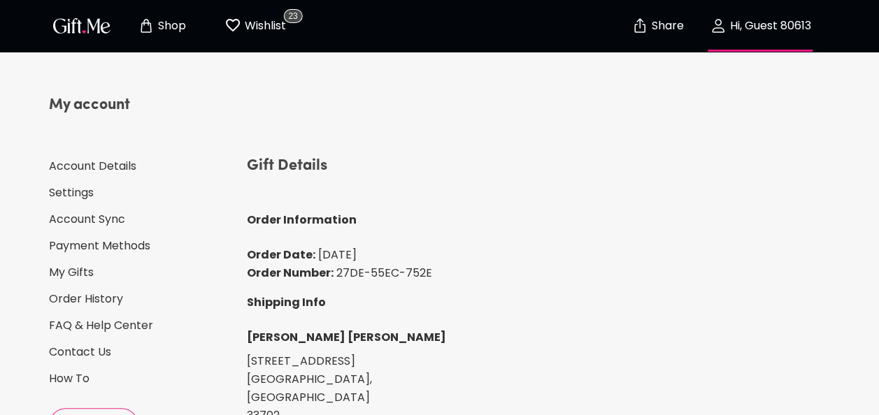
click at [182, 20] on p "Shop" at bounding box center [169, 26] width 31 height 12
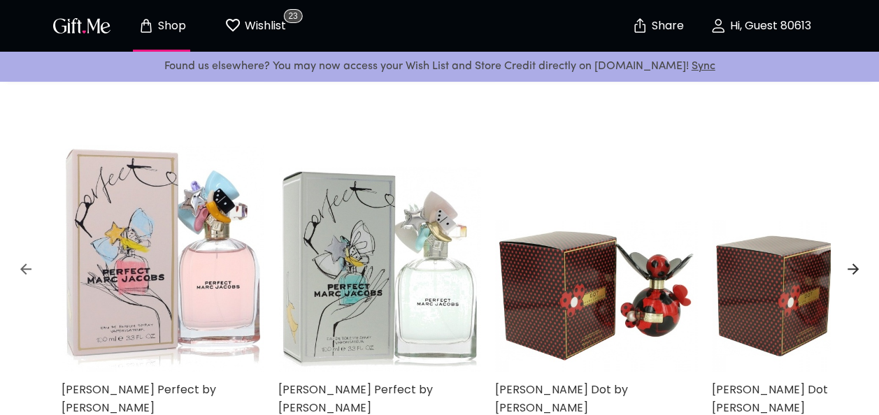
scroll to position [410, 0]
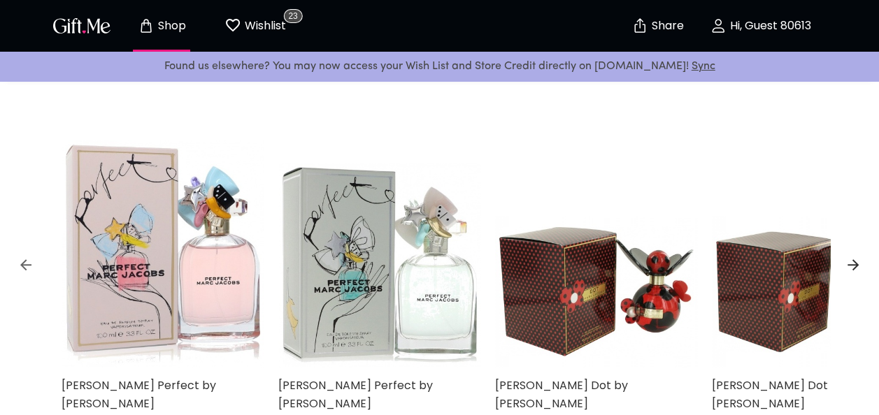
click at [853, 260] on icon at bounding box center [852, 264] width 11 height 11
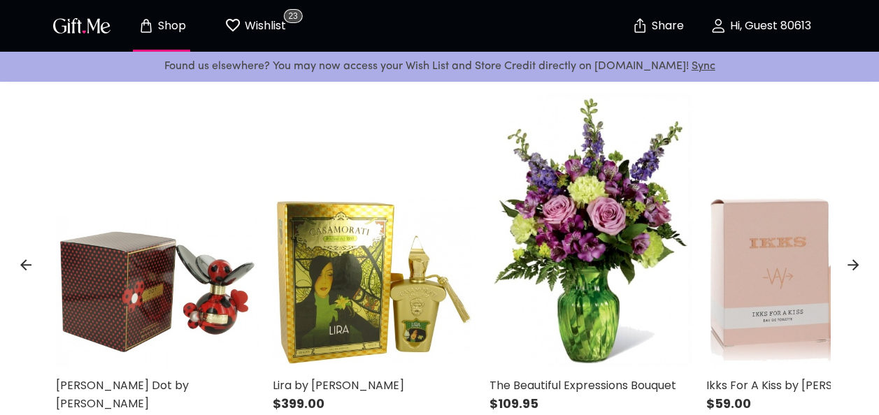
click at [853, 260] on icon at bounding box center [852, 264] width 11 height 11
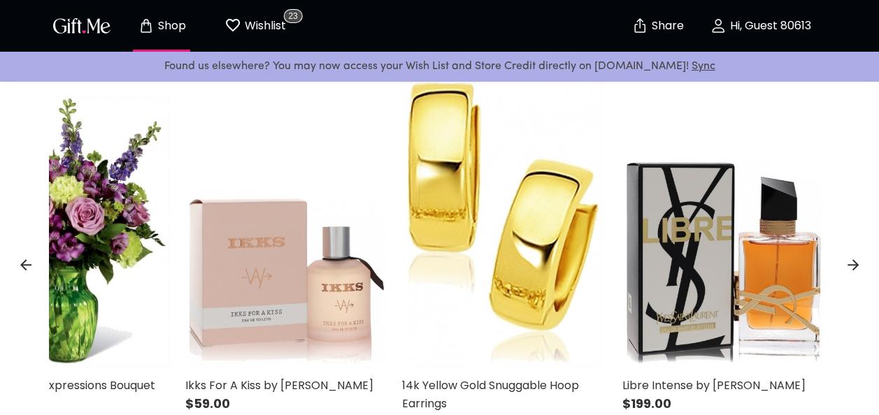
click at [853, 260] on icon at bounding box center [852, 264] width 11 height 11
click at [853, 266] on icon at bounding box center [852, 265] width 17 height 17
drag, startPoint x: 853, startPoint y: 266, endPoint x: 841, endPoint y: 261, distance: 12.9
click at [841, 261] on div "Marc Jacobs Perfect by Marc Jacobs $141.00 Marc Jacobs Perfect by Marc Jacobs $…" at bounding box center [439, 256] width 879 height 357
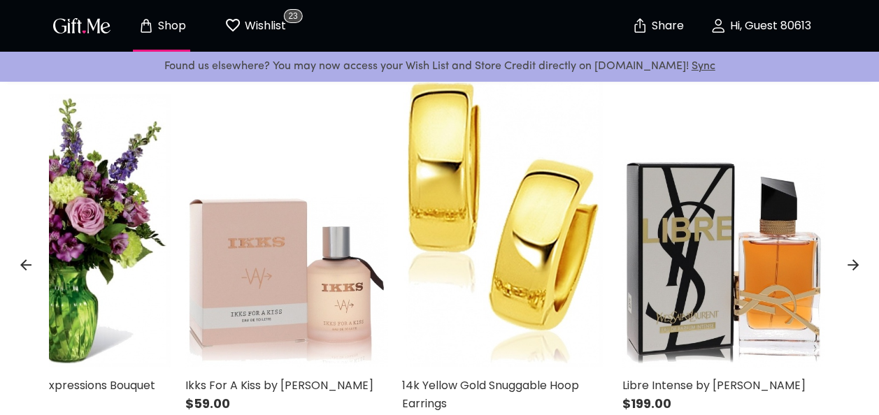
click at [841, 261] on div "Marc Jacobs Perfect by Marc Jacobs $141.00 Marc Jacobs Perfect by Marc Jacobs $…" at bounding box center [439, 256] width 879 height 357
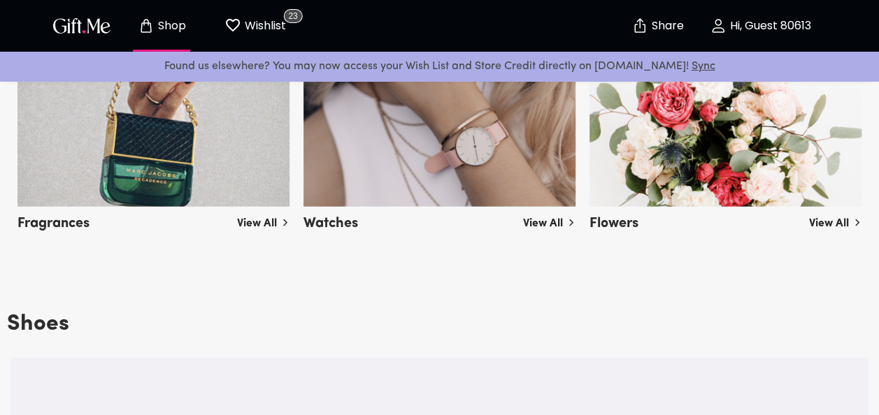
scroll to position [1409, 0]
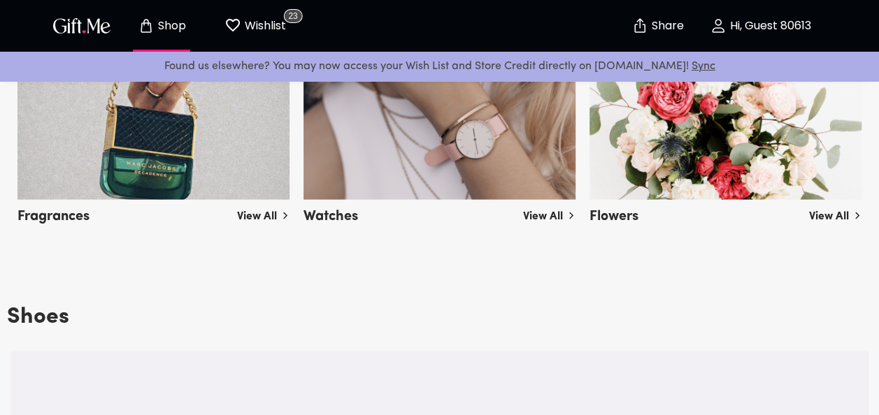
click at [278, 171] on img at bounding box center [153, 121] width 272 height 157
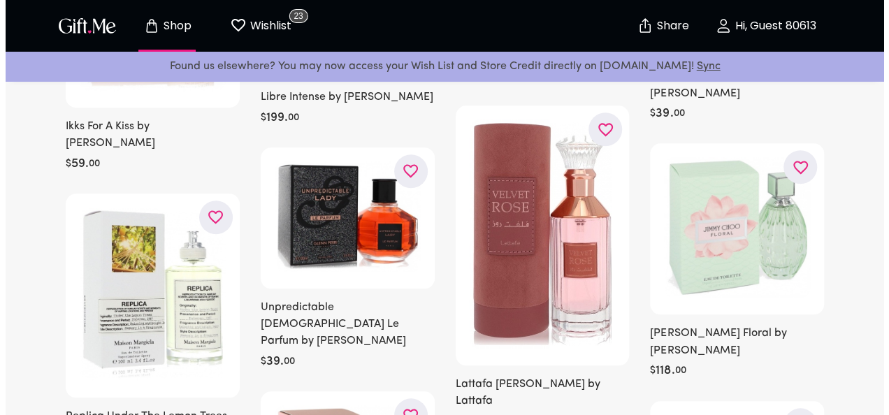
scroll to position [526, 0]
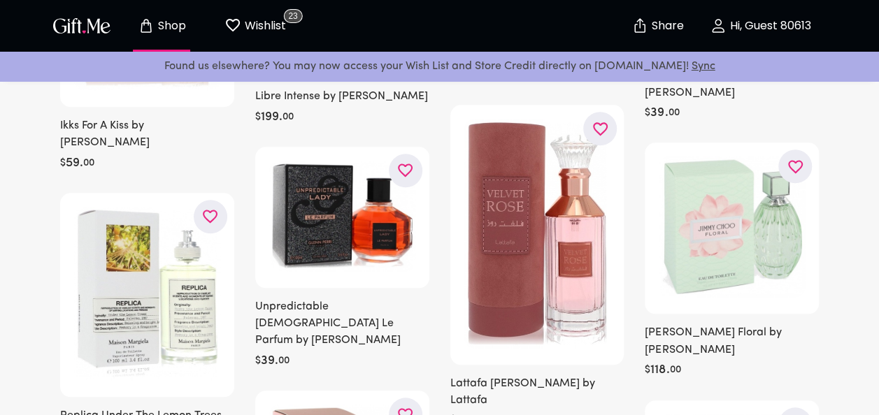
click at [301, 270] on img at bounding box center [342, 216] width 146 height 110
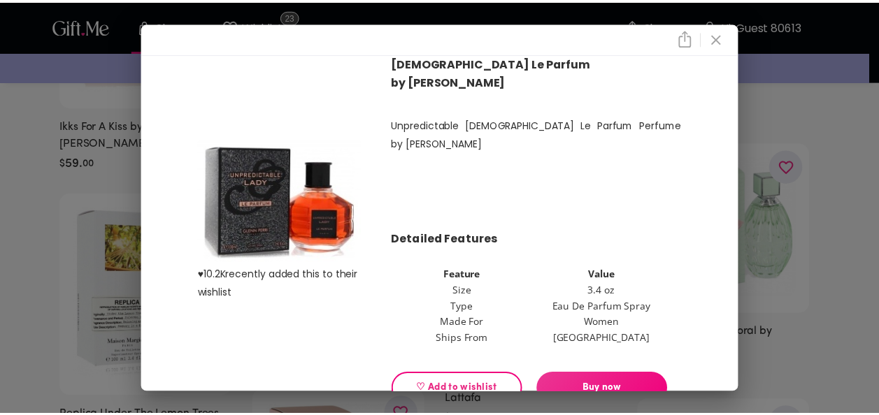
scroll to position [46, 0]
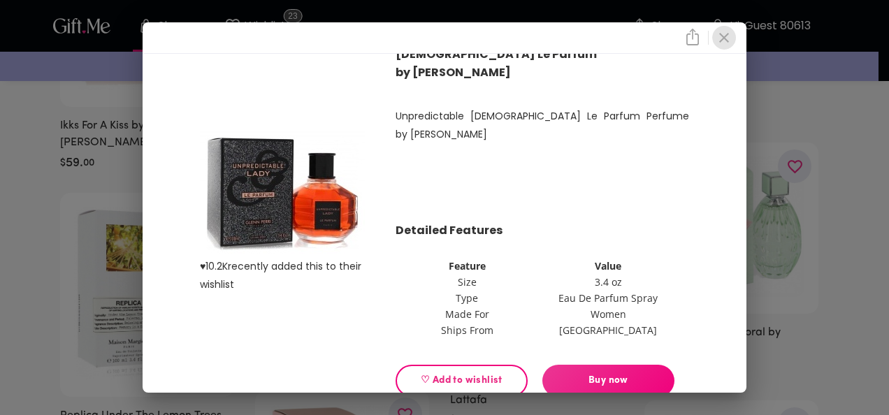
click at [724, 41] on icon "close" at bounding box center [724, 37] width 17 height 17
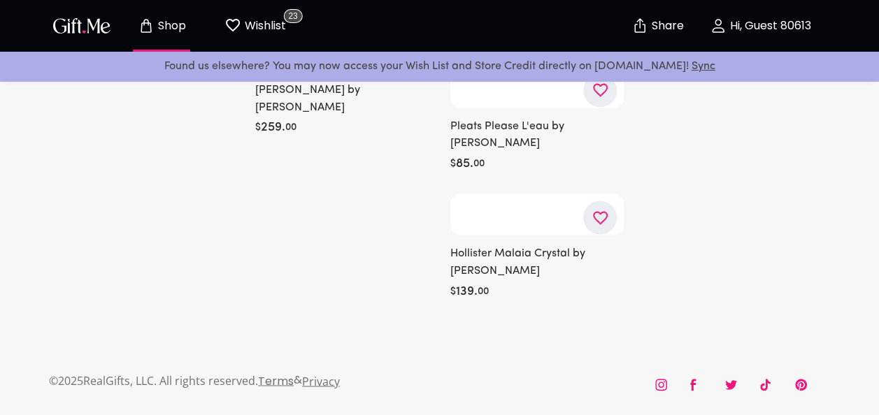
scroll to position [68066, 0]
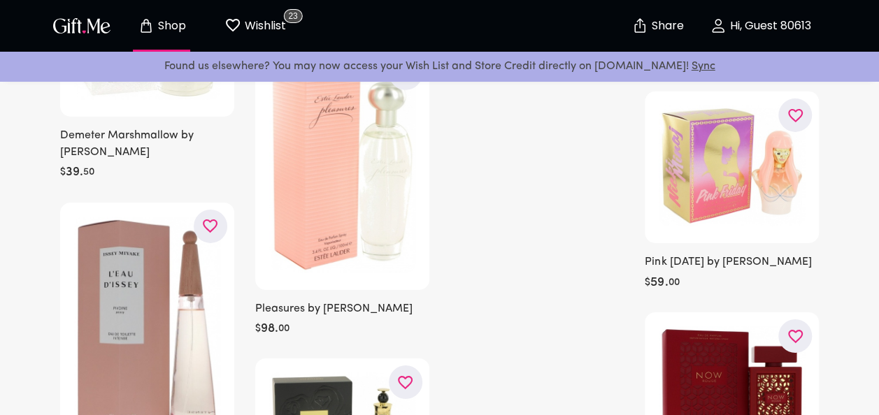
click at [744, 34] on button "Hi, Guest 80613" at bounding box center [760, 25] width 140 height 45
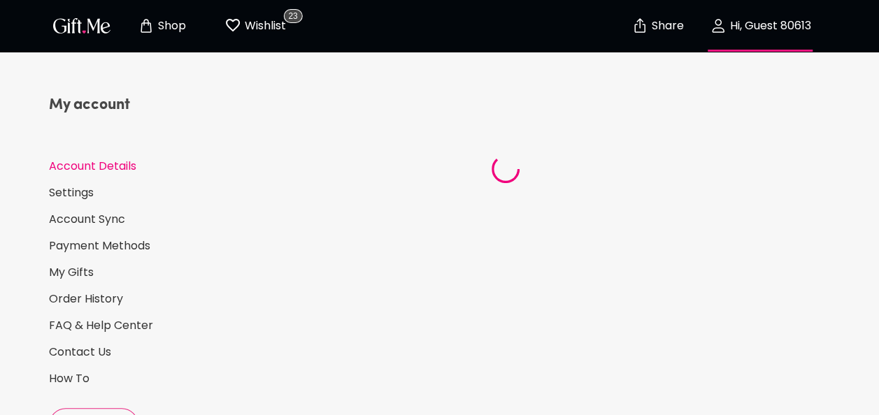
select select "1986"
select select "June"
select select "3"
select select "US"
select select "FL"
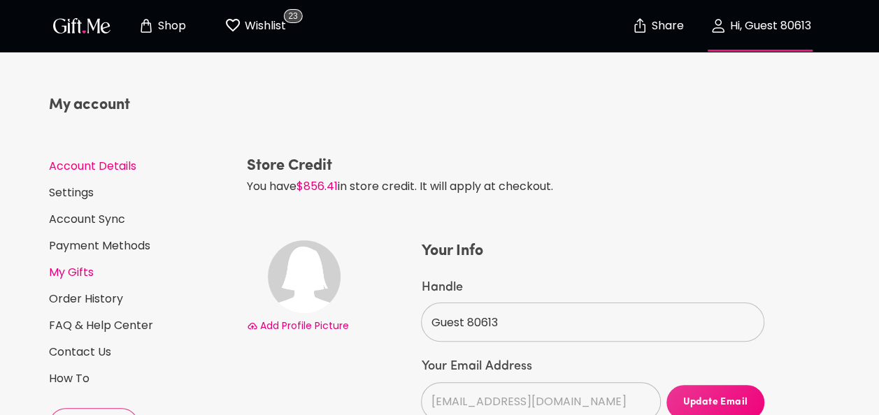
click at [82, 271] on link "My Gifts" at bounding box center [142, 272] width 187 height 15
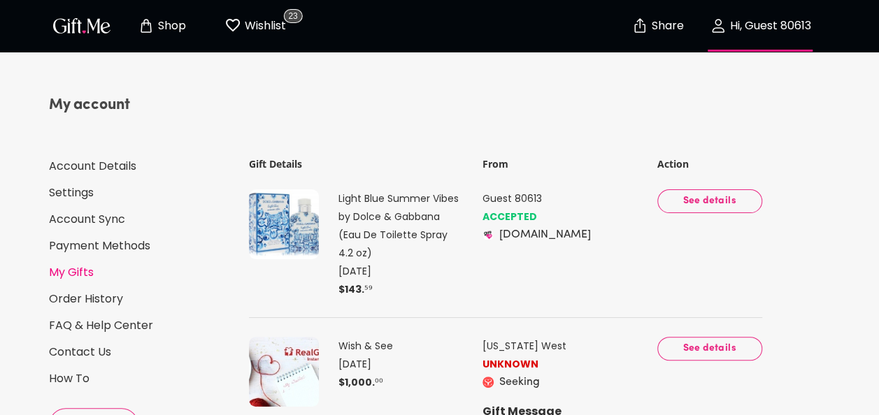
click at [288, 236] on img at bounding box center [284, 224] width 70 height 70
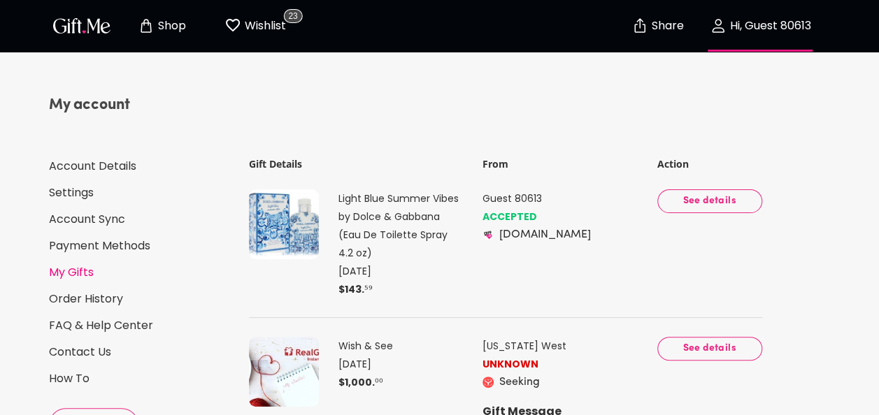
click at [288, 236] on img at bounding box center [284, 224] width 70 height 70
click at [709, 201] on span "See details" at bounding box center [709, 201] width 82 height 15
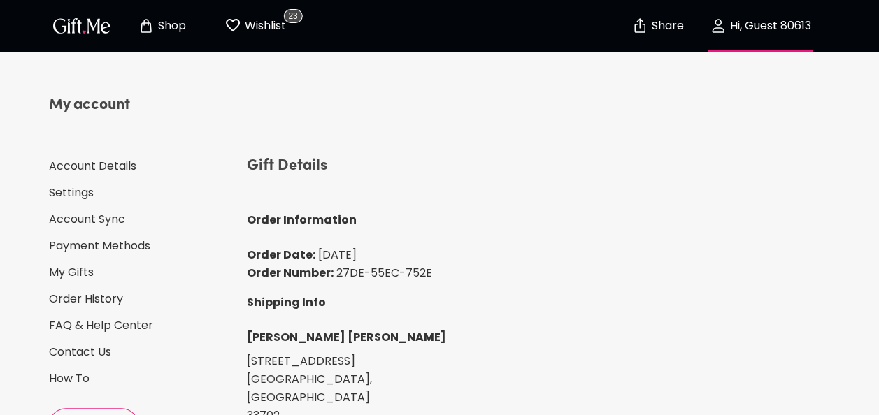
click at [168, 21] on p "Shop" at bounding box center [169, 26] width 31 height 12
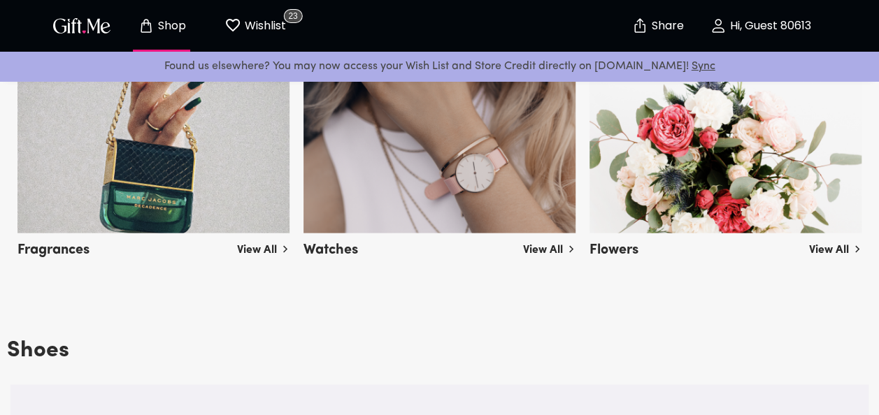
scroll to position [1374, 0]
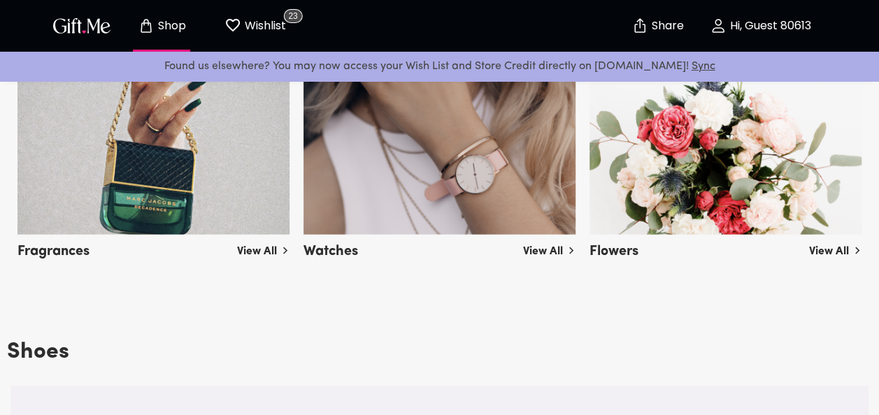
click at [257, 257] on link "View All" at bounding box center [263, 249] width 52 height 22
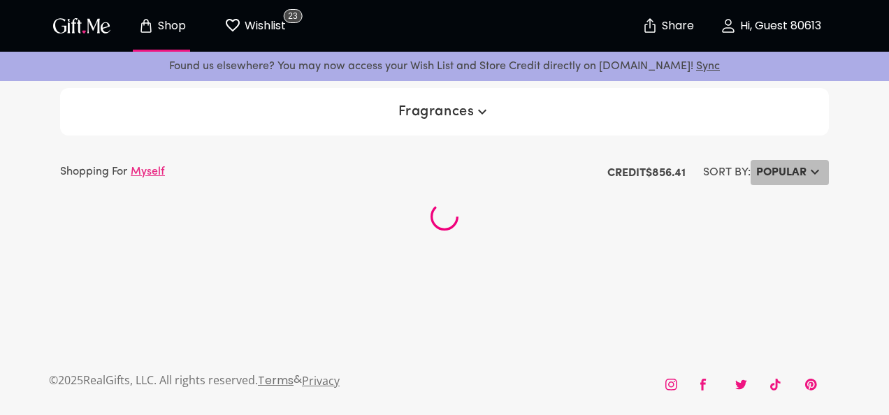
click at [783, 167] on h6 "Popular" at bounding box center [781, 172] width 50 height 17
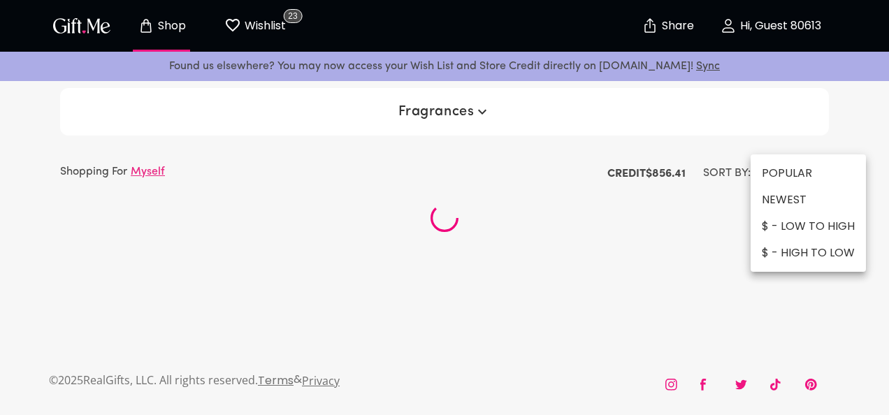
click at [781, 230] on li "$ - LOW TO HIGH" at bounding box center [808, 226] width 115 height 27
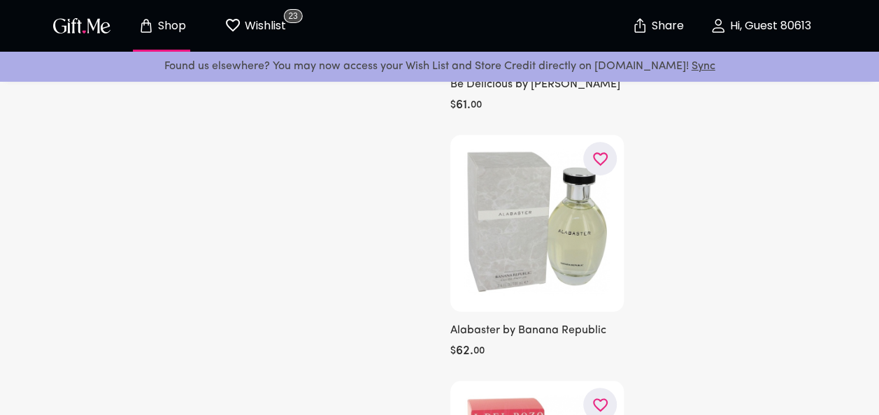
scroll to position [80367, 0]
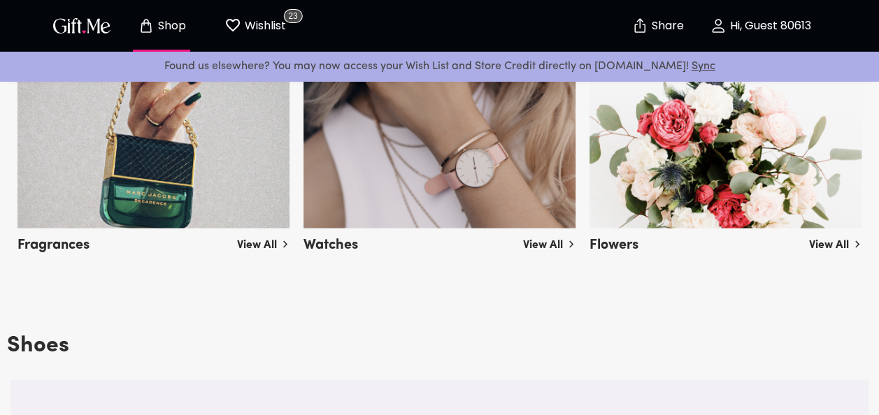
scroll to position [1385, 0]
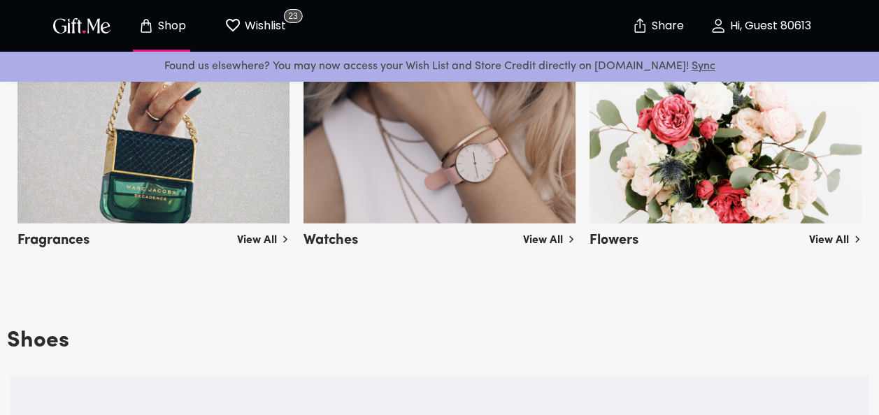
click at [251, 237] on link "View All" at bounding box center [263, 237] width 52 height 22
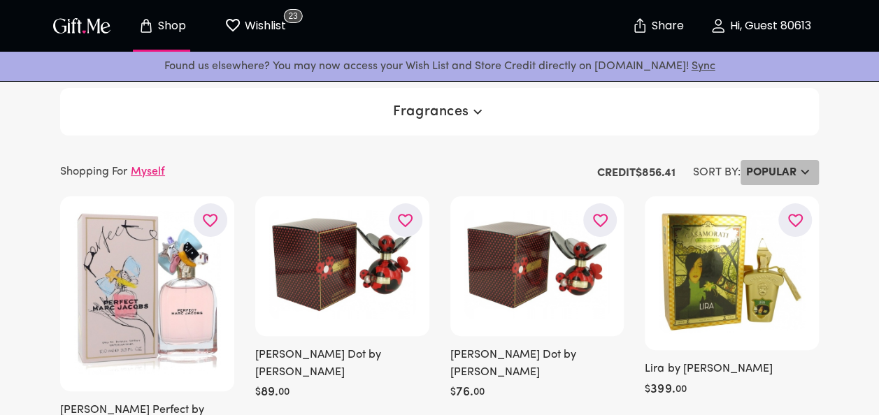
click at [763, 174] on h6 "Popular" at bounding box center [771, 172] width 50 height 17
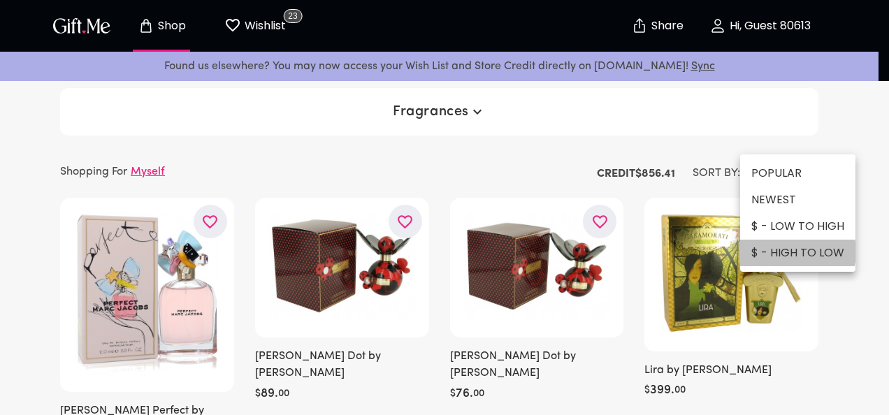
click at [786, 252] on li "$ - HIGH TO LOW" at bounding box center [797, 253] width 115 height 27
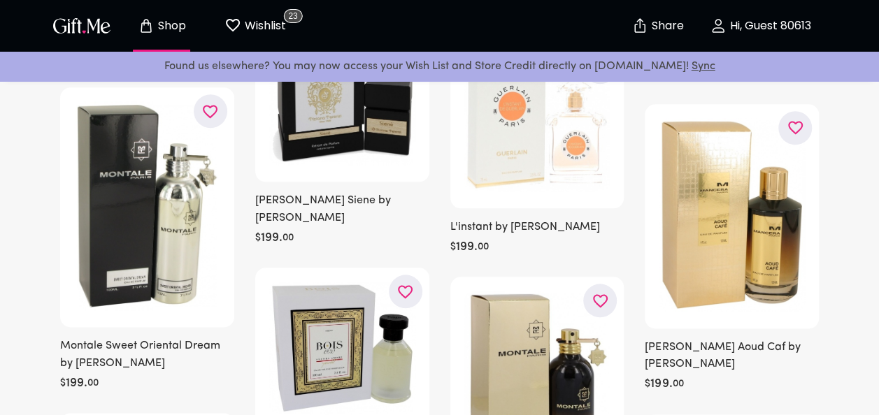
scroll to position [63911, 0]
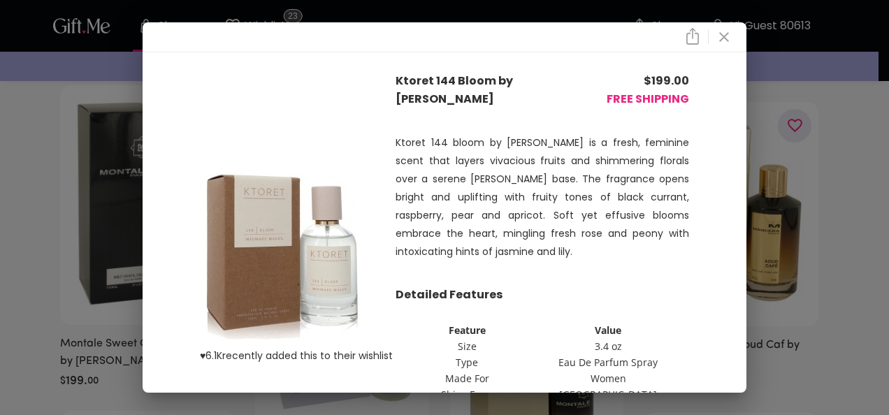
click at [730, 41] on icon "close" at bounding box center [724, 37] width 17 height 17
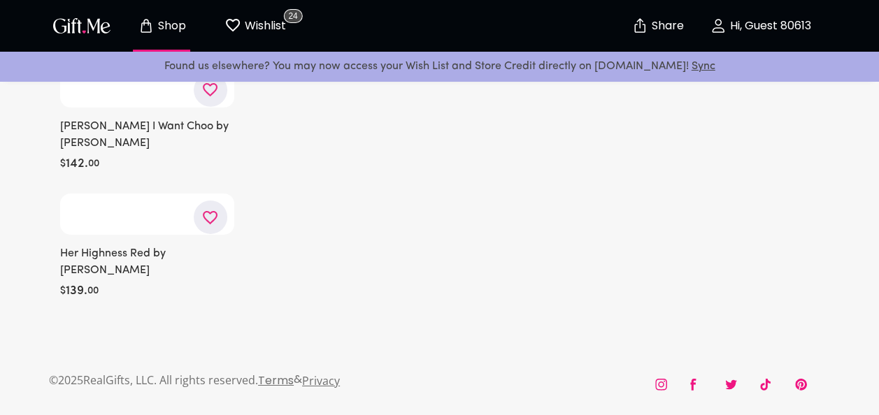
scroll to position [89528, 0]
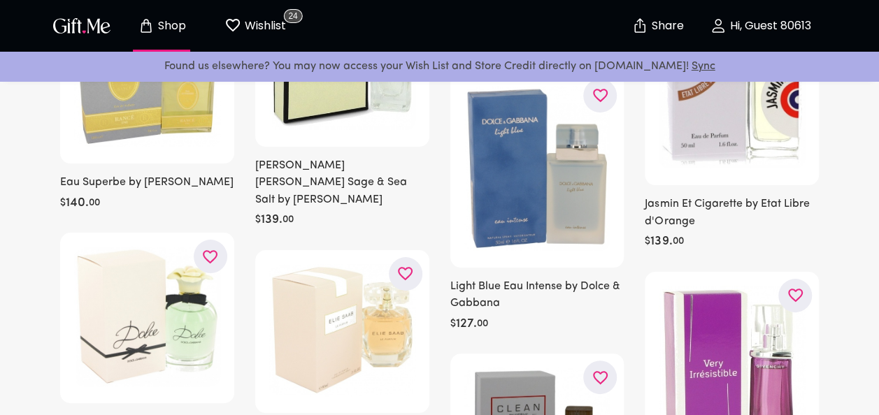
scroll to position [91892, 0]
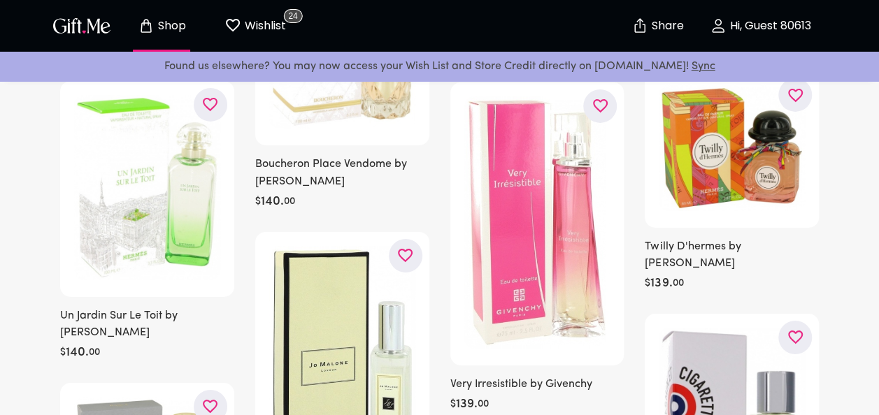
click at [172, 34] on span "Shop" at bounding box center [161, 25] width 77 height 17
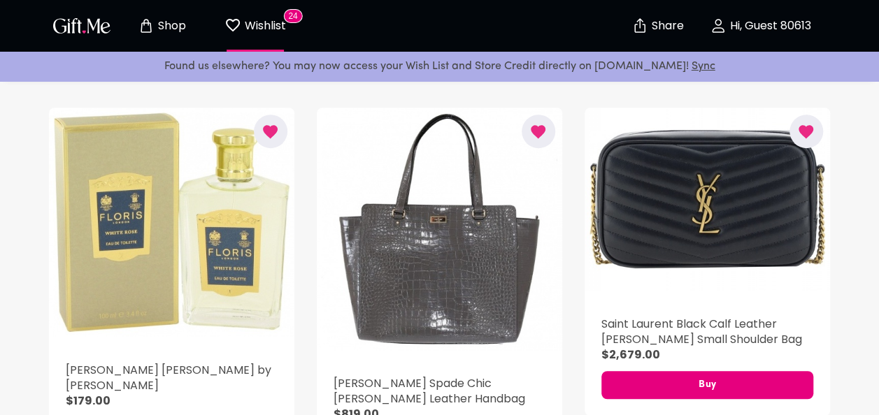
scroll to position [329, 0]
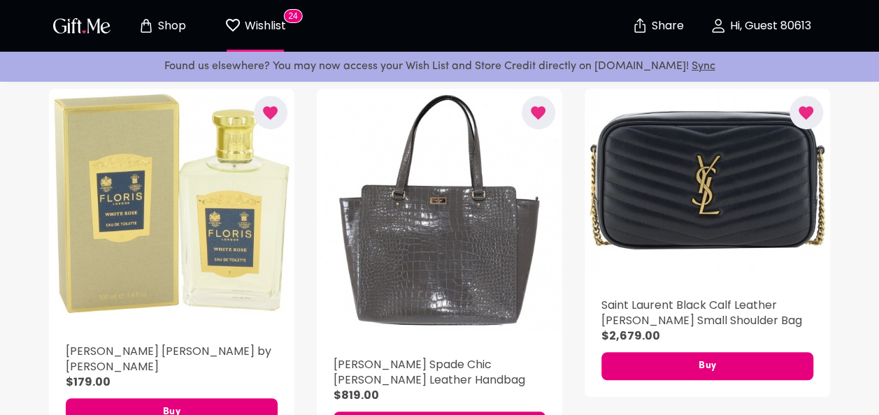
click at [277, 117] on icon "button" at bounding box center [269, 112] width 17 height 17
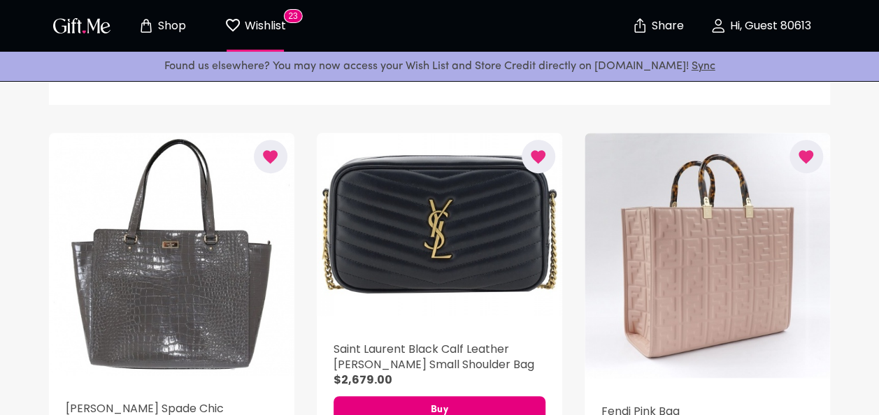
scroll to position [0, 0]
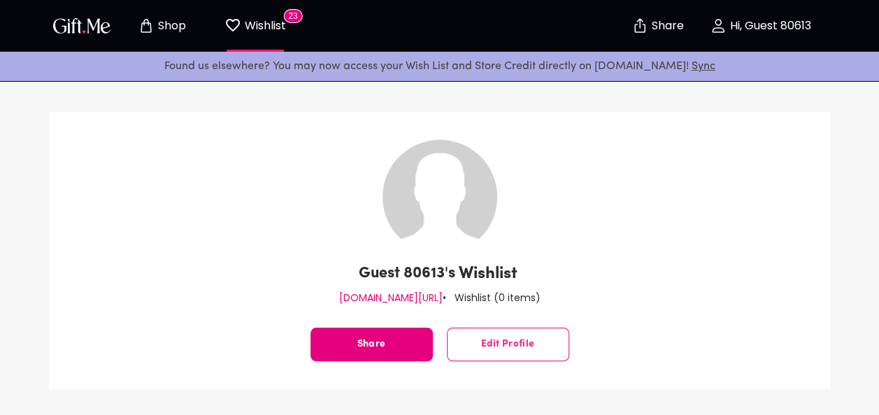
click at [178, 27] on p "Shop" at bounding box center [169, 26] width 31 height 12
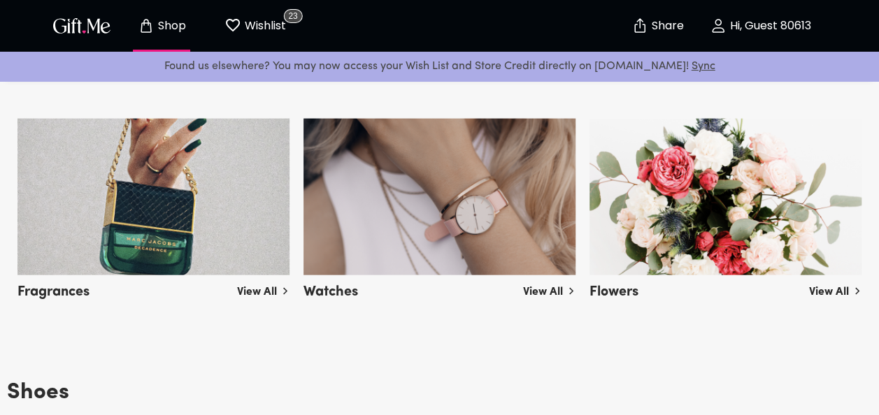
scroll to position [1334, 0]
click at [155, 231] on img at bounding box center [153, 196] width 272 height 157
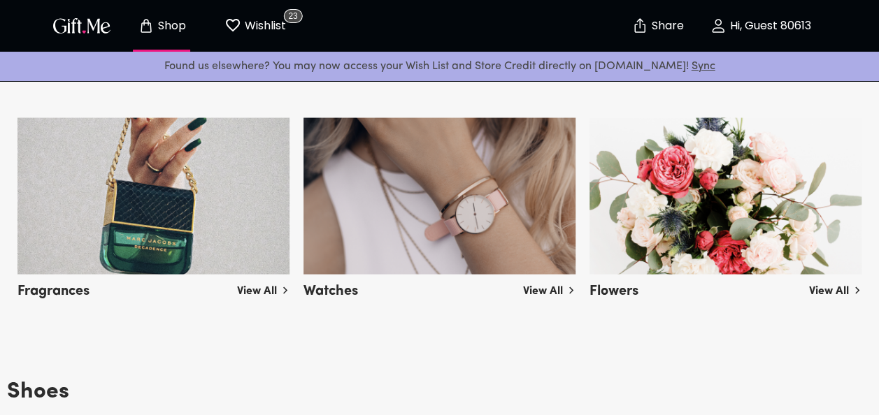
scroll to position [0, 0]
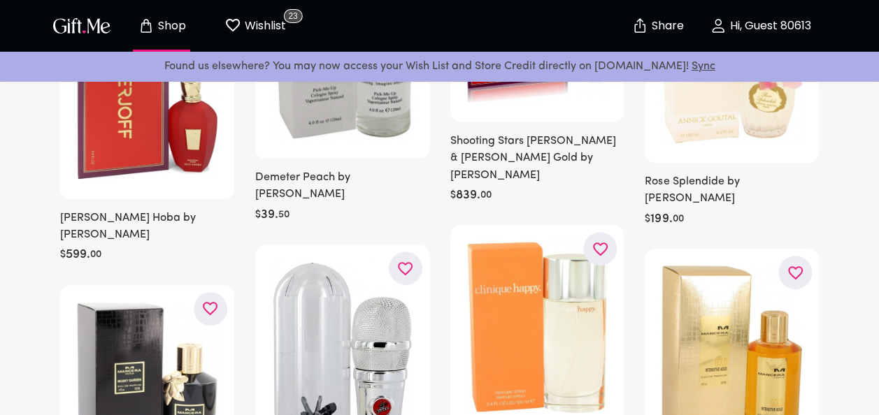
scroll to position [5373, 0]
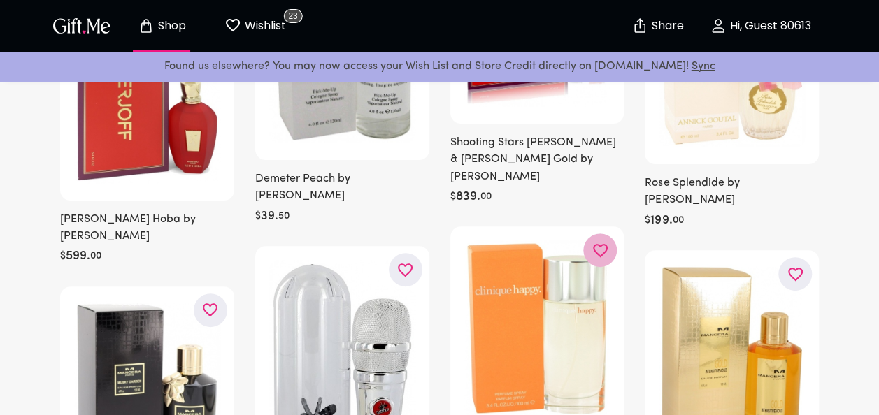
click at [0, 0] on icon "button" at bounding box center [0, 0] width 0 height 0
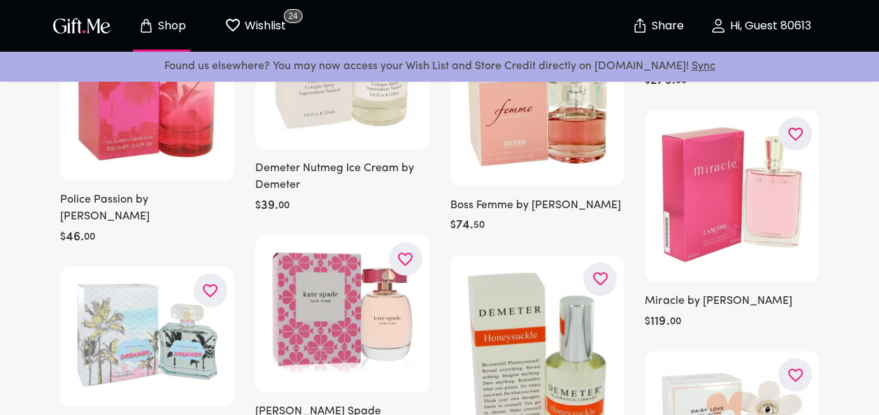
scroll to position [6596, 0]
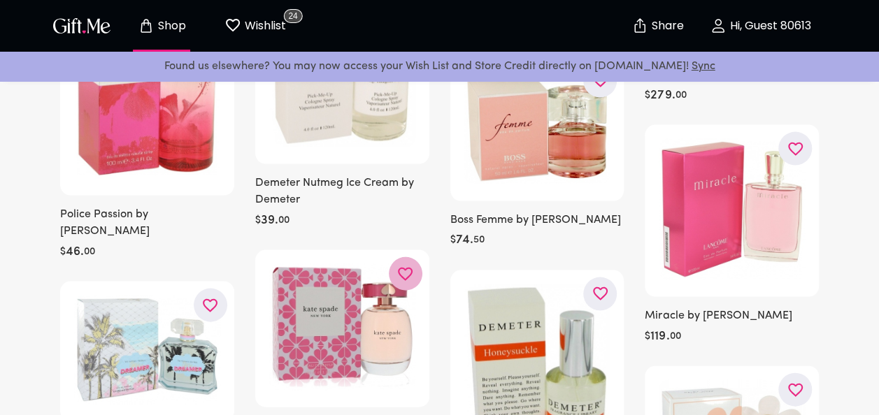
click at [0, 0] on icon "button" at bounding box center [0, 0] width 0 height 0
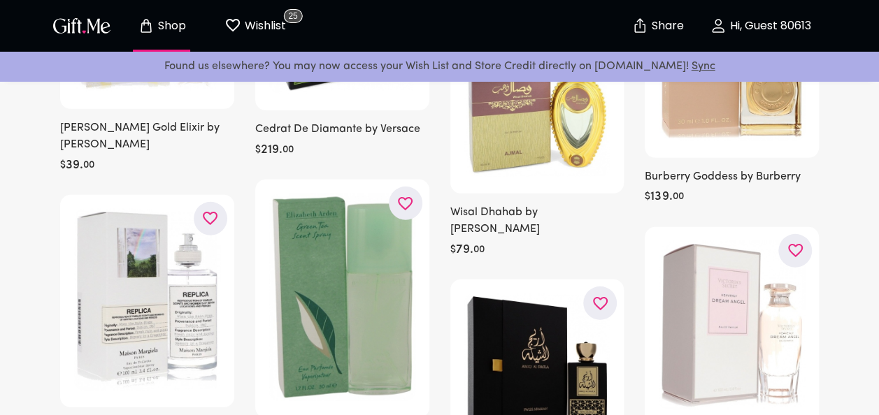
scroll to position [7188, 0]
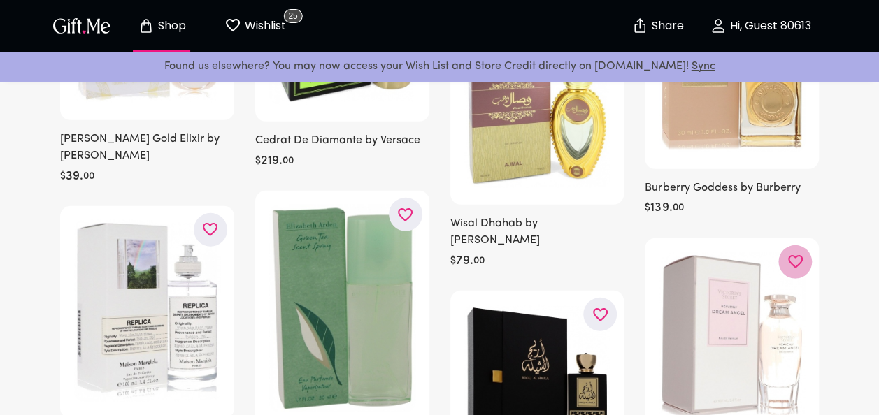
click at [0, 0] on icon "button" at bounding box center [0, 0] width 0 height 0
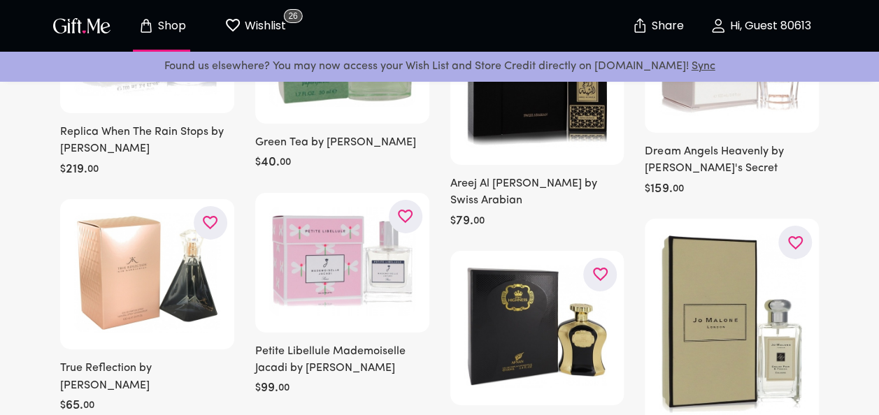
scroll to position [7496, 0]
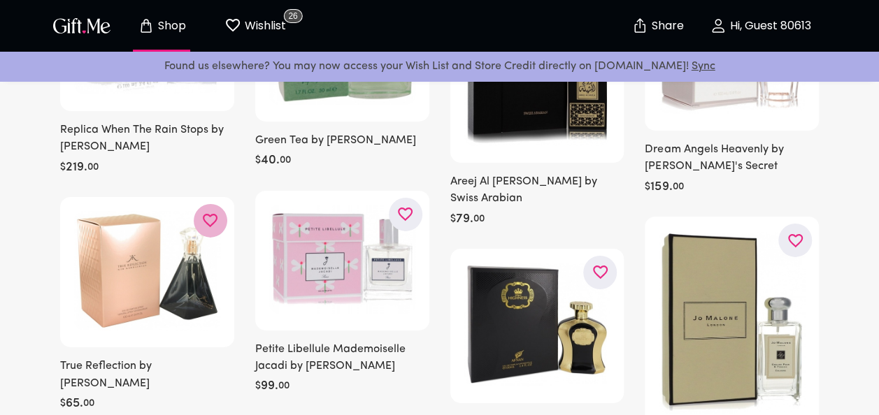
click at [0, 0] on icon "button" at bounding box center [0, 0] width 0 height 0
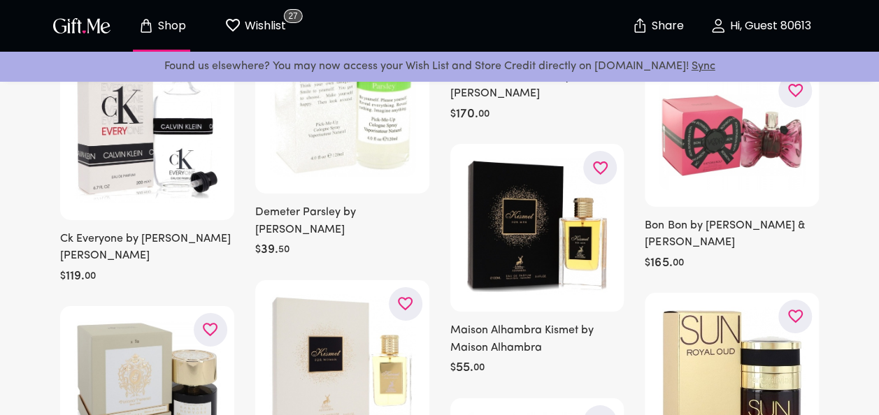
scroll to position [10312, 0]
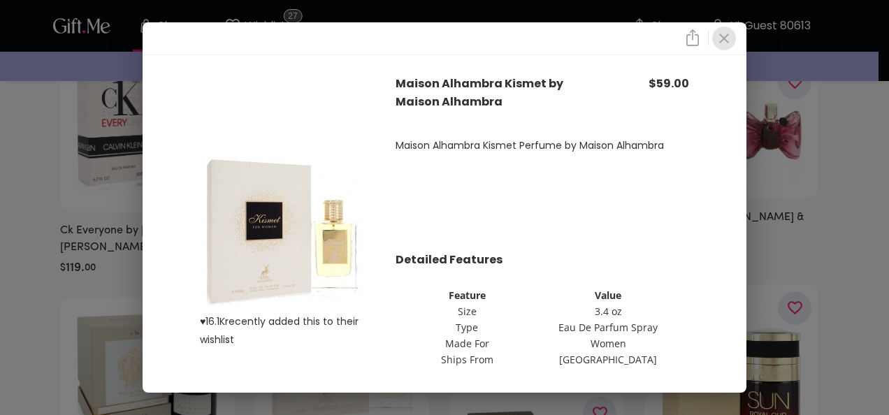
click at [736, 37] on button "close" at bounding box center [724, 39] width 24 height 24
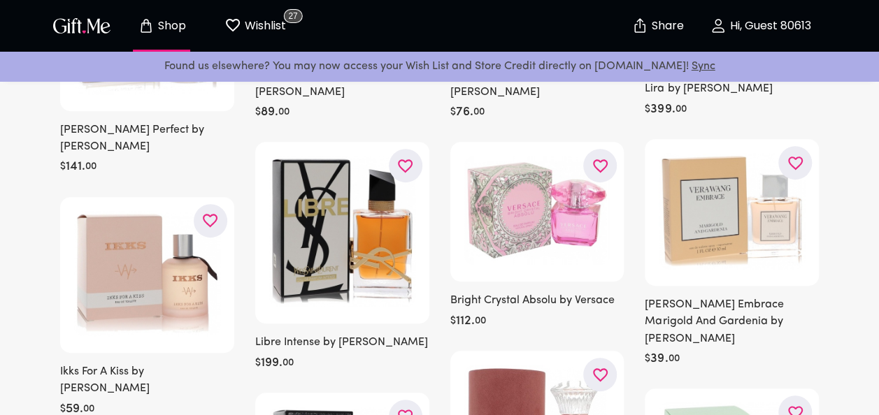
scroll to position [281, 0]
click at [0, 0] on icon "button" at bounding box center [0, 0] width 0 height 0
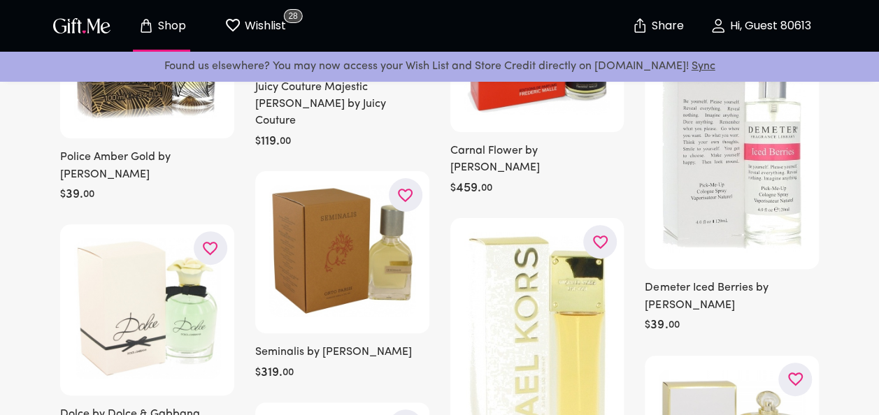
scroll to position [8011, 0]
click at [0, 0] on icon "button" at bounding box center [0, 0] width 0 height 0
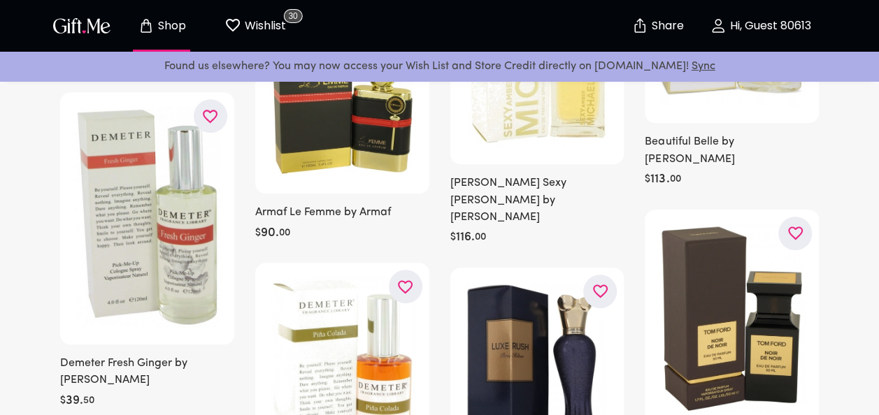
scroll to position [8384, 0]
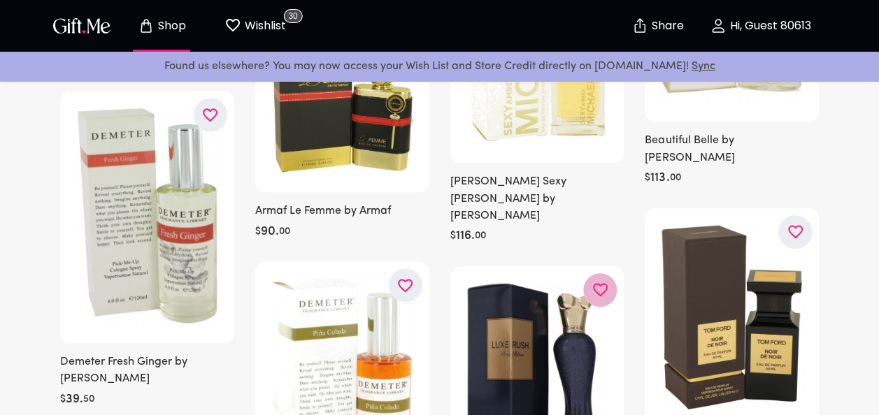
click at [0, 0] on icon "button" at bounding box center [0, 0] width 0 height 0
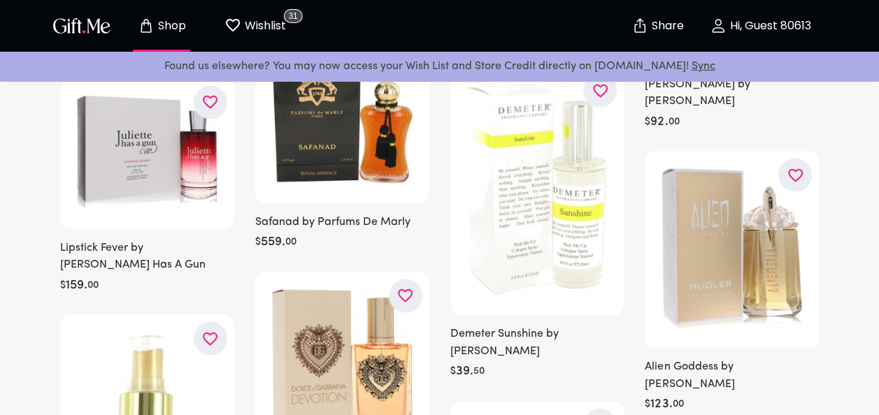
scroll to position [9210, 0]
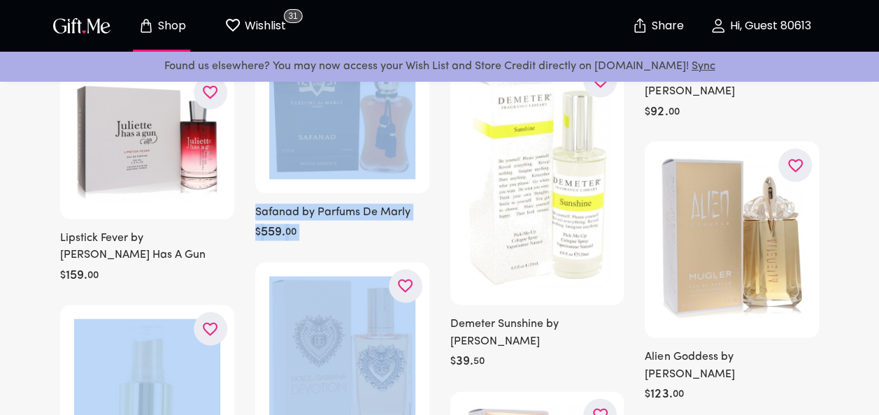
drag, startPoint x: 426, startPoint y: 231, endPoint x: 62, endPoint y: 280, distance: 368.2
click at [62, 280] on div "Marc Jacobs Perfect by Marc Jacobs $ 141 . 00 Ikks For A Kiss by Ikks $ 59 . 00…" at bounding box center [428, 256] width 779 height 18540
click at [0, 278] on html "Shop Wishlist 31 Share Hi, Guest 80613 Found us elsewhere? You may now access y…" at bounding box center [439, 205] width 879 height 18831
click at [20, 307] on div "Shopping For Myself SORT BY: Popular Credit $ 856.41 Marc Jacobs Perfect by Mar…" at bounding box center [439, 238] width 856 height 18576
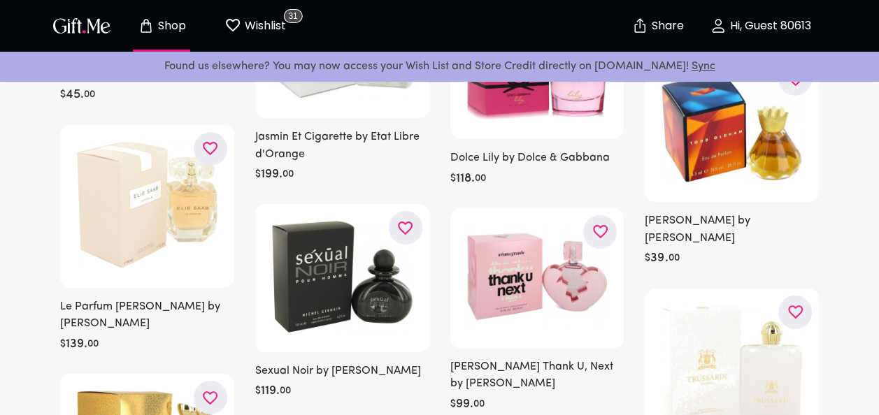
scroll to position [18172, 0]
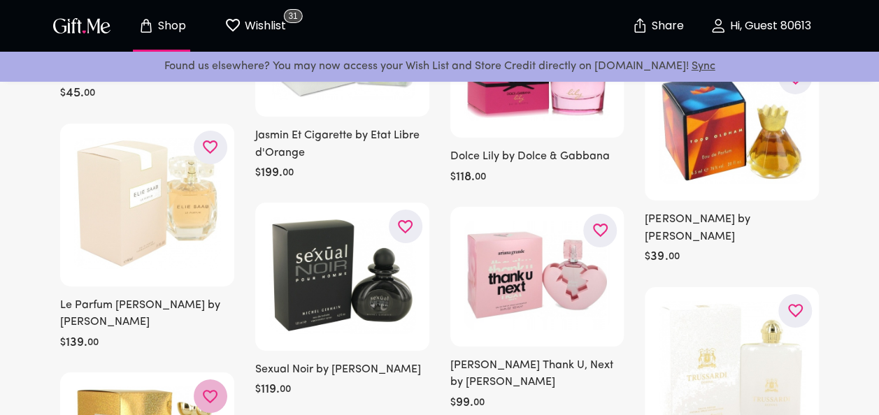
click at [0, 0] on icon "button" at bounding box center [0, 0] width 0 height 0
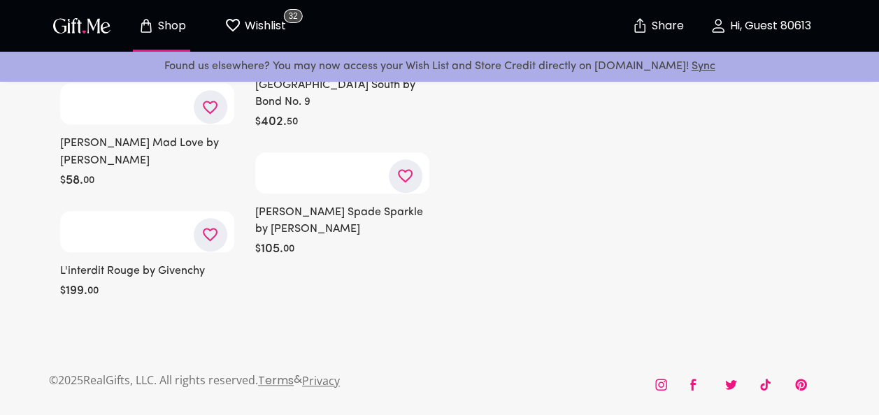
scroll to position [27704, 0]
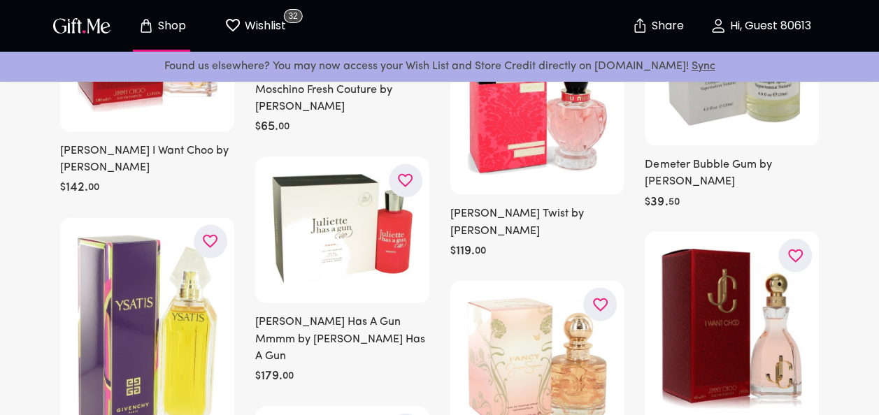
click at [0, 0] on icon "button" at bounding box center [0, 0] width 0 height 0
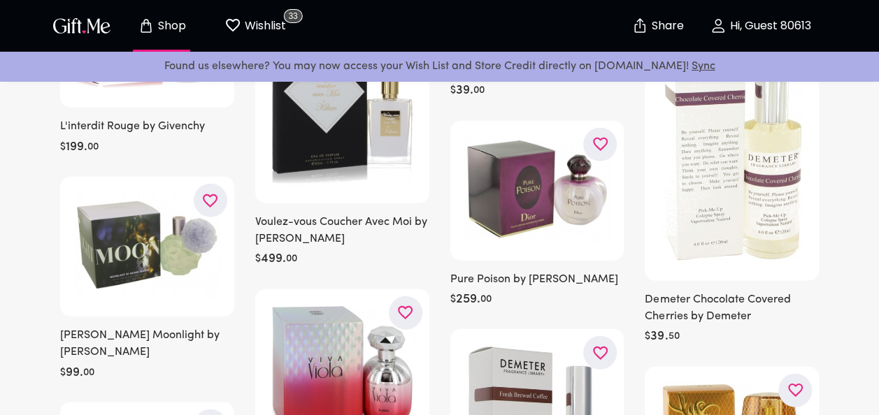
scroll to position [30590, 0]
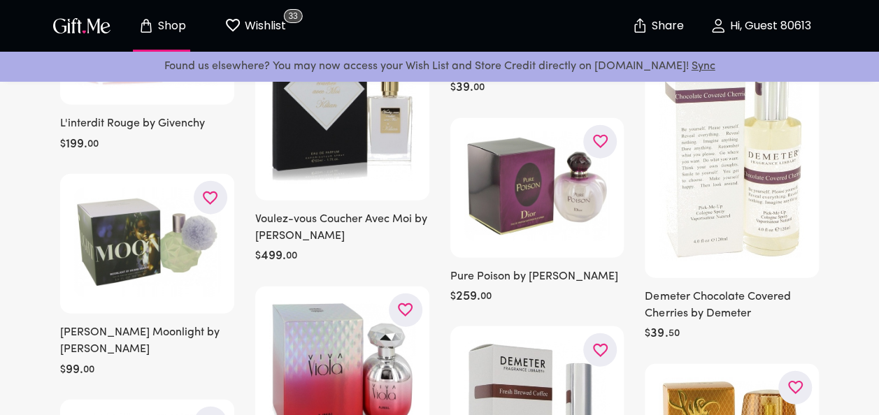
click at [0, 0] on icon "button" at bounding box center [0, 0] width 0 height 0
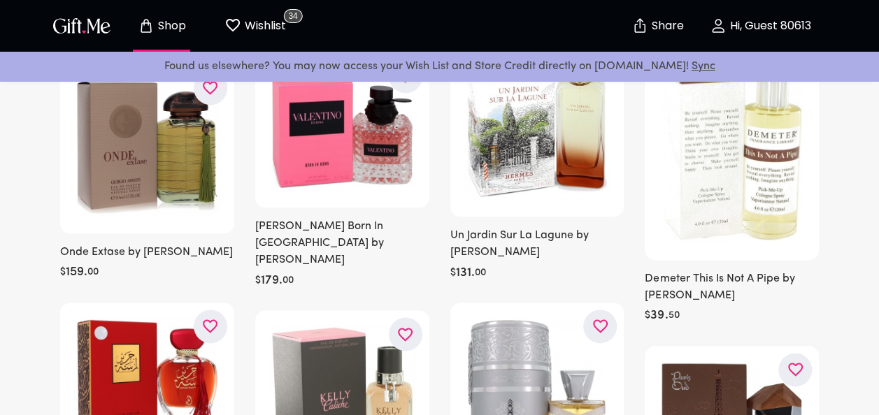
scroll to position [32350, 0]
click at [0, 0] on icon "button" at bounding box center [0, 0] width 0 height 0
drag, startPoint x: 1, startPoint y: 295, endPoint x: 73, endPoint y: 281, distance: 73.3
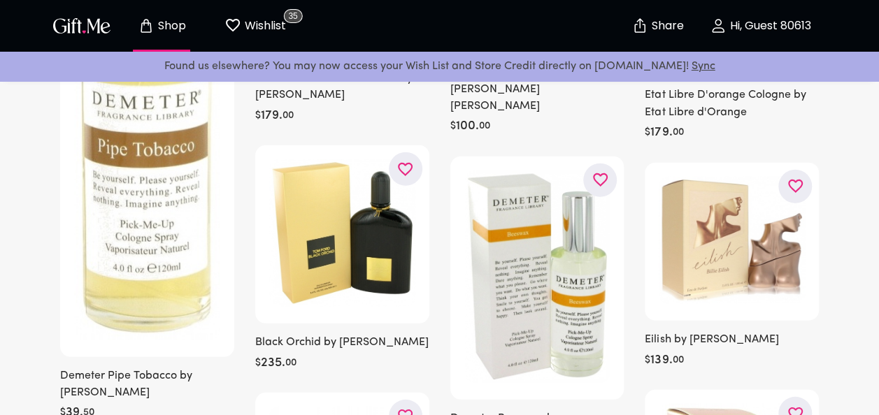
scroll to position [33438, 0]
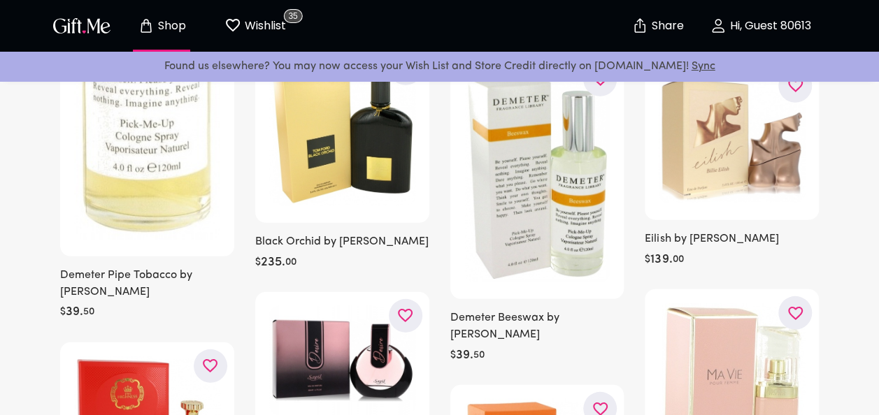
drag, startPoint x: 36, startPoint y: 312, endPoint x: 4, endPoint y: 223, distance: 94.4
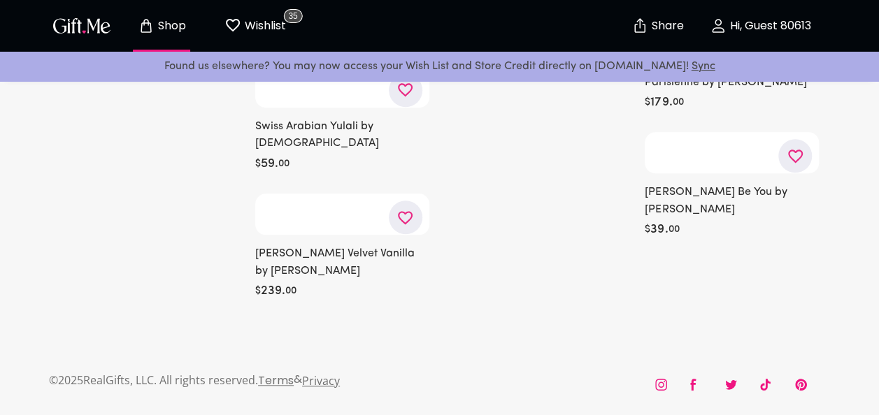
scroll to position [37728, 0]
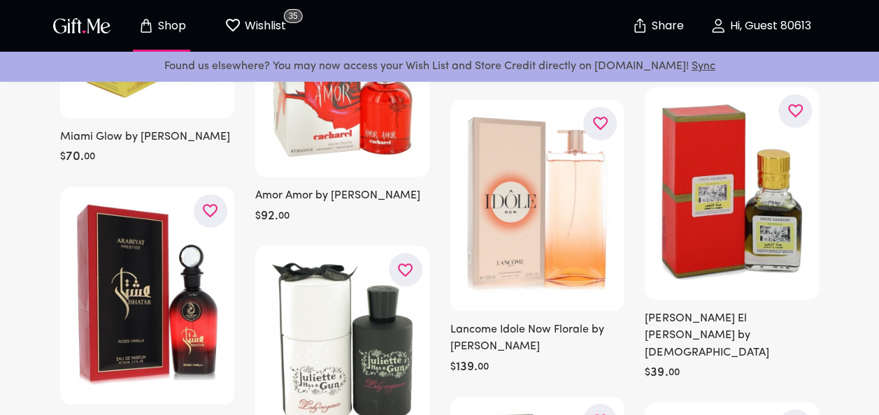
scroll to position [39368, 0]
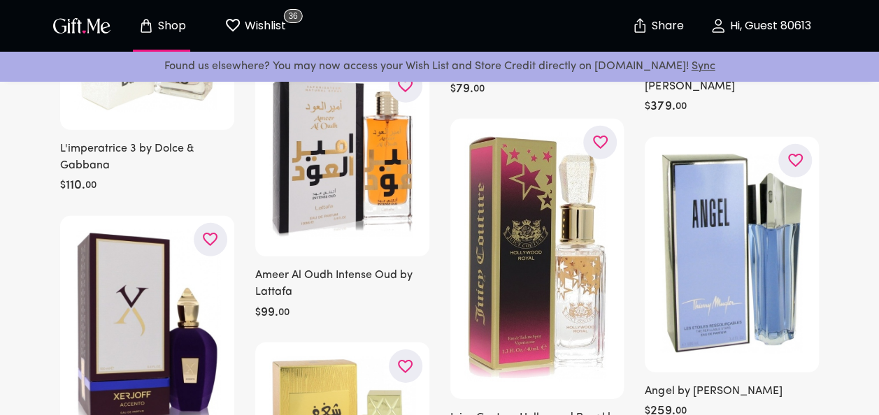
scroll to position [41496, 0]
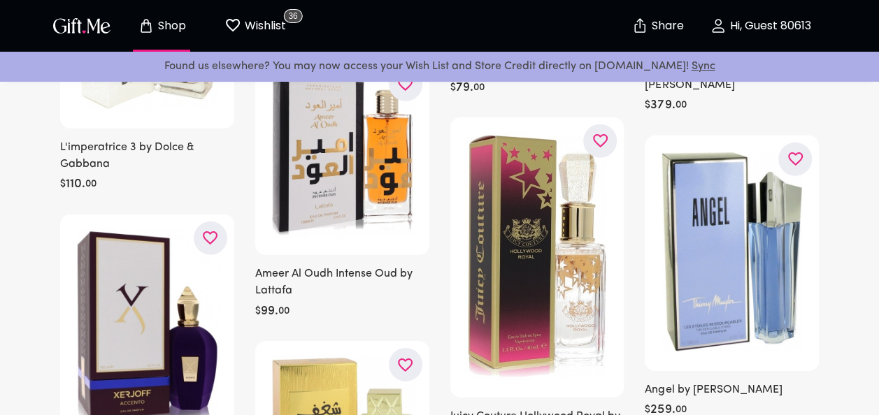
click at [0, 0] on icon "button" at bounding box center [0, 0] width 0 height 0
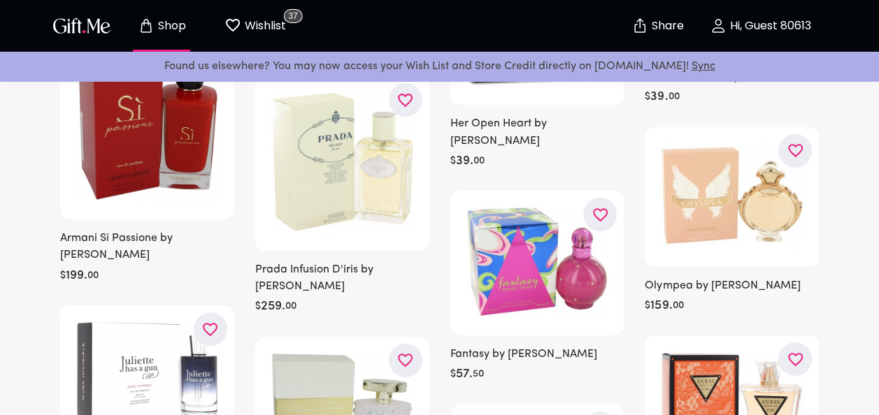
scroll to position [42023, 0]
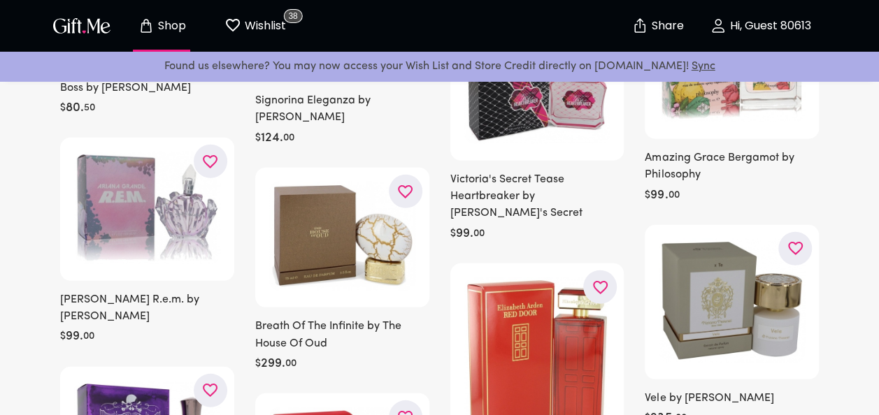
scroll to position [54553, 0]
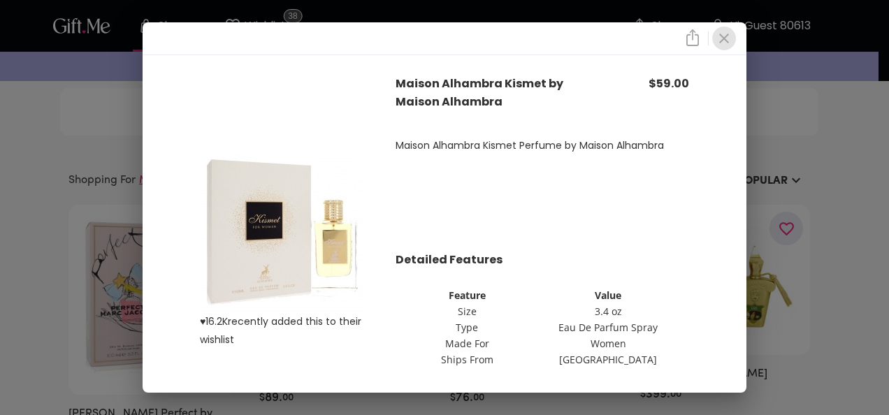
click at [720, 34] on button "close" at bounding box center [724, 39] width 24 height 24
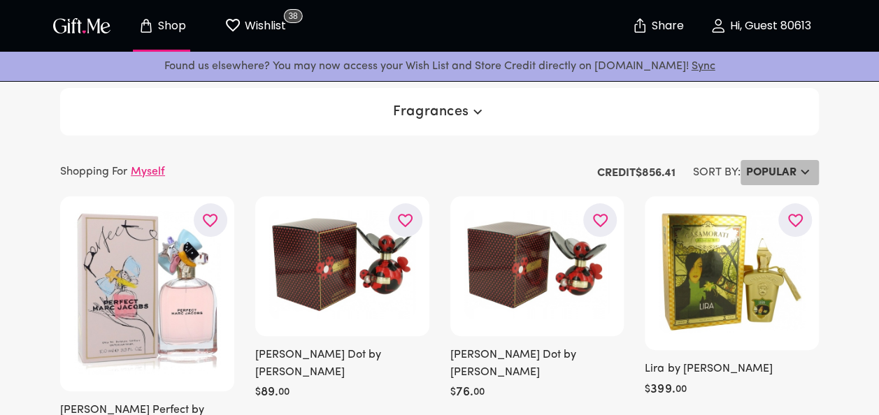
click at [770, 167] on h6 "Popular" at bounding box center [771, 172] width 50 height 17
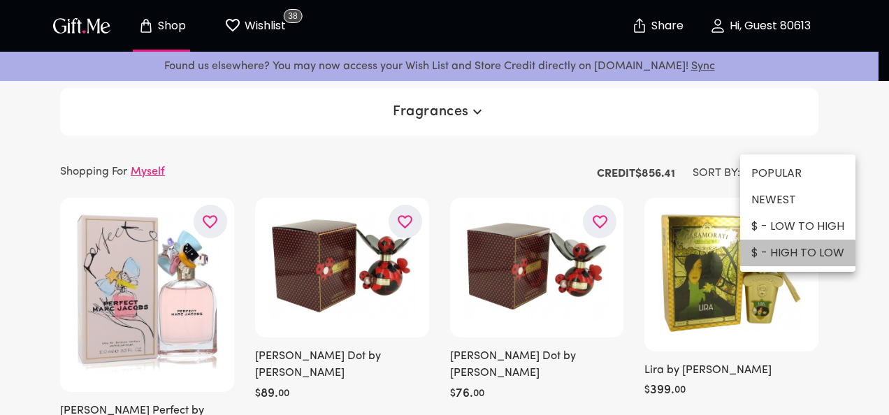
click at [785, 259] on li "$ - HIGH TO LOW" at bounding box center [797, 253] width 115 height 27
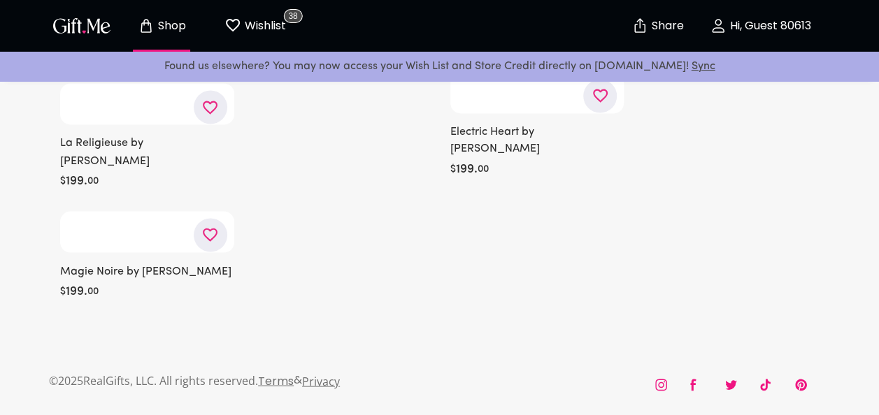
scroll to position [53923, 0]
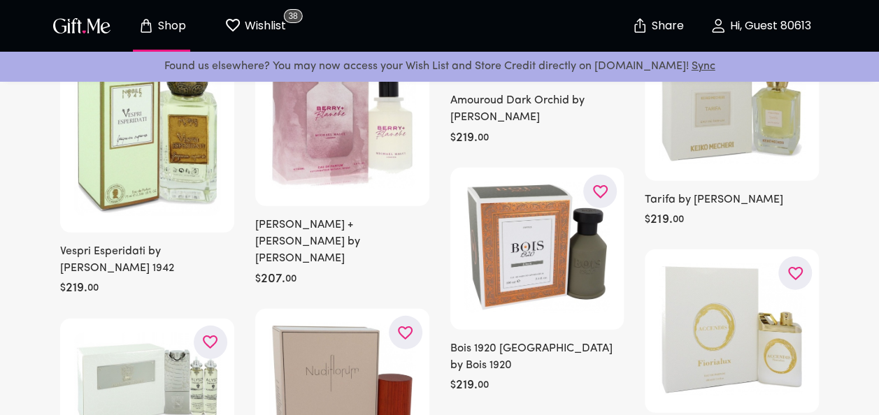
scroll to position [54522, 0]
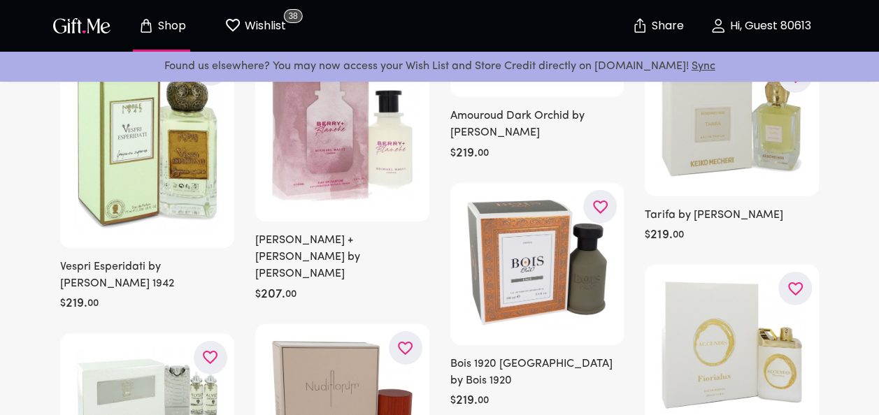
click at [0, 0] on icon "button" at bounding box center [0, 0] width 0 height 0
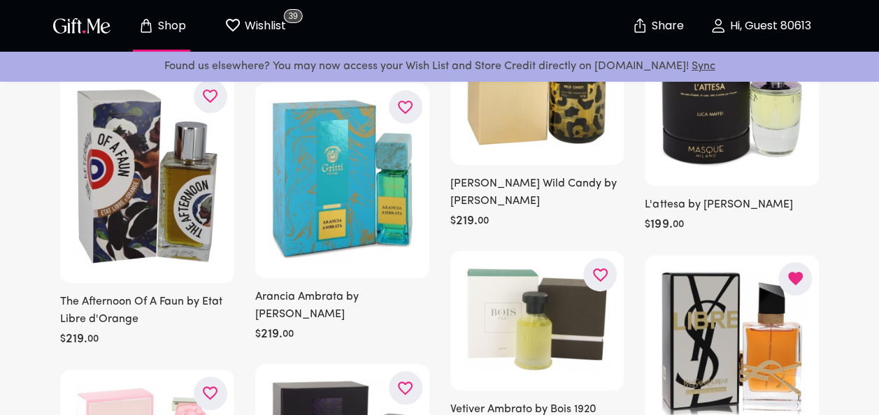
scroll to position [55528, 0]
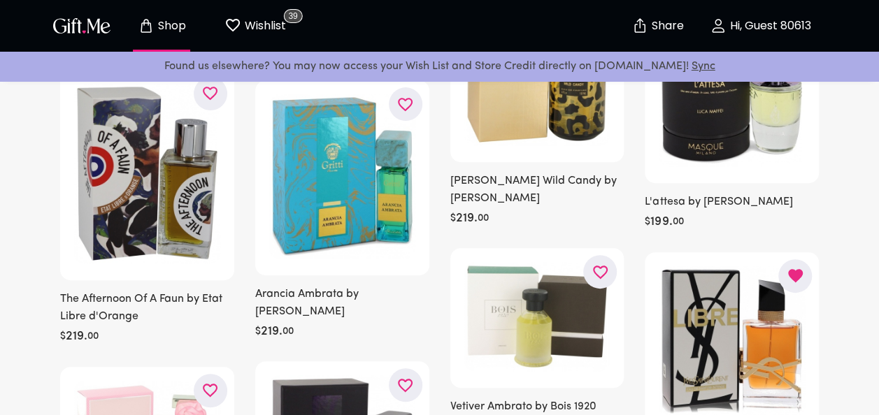
click at [0, 0] on icon "button" at bounding box center [0, 0] width 0 height 0
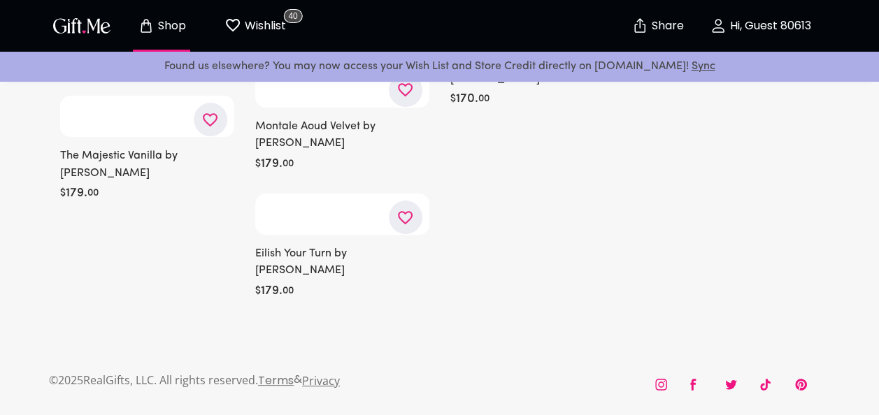
scroll to position [68926, 0]
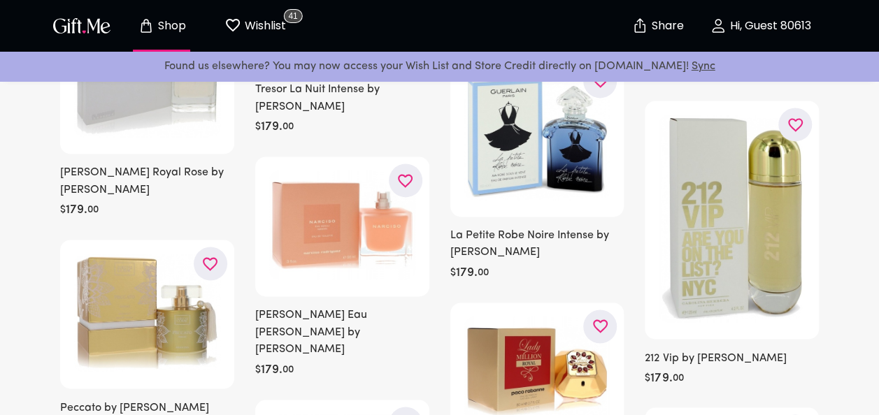
scroll to position [74713, 0]
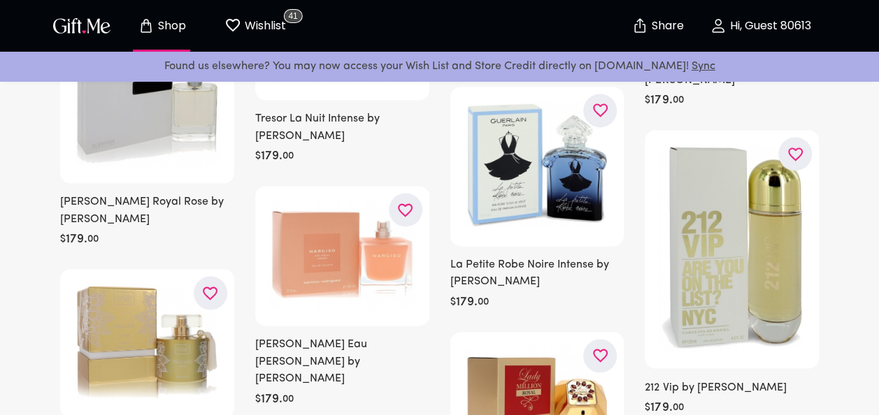
click at [0, 0] on icon "button" at bounding box center [0, 0] width 0 height 0
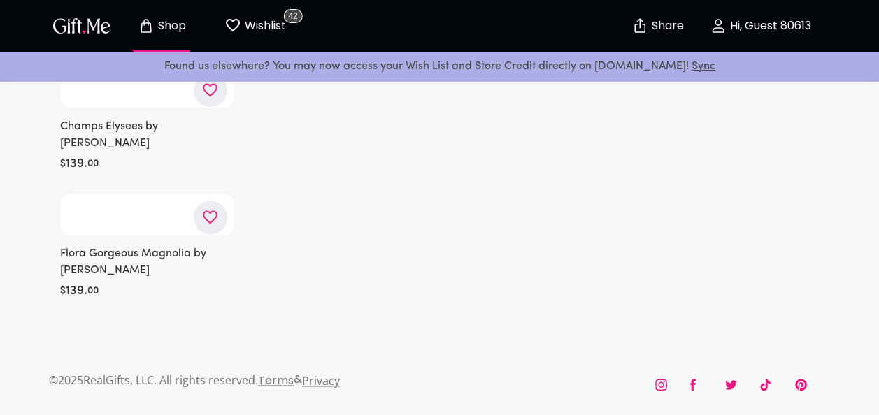
scroll to position [90649, 0]
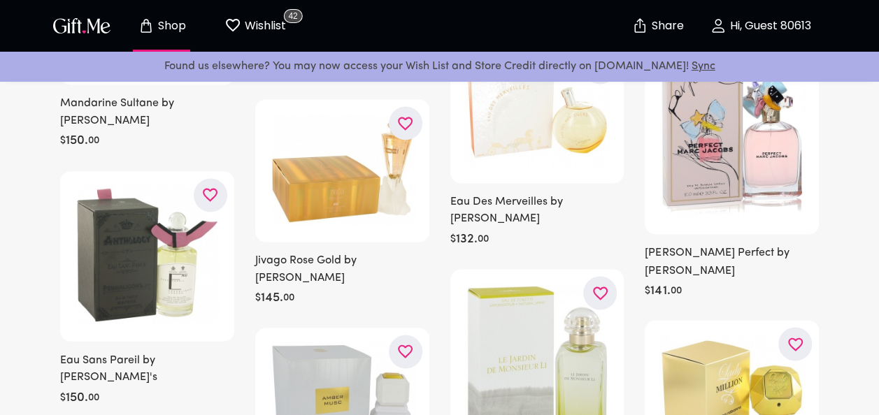
click at [0, 0] on icon "button" at bounding box center [0, 0] width 0 height 0
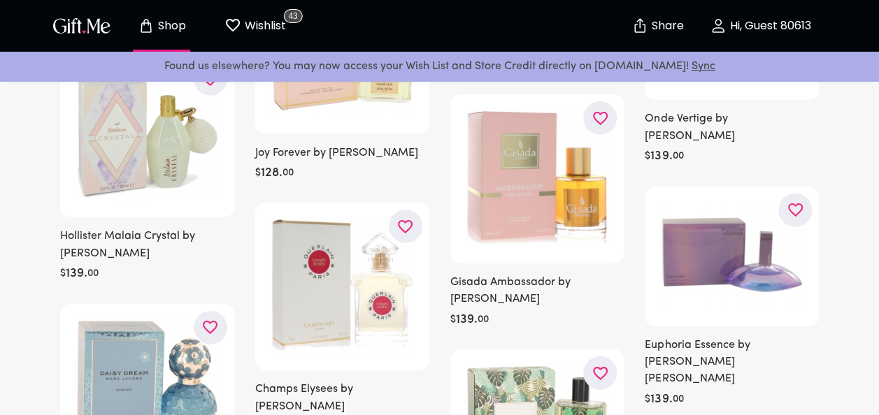
scroll to position [94408, 0]
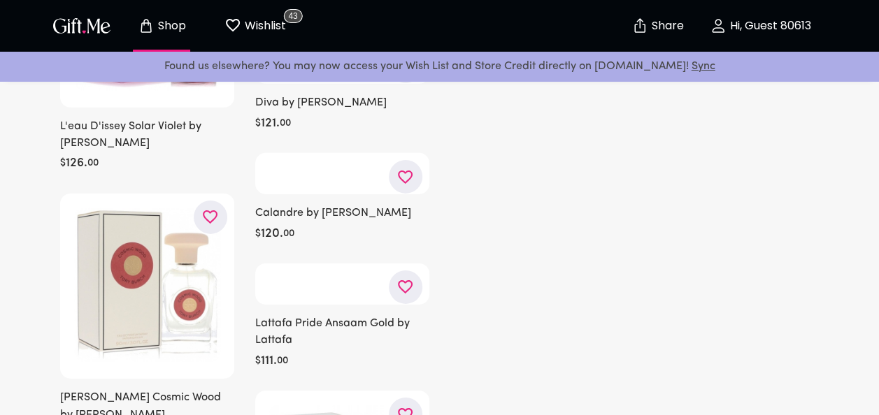
scroll to position [101854, 0]
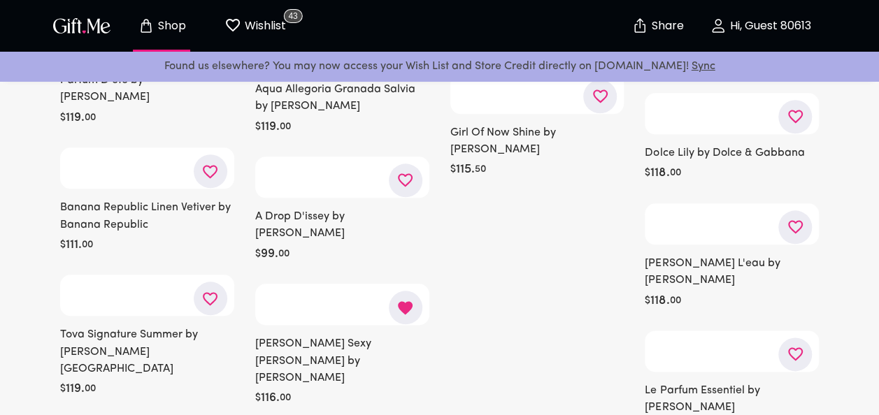
scroll to position [108696, 0]
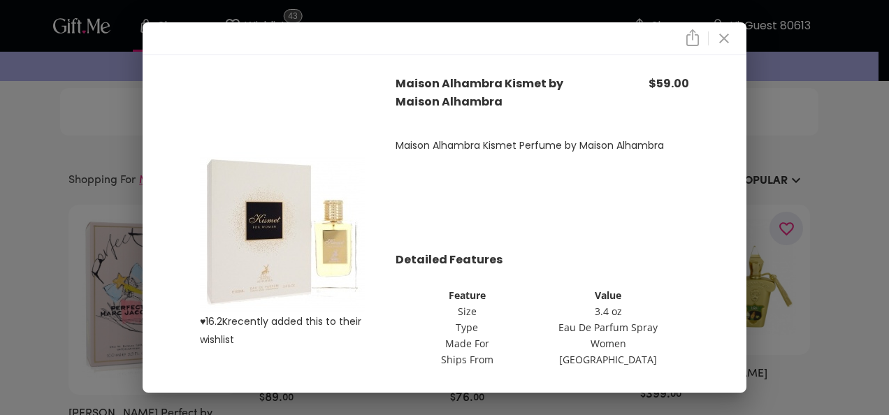
click at [733, 48] on button "close" at bounding box center [724, 39] width 24 height 24
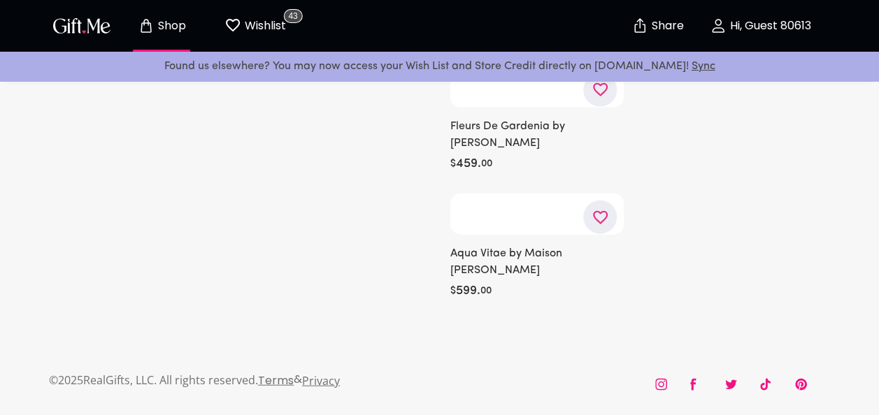
scroll to position [40020, 0]
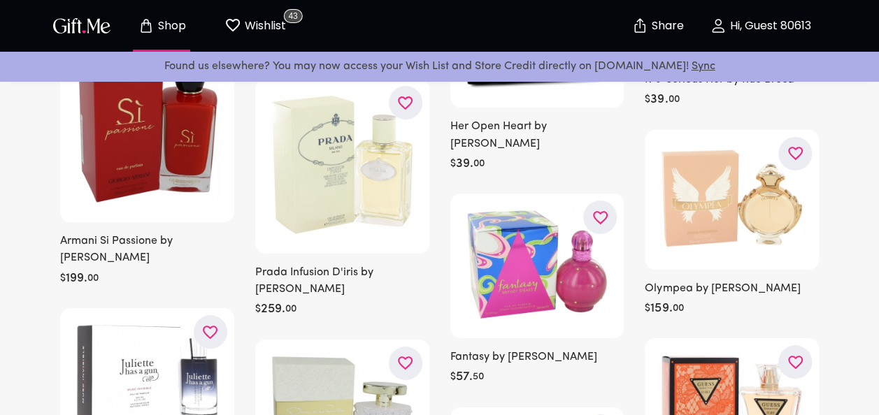
scroll to position [42020, 0]
click at [0, 0] on icon "button" at bounding box center [0, 0] width 0 height 0
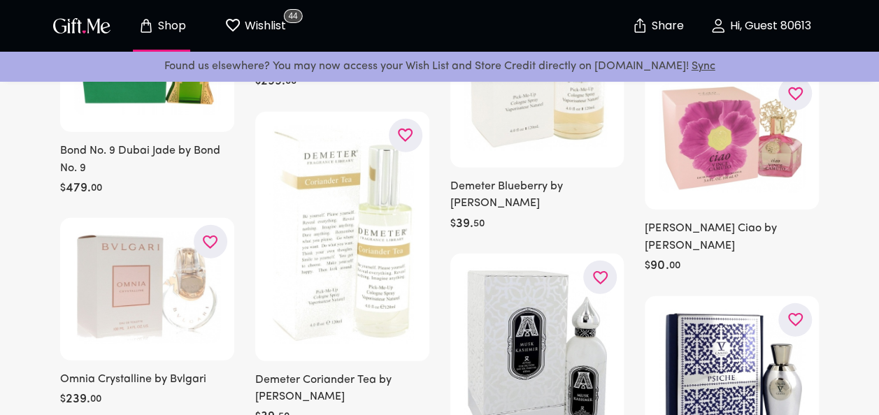
scroll to position [57167, 0]
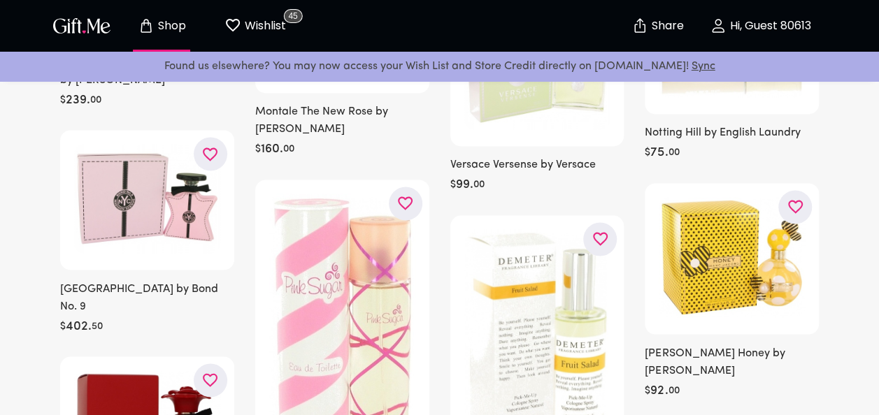
scroll to position [59044, 0]
